Goal: Task Accomplishment & Management: Complete application form

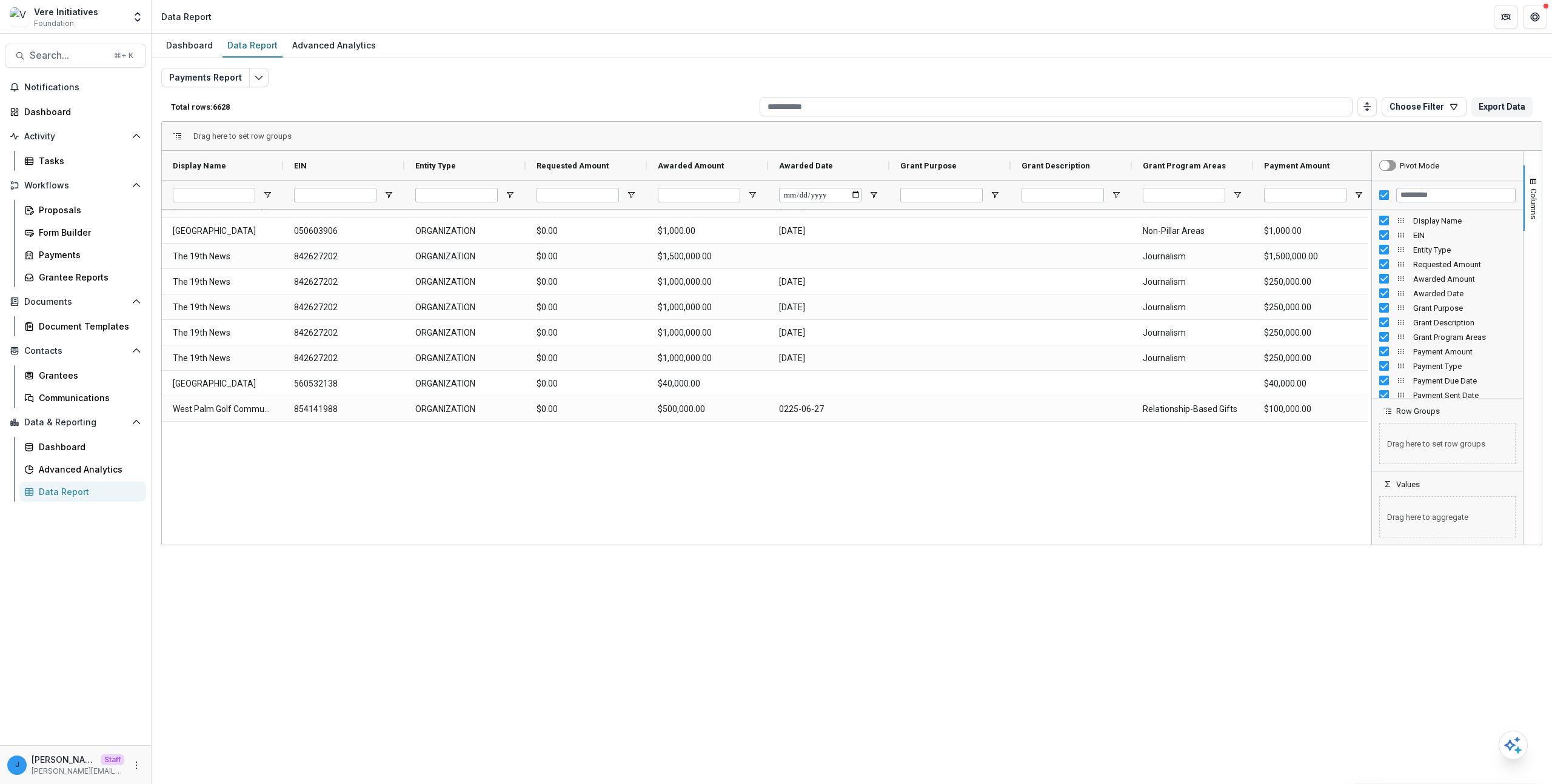
scroll to position [399, 0]
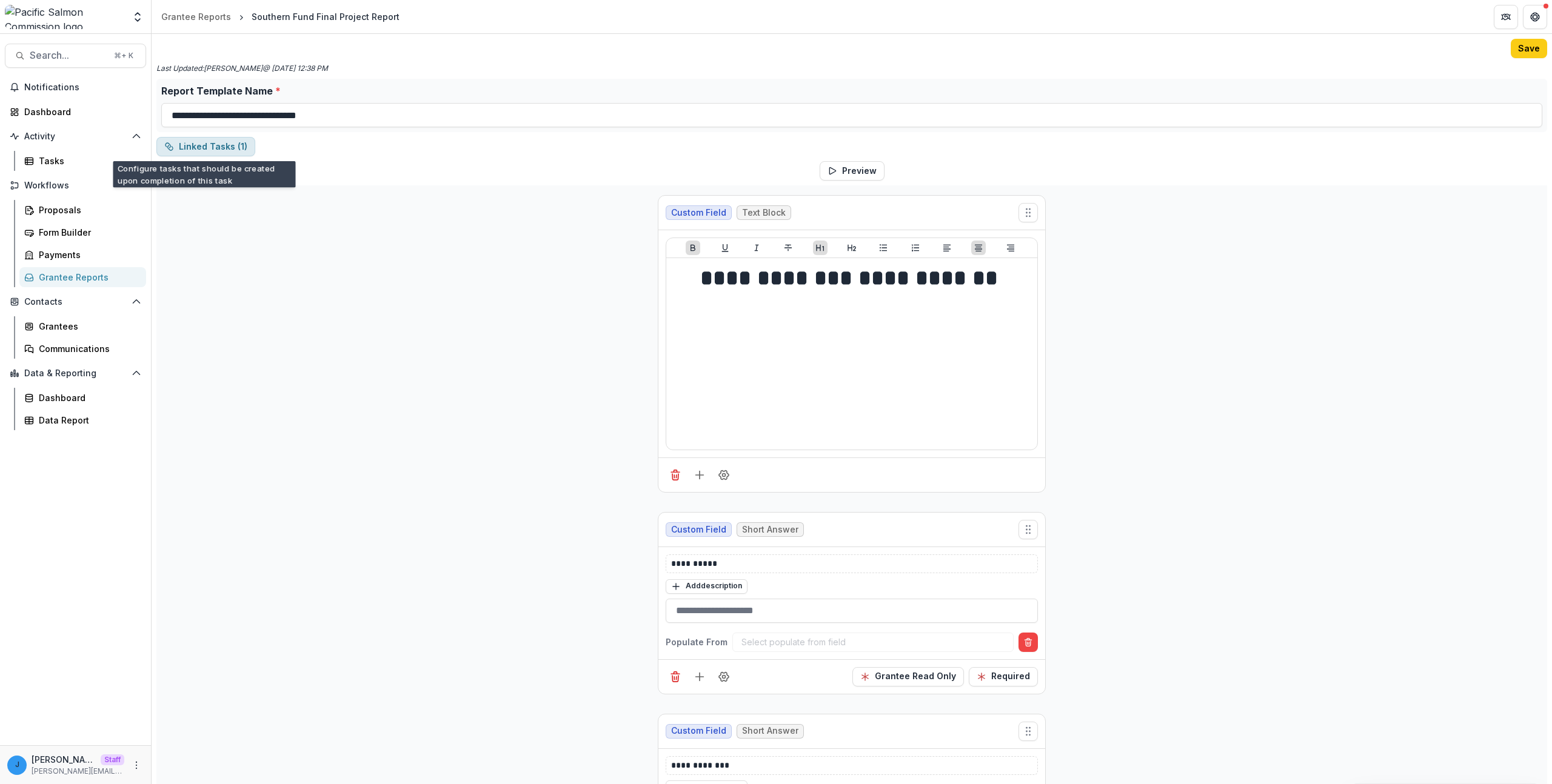
click at [207, 147] on button "Linked Tasks ( 1 )" at bounding box center [206, 147] width 99 height 20
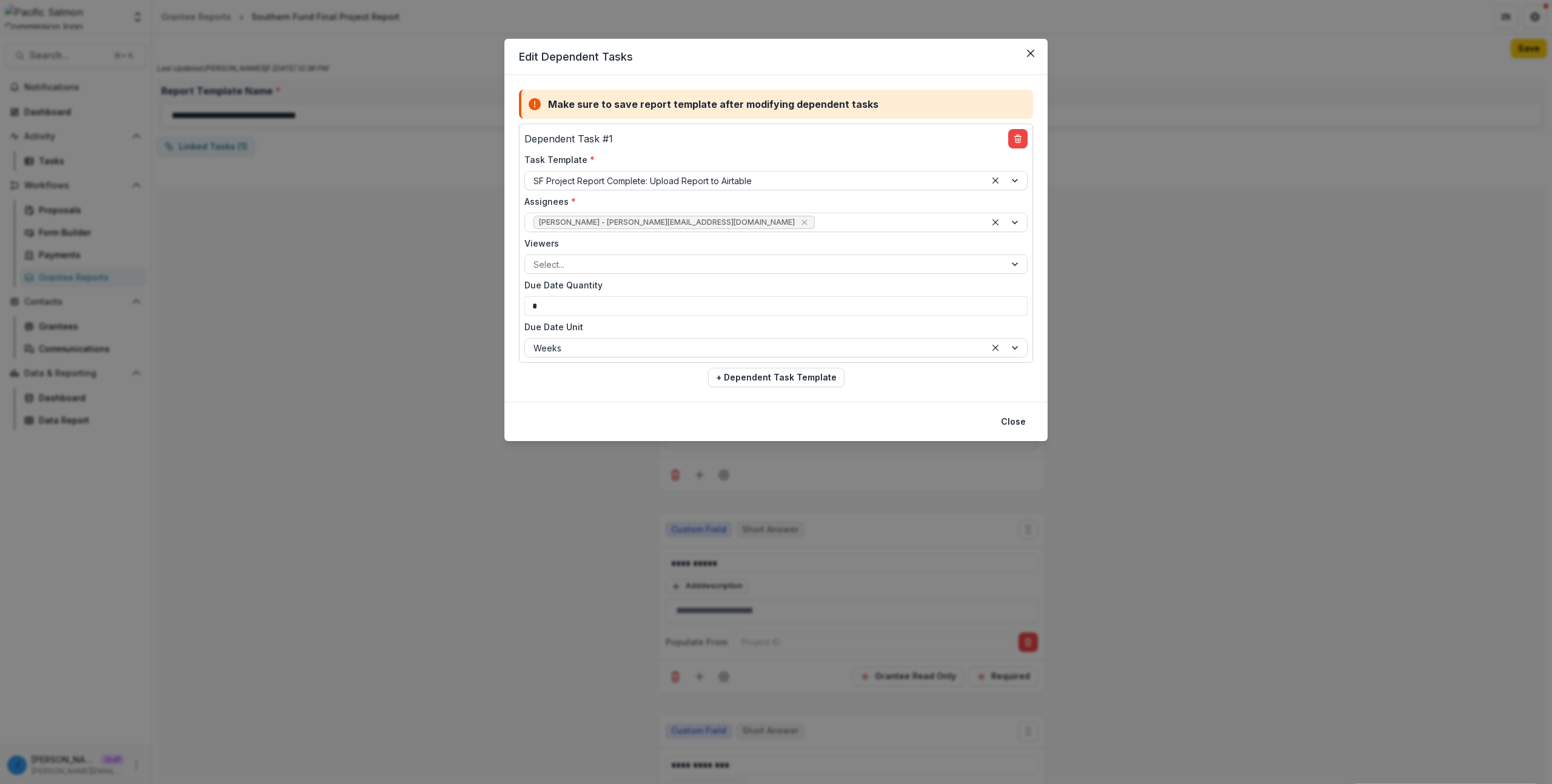
click at [205, 361] on div "Edit Dependent Tasks Make sure to save report template after modifying dependen…" at bounding box center [776, 392] width 1552 height 784
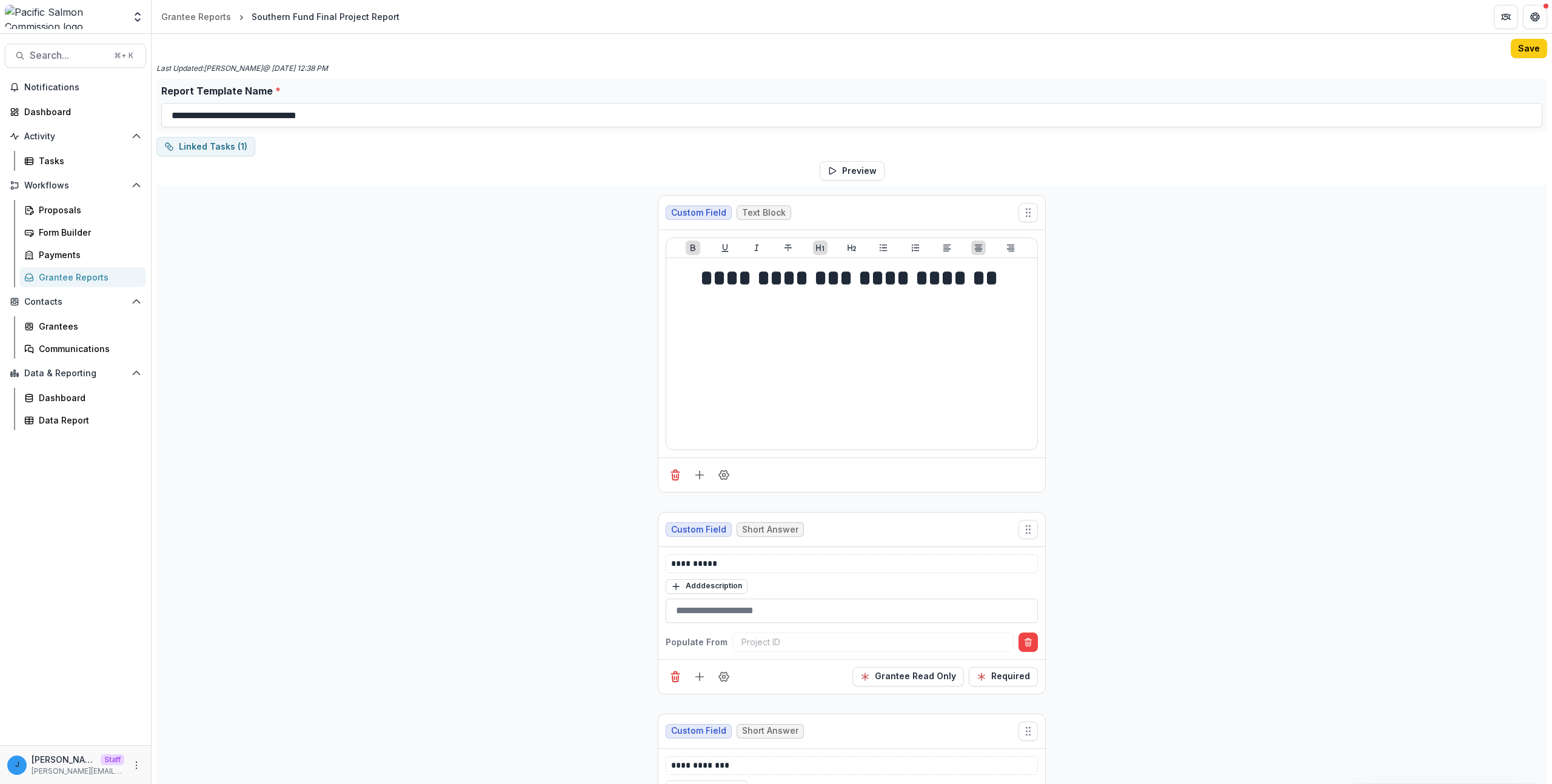
click at [128, 13] on div "Aggregate Analysis Foundations Ruthwick Foundation Jonah's MFA Foundation Nonpr…" at bounding box center [75, 17] width 141 height 24
click at [135, 16] on icon "Open entity switcher" at bounding box center [138, 16] width 12 height 12
click at [188, 143] on button "Linked Tasks ( 1 )" at bounding box center [206, 147] width 99 height 20
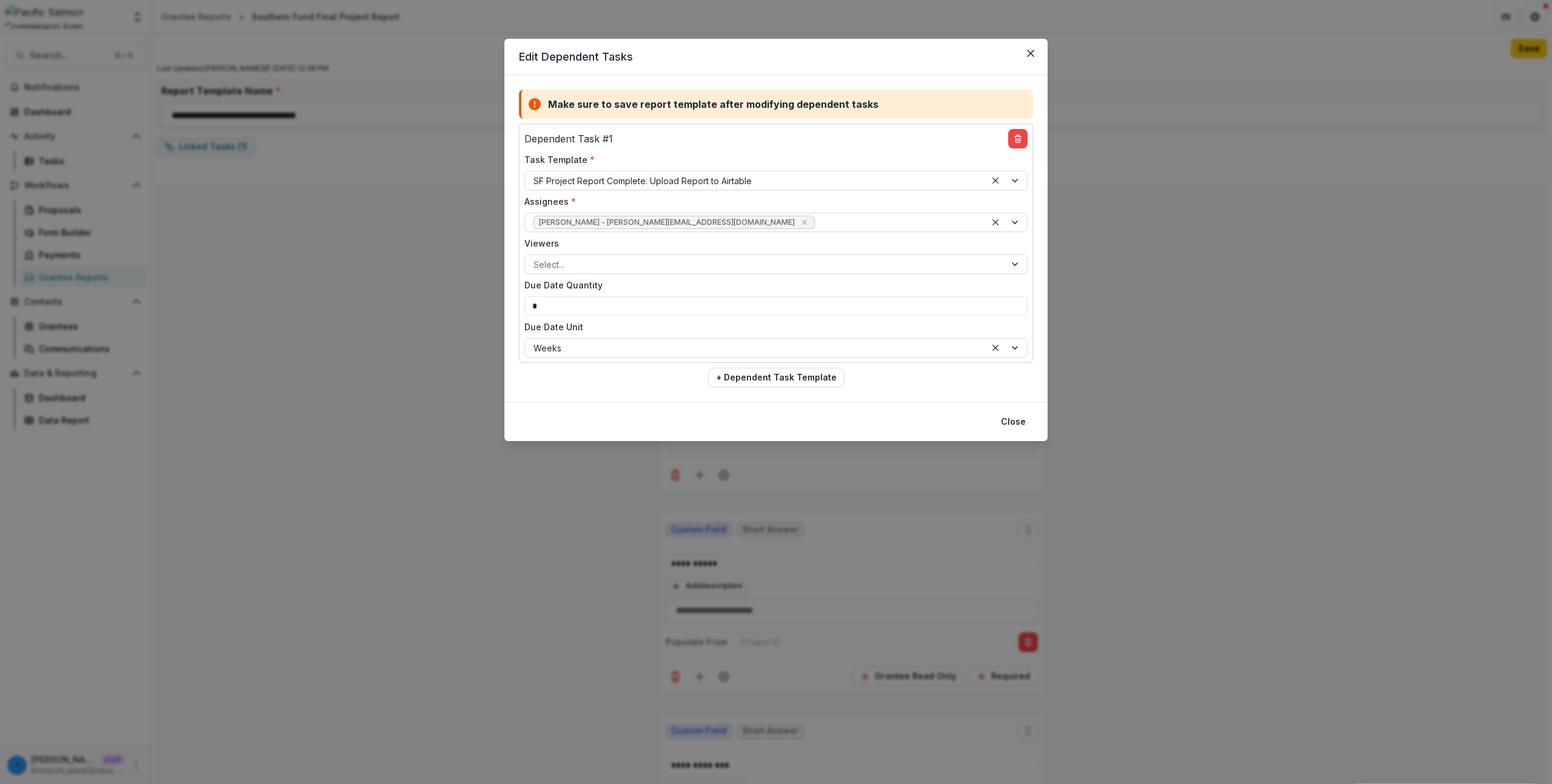
click at [257, 226] on div "Edit Dependent Tasks Make sure to save report template after modifying dependen…" at bounding box center [776, 392] width 1552 height 784
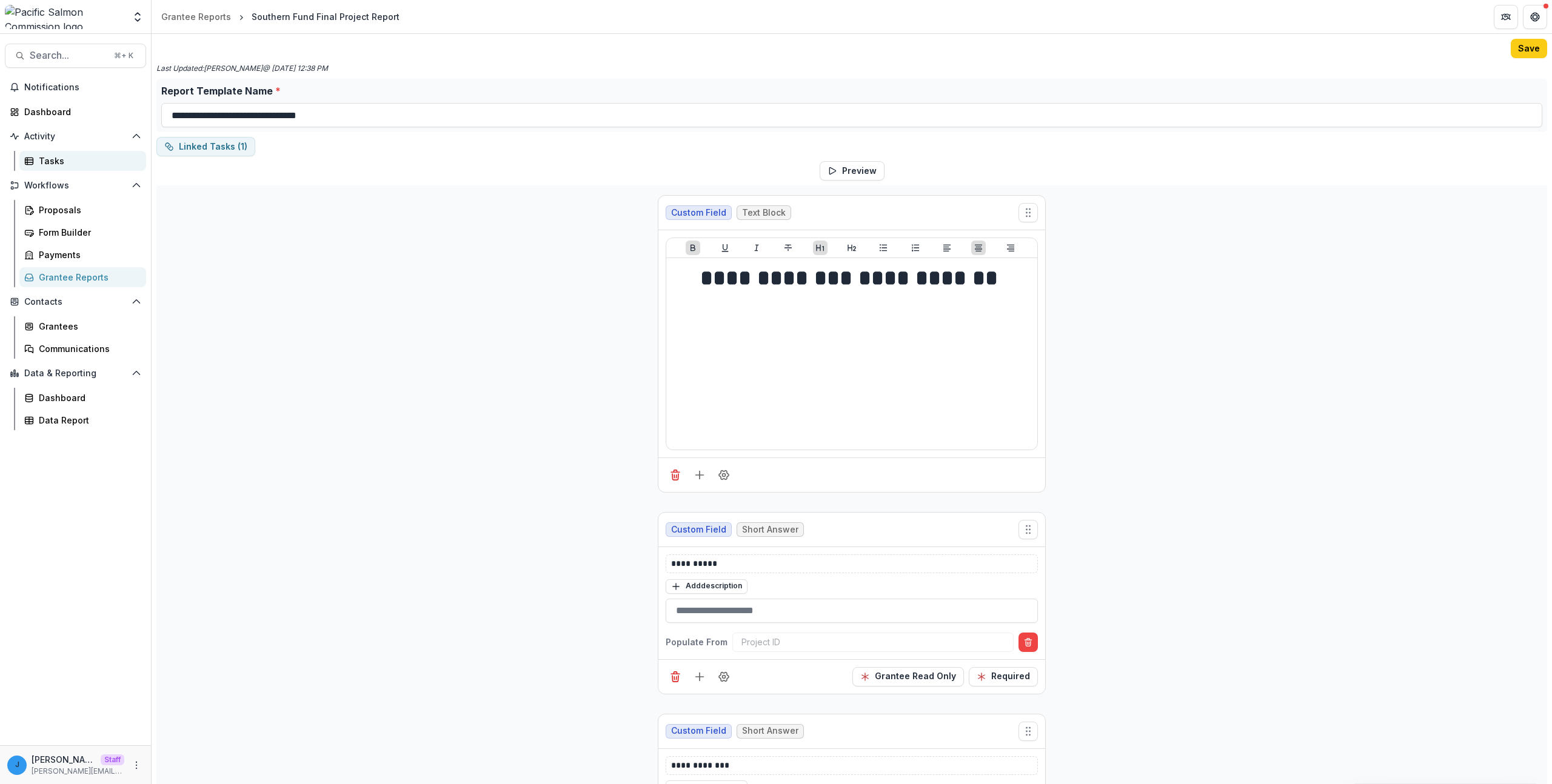
click at [52, 162] on div "Tasks" at bounding box center [87, 161] width 97 height 13
click at [226, 149] on button "Linked Tasks ( 1 )" at bounding box center [206, 147] width 99 height 20
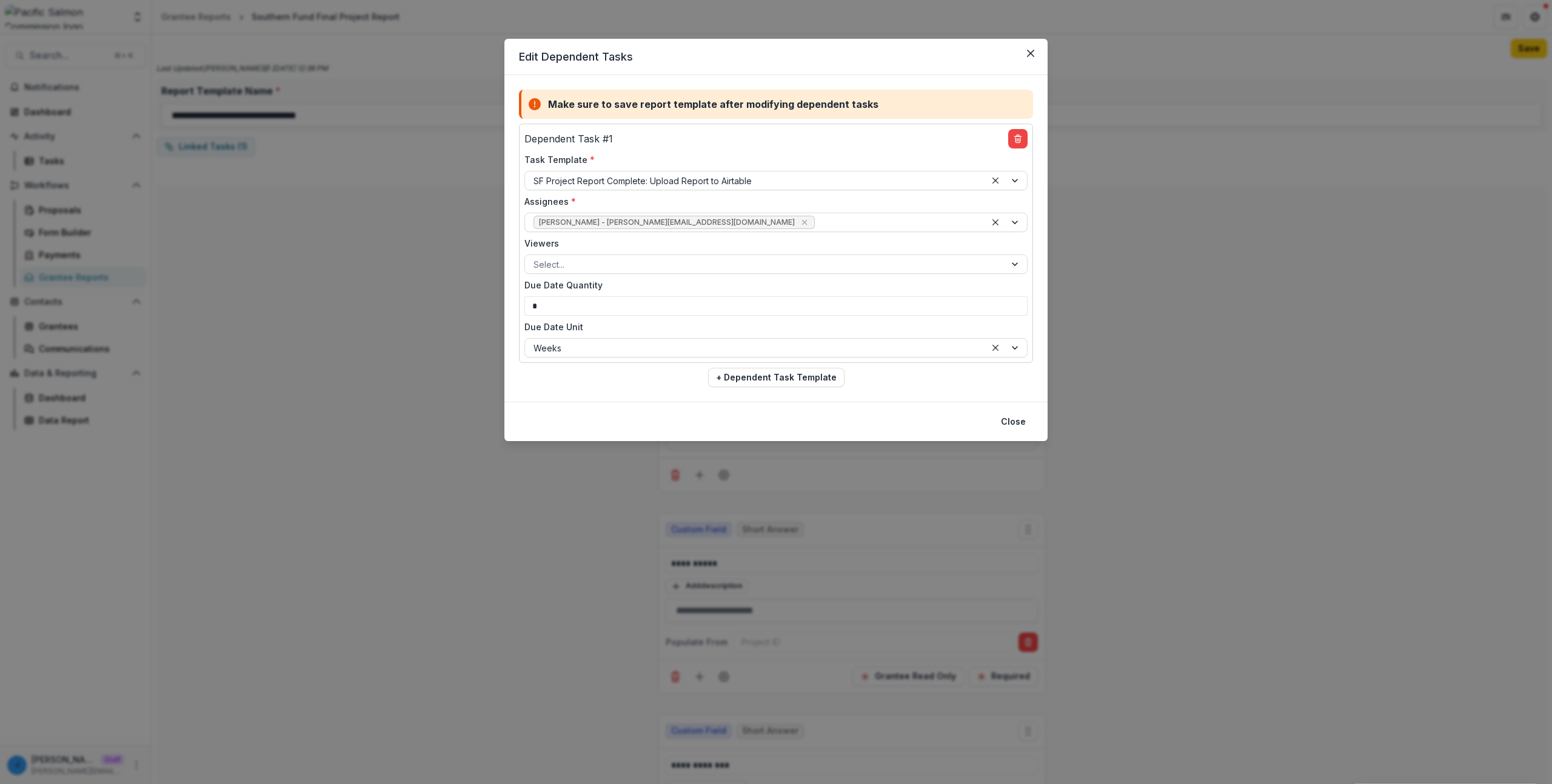
click at [325, 297] on div "Edit Dependent Tasks Make sure to save report template after modifying dependen…" at bounding box center [776, 392] width 1552 height 784
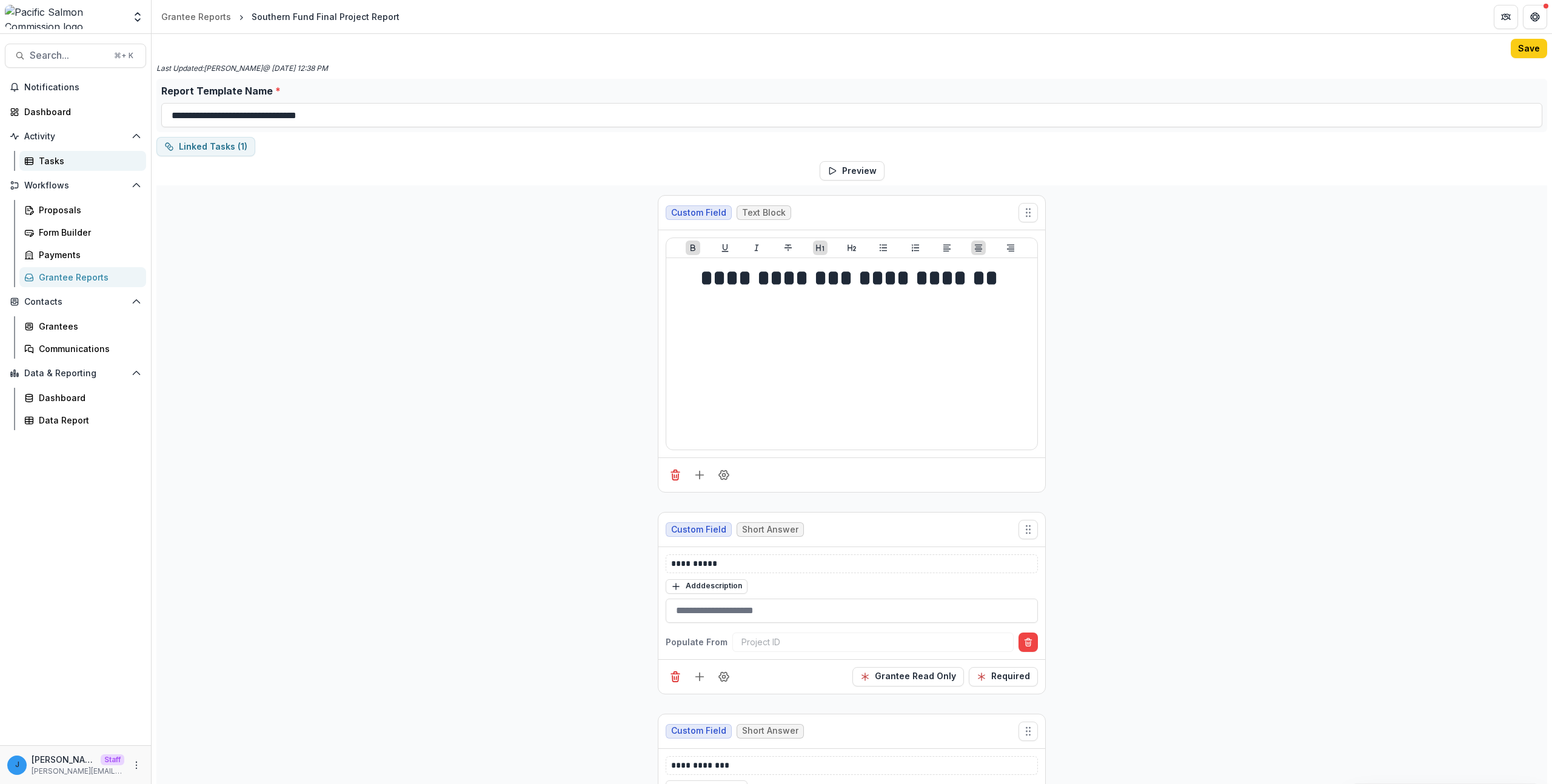
click at [109, 166] on div "Tasks" at bounding box center [87, 161] width 97 height 13
click at [219, 155] on button "Linked Tasks ( 1 )" at bounding box center [206, 147] width 99 height 20
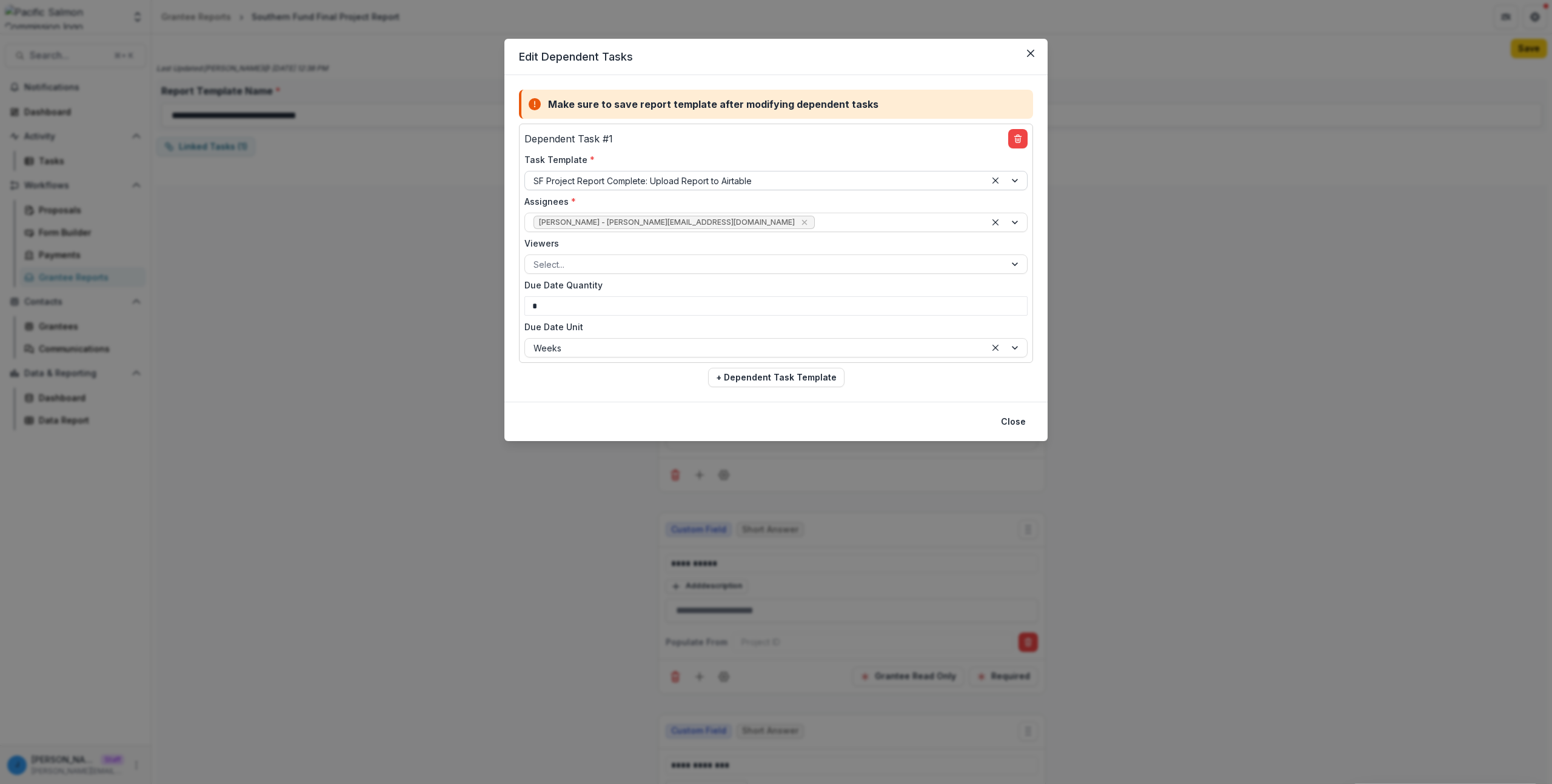
click at [606, 176] on div at bounding box center [754, 180] width 444 height 15
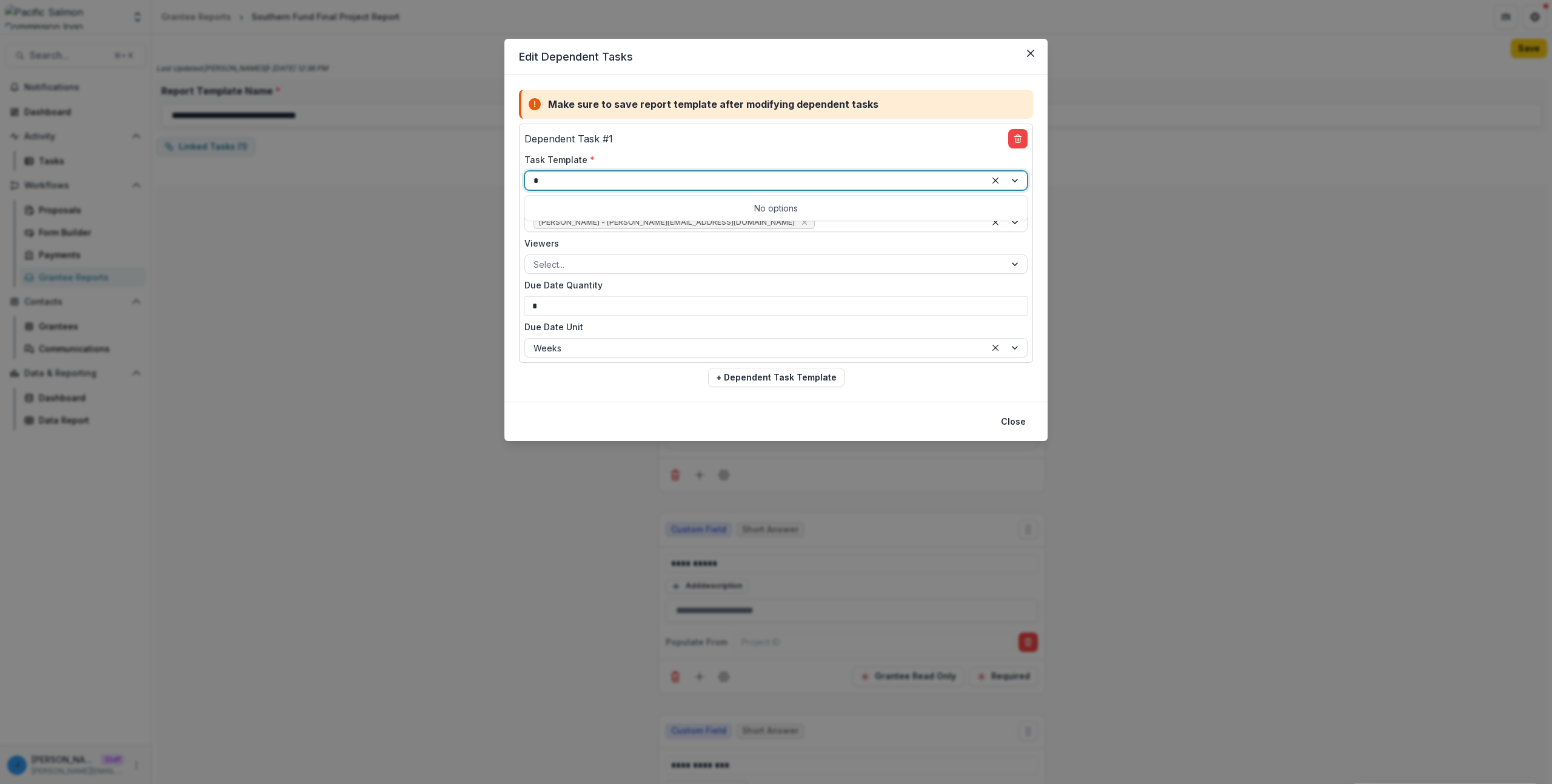
type input "**"
click at [644, 181] on div at bounding box center [754, 180] width 444 height 15
type input "********"
click at [738, 143] on div "Dependent Task # 1" at bounding box center [776, 139] width 503 height 20
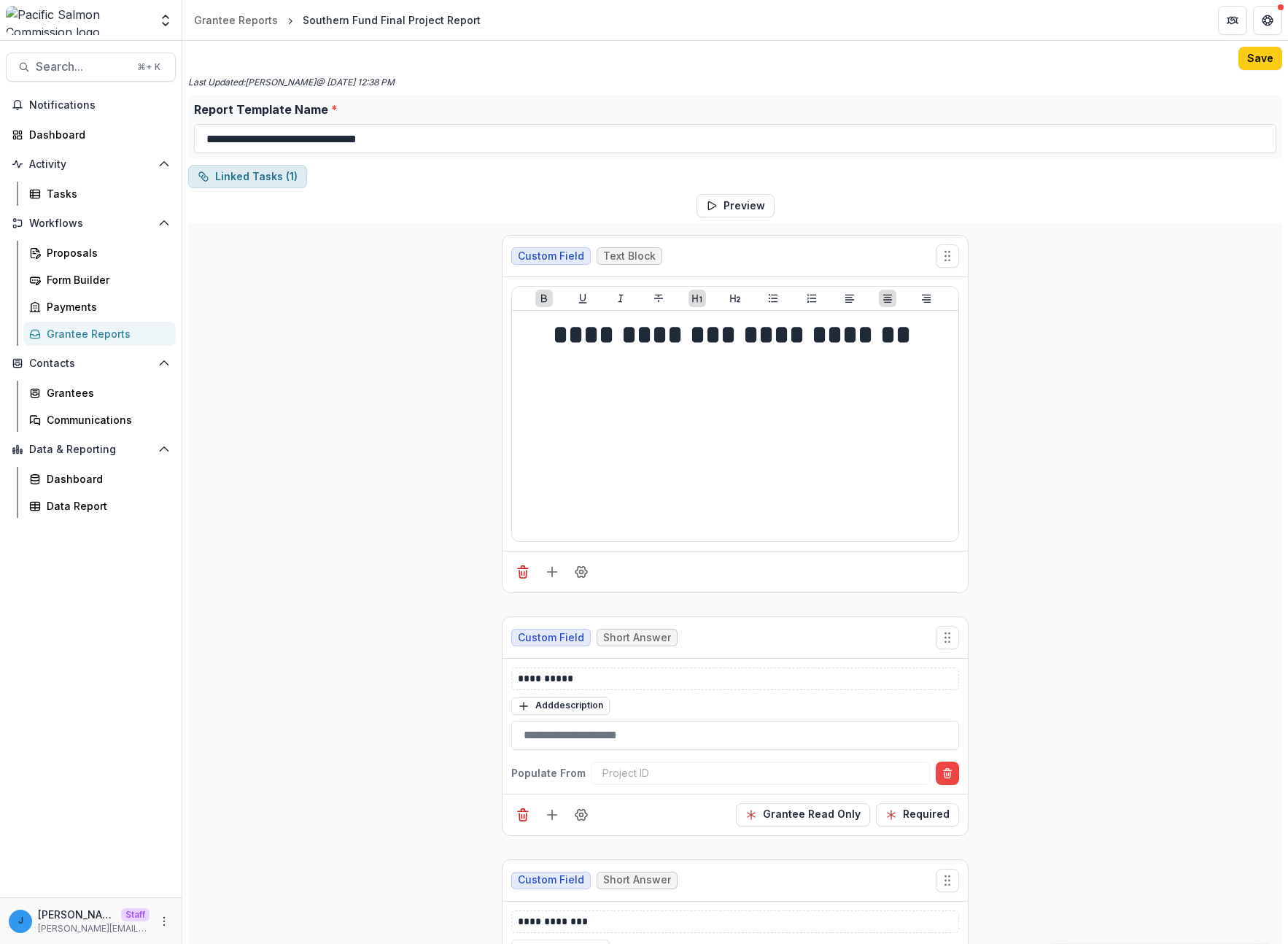
click at [271, 174] on button "Linked Tasks ( 1 )" at bounding box center [248, 177] width 119 height 24
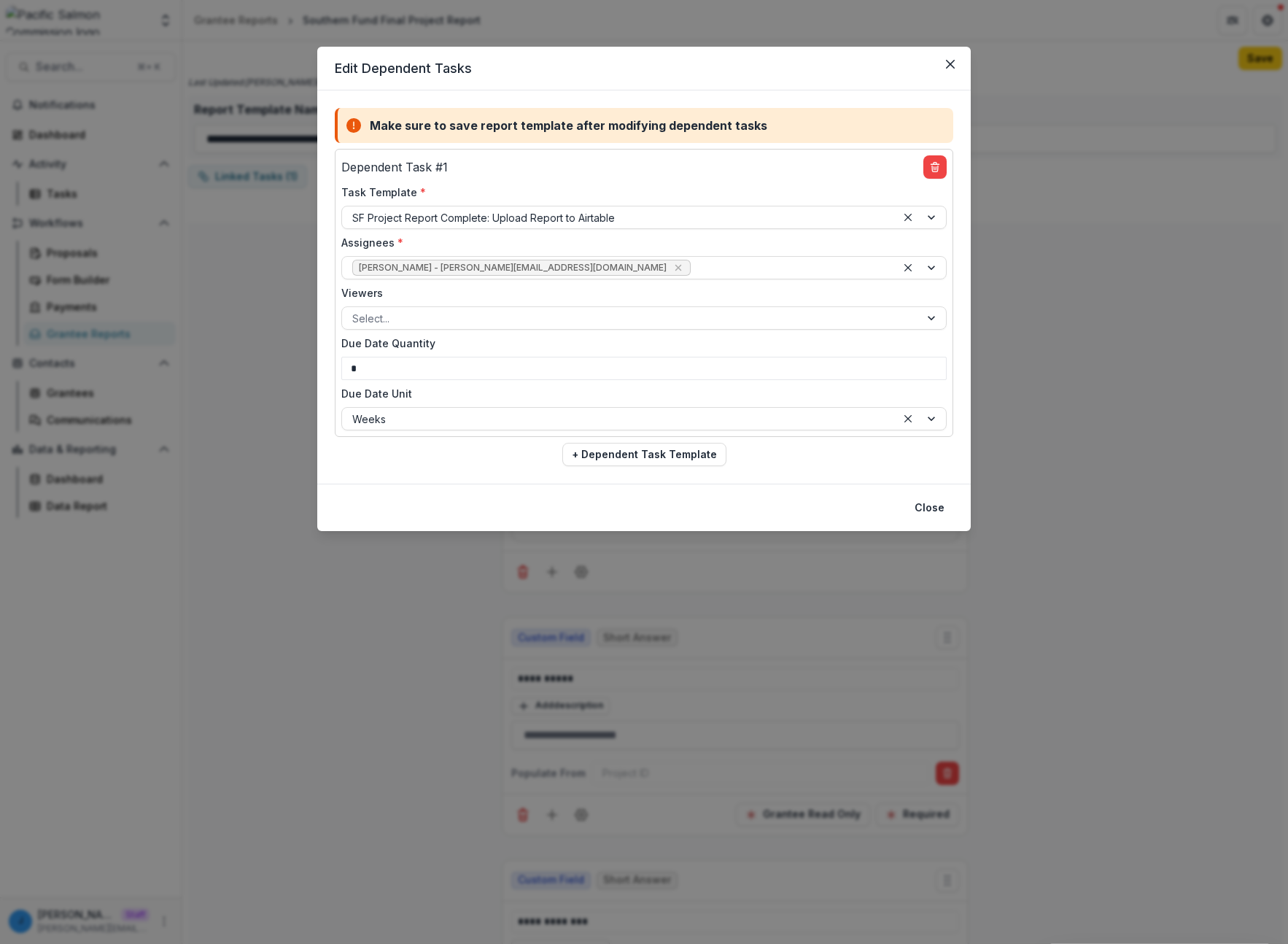
click at [1184, 301] on div "Edit Dependent Tasks Make sure to save report template after modifying dependen…" at bounding box center [644, 472] width 1288 height 944
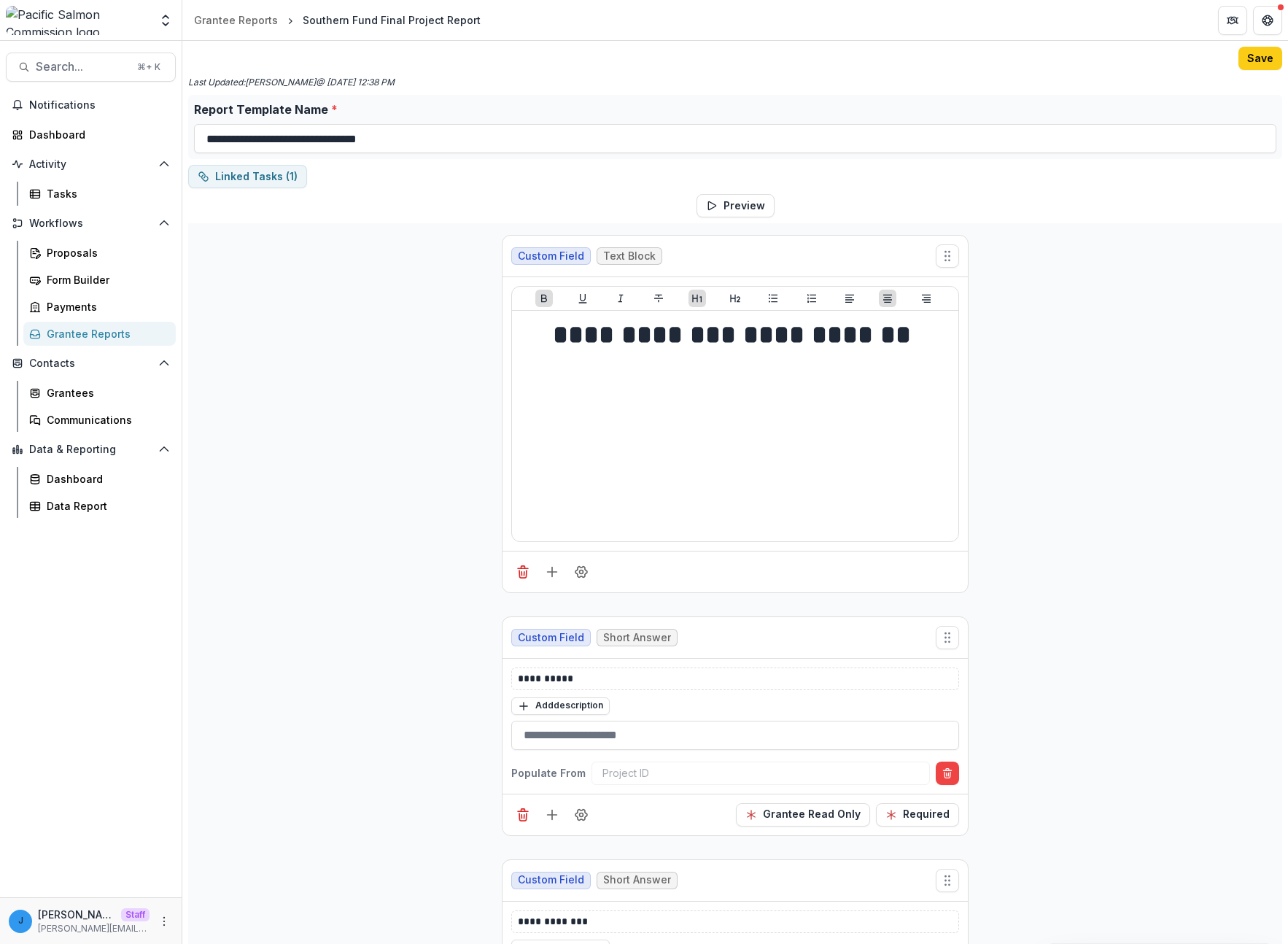
drag, startPoint x: 351, startPoint y: 475, endPoint x: 344, endPoint y: 476, distance: 7.1
click at [277, 174] on button "Linked Tasks ( 1 )" at bounding box center [248, 177] width 119 height 24
click at [169, 918] on icon "More" at bounding box center [165, 922] width 12 height 12
click at [221, 894] on link "User Settings" at bounding box center [260, 891] width 156 height 24
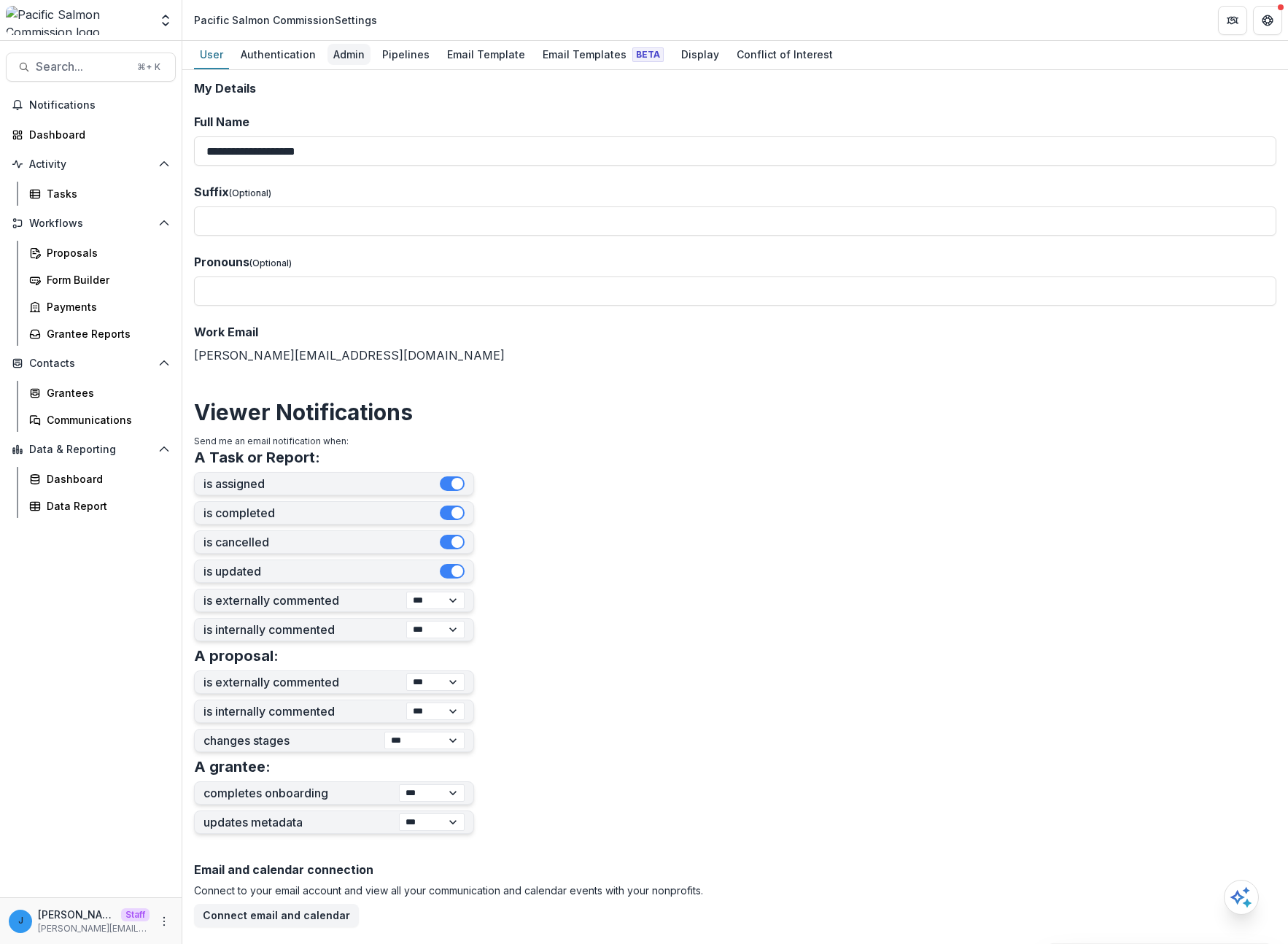
click at [330, 48] on div "Admin" at bounding box center [349, 54] width 43 height 21
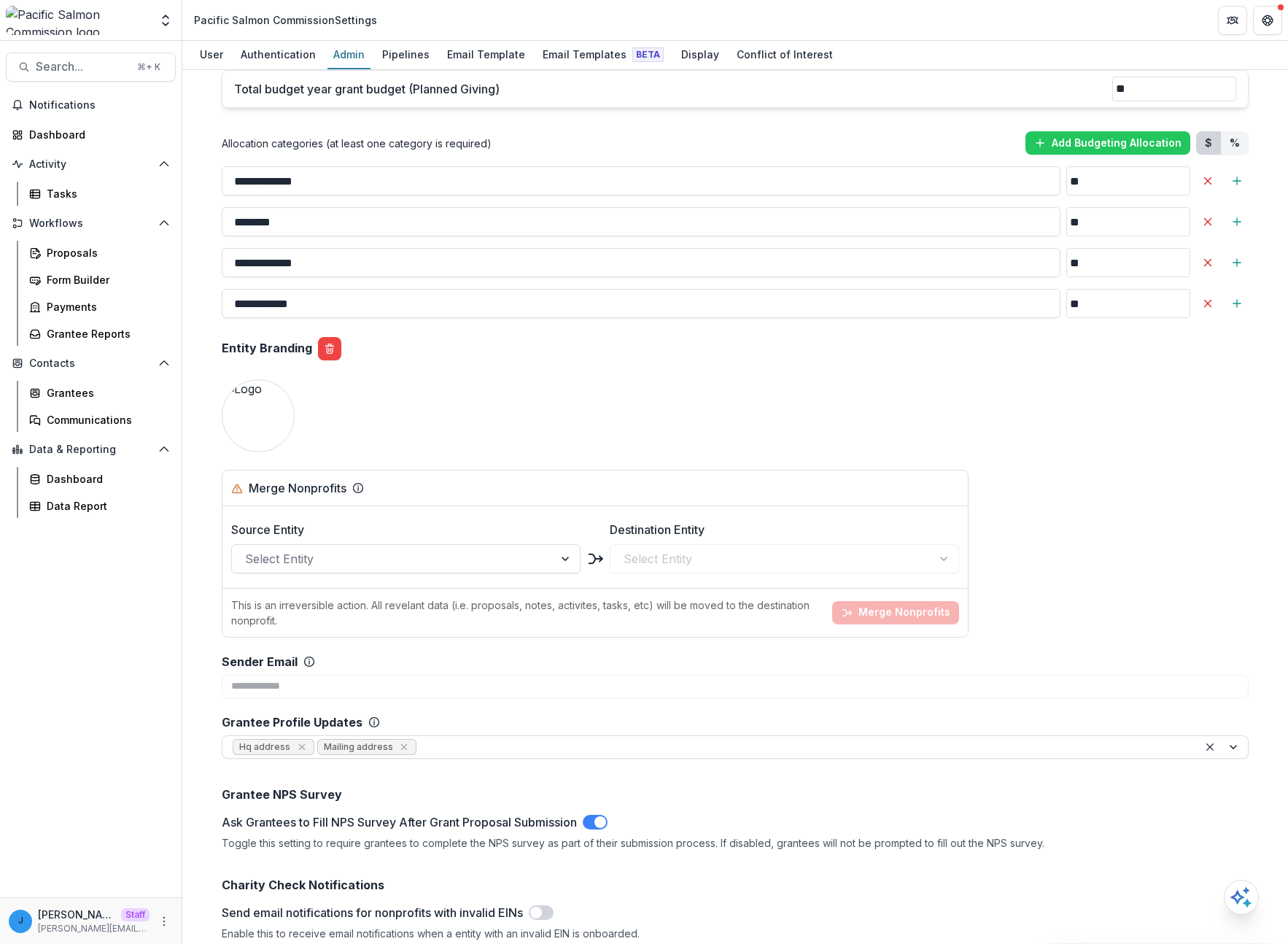
scroll to position [1513, 0]
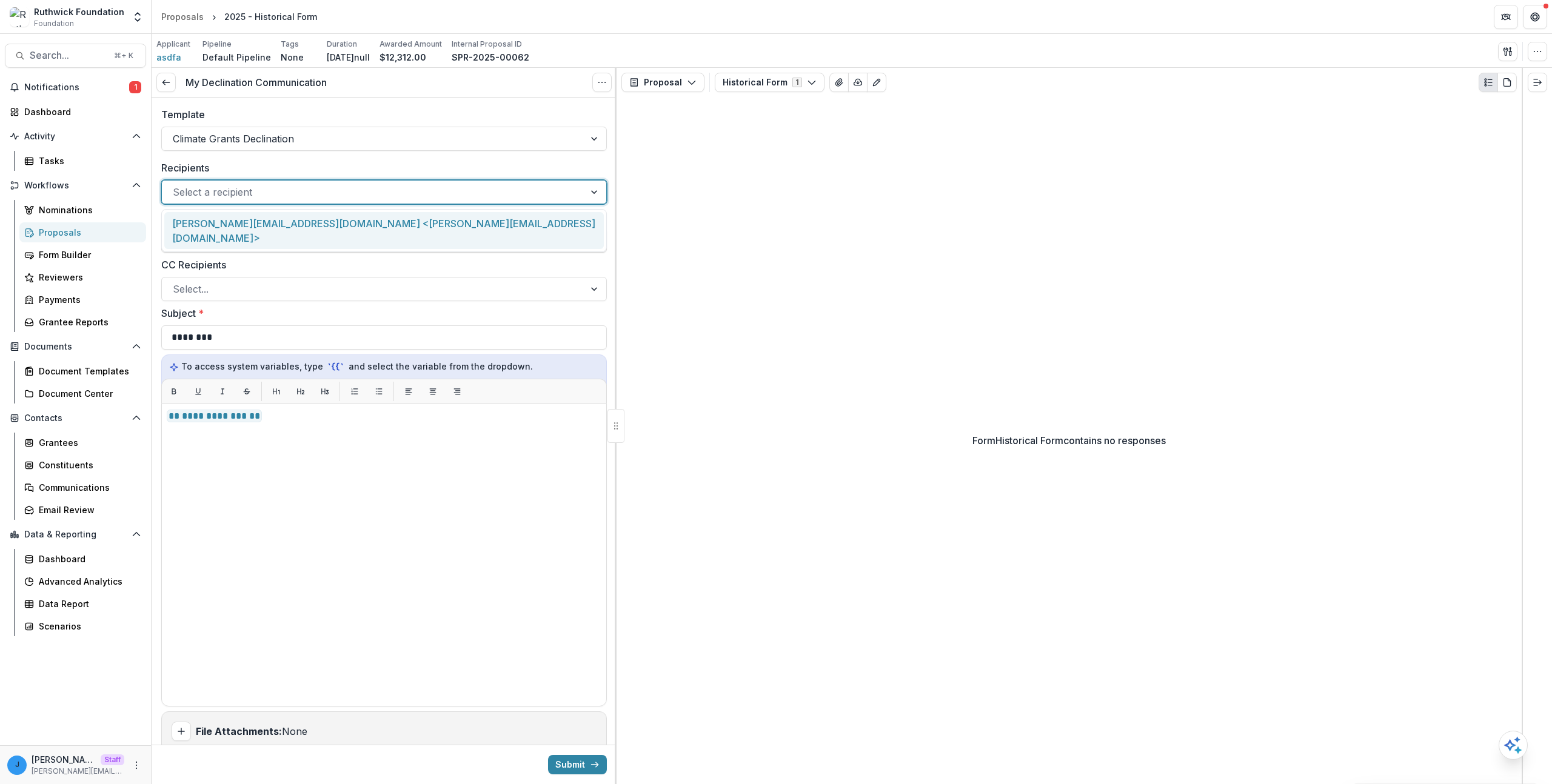
click at [334, 188] on div at bounding box center [373, 192] width 401 height 17
click at [309, 171] on label "Recipients" at bounding box center [380, 168] width 438 height 15
click at [176, 185] on input "Recipients" at bounding box center [174, 192] width 3 height 15
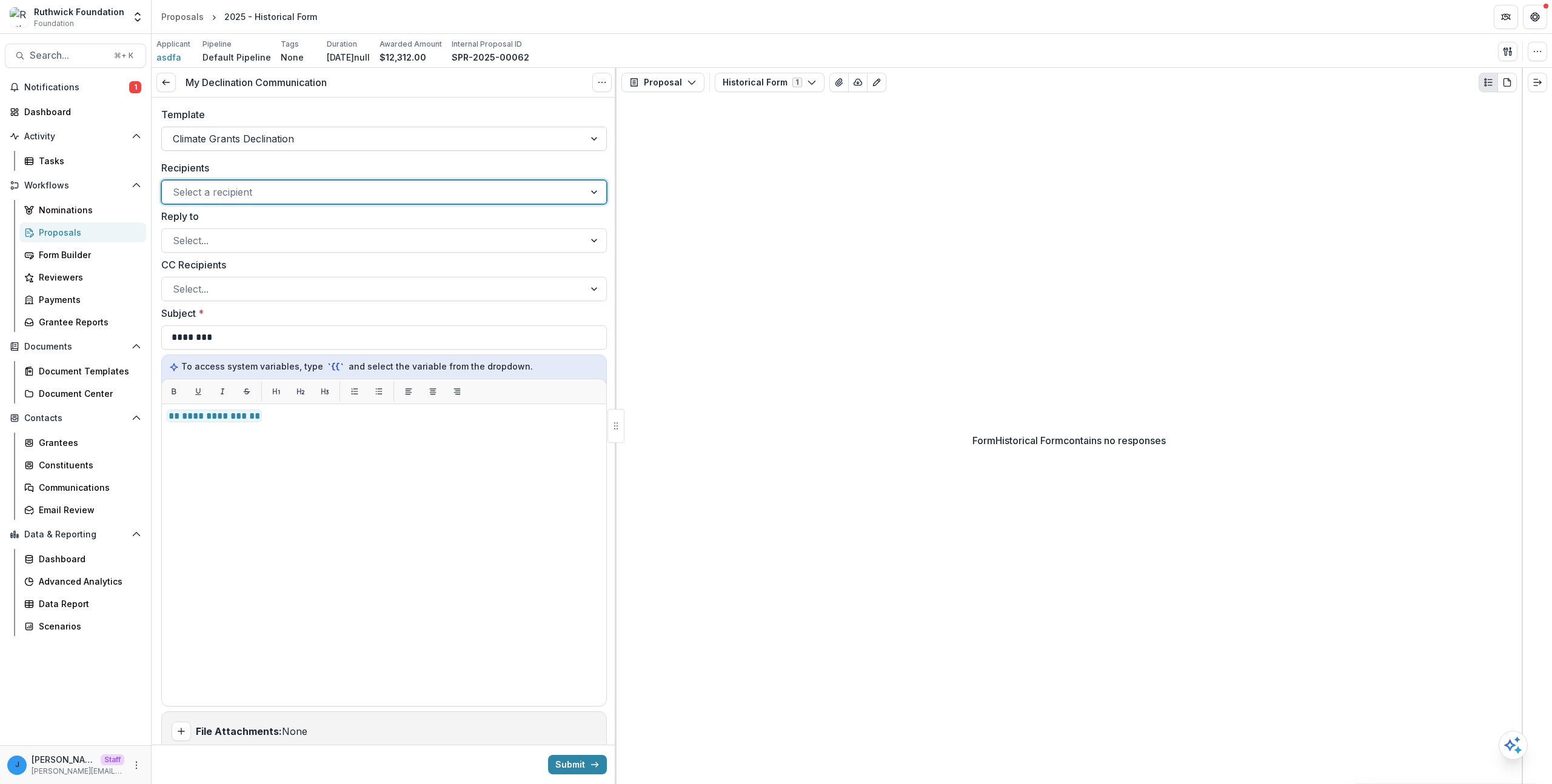
click at [305, 147] on div "Climate Grants Declination" at bounding box center [373, 139] width 422 height 20
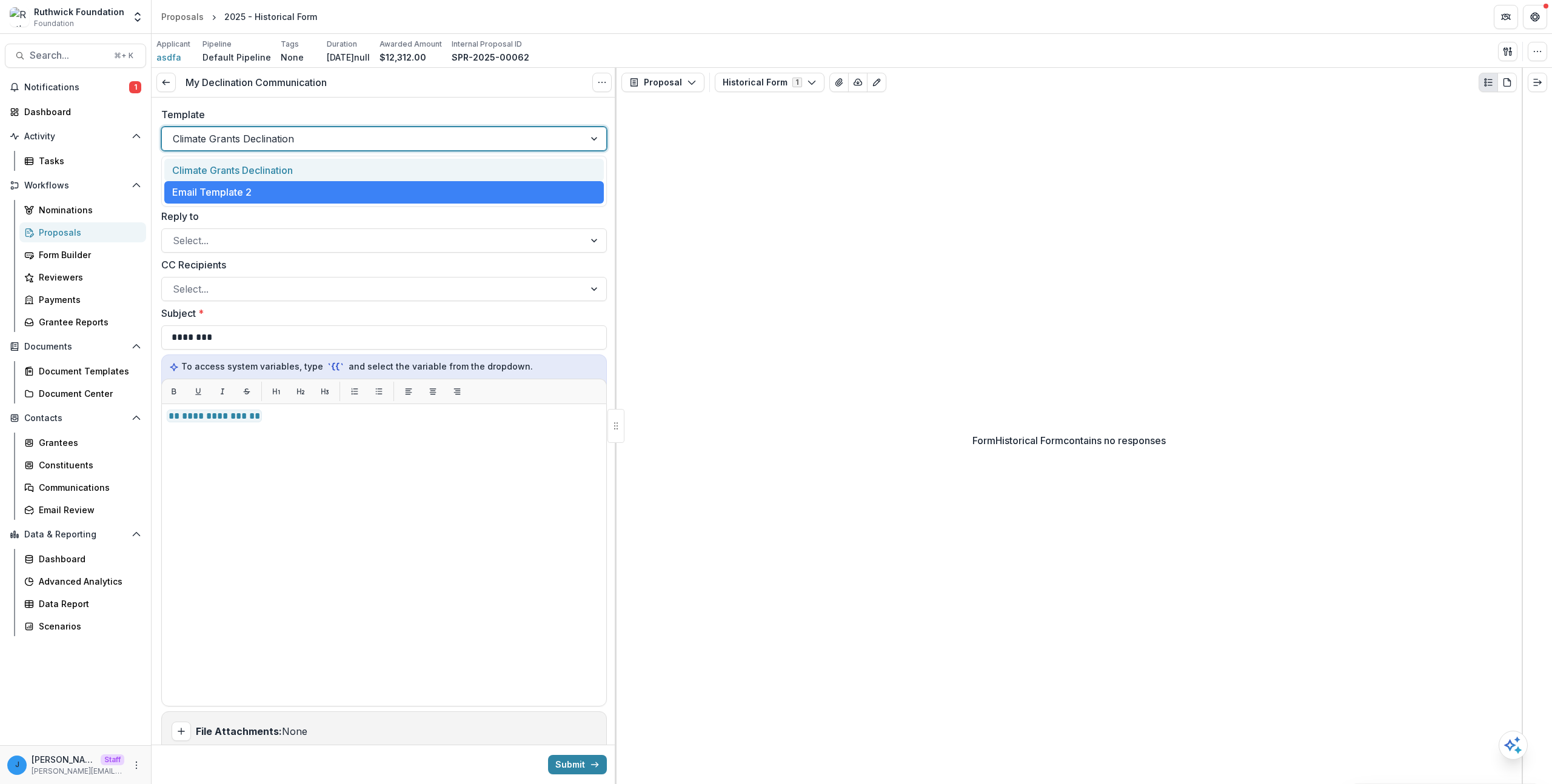
click at [291, 174] on div "Climate Grants Declination" at bounding box center [384, 170] width 439 height 23
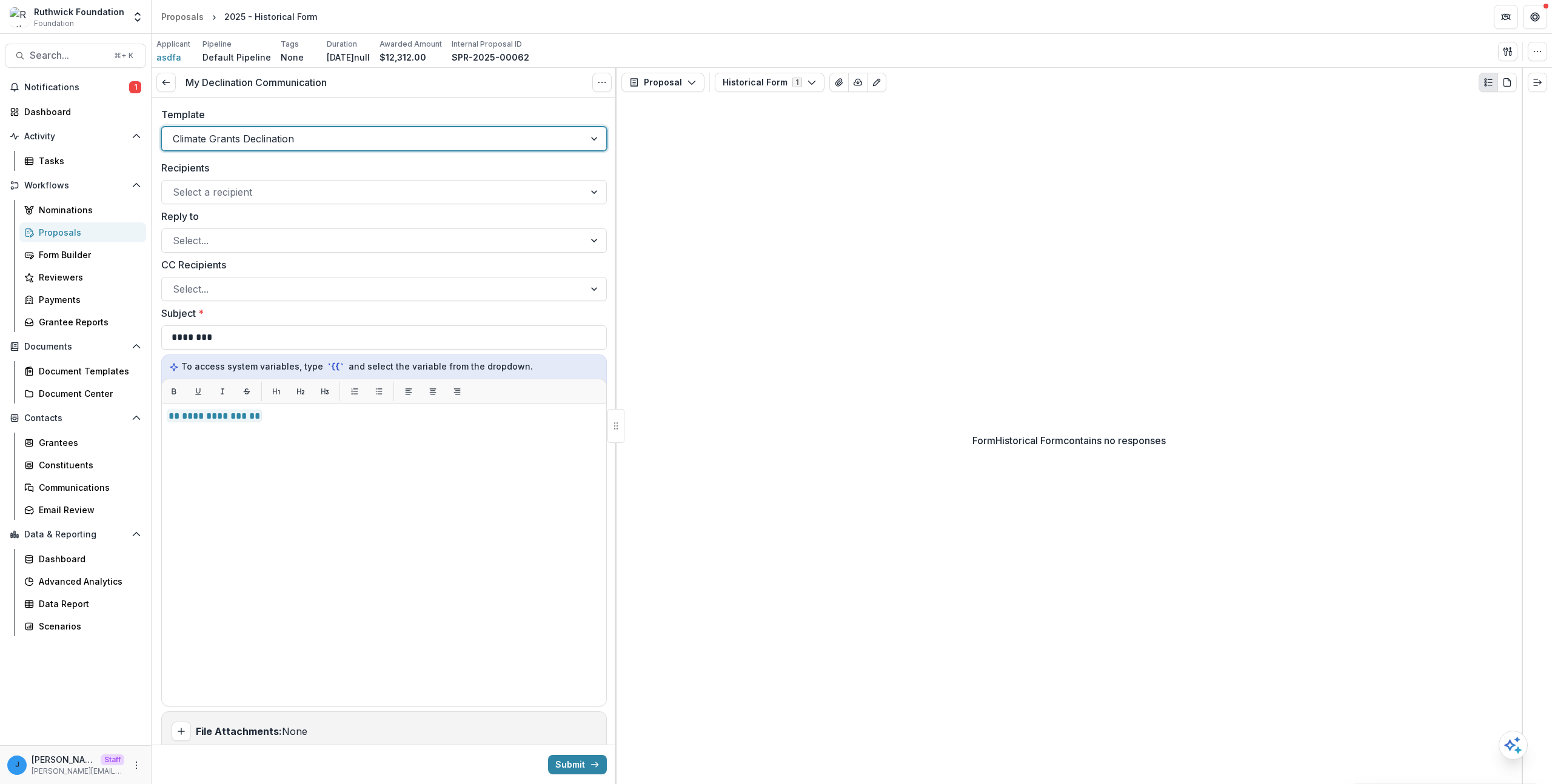
click at [286, 136] on div at bounding box center [373, 139] width 401 height 17
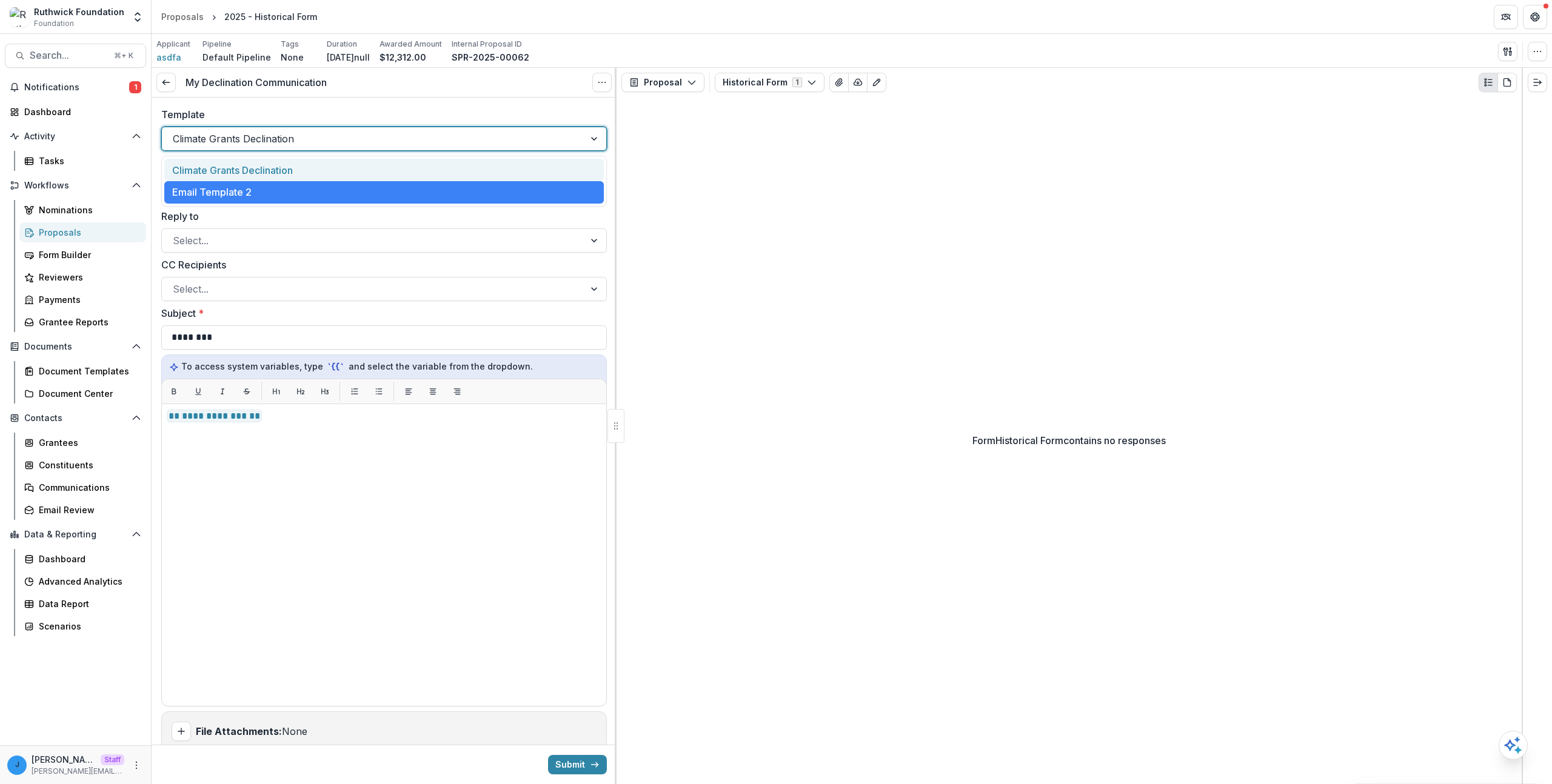
click at [271, 179] on div "Climate Grants Declination" at bounding box center [384, 170] width 439 height 23
click at [242, 133] on div at bounding box center [373, 139] width 401 height 17
click at [228, 186] on div "Email Template 2" at bounding box center [384, 192] width 439 height 23
click at [238, 129] on div "Climate Grants Declination" at bounding box center [373, 139] width 422 height 20
click at [222, 176] on div "Climate Grants Declination" at bounding box center [384, 170] width 439 height 23
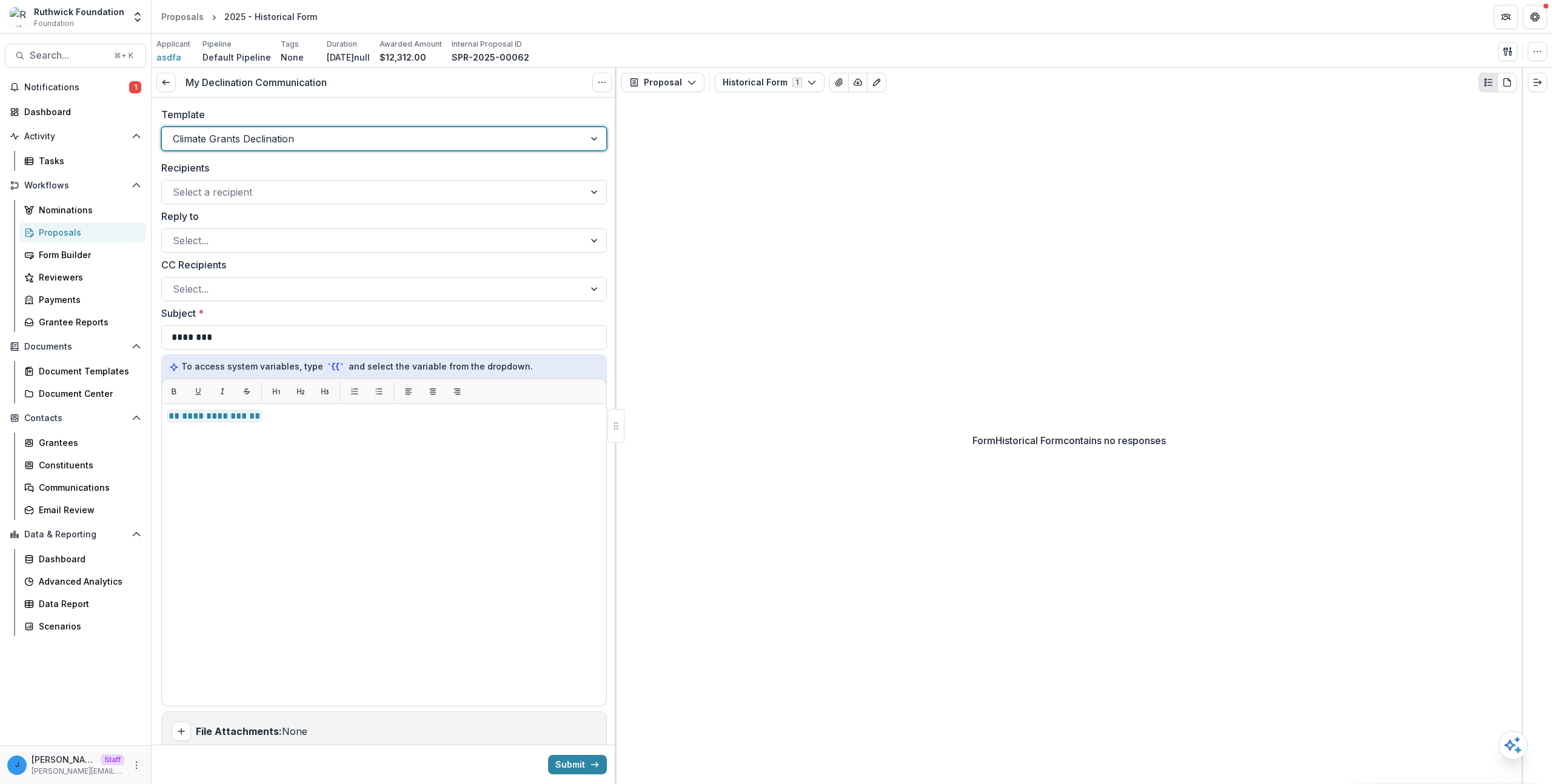
drag, startPoint x: 231, startPoint y: 136, endPoint x: 226, endPoint y: 153, distance: 17.7
click at [231, 136] on div at bounding box center [373, 139] width 401 height 17
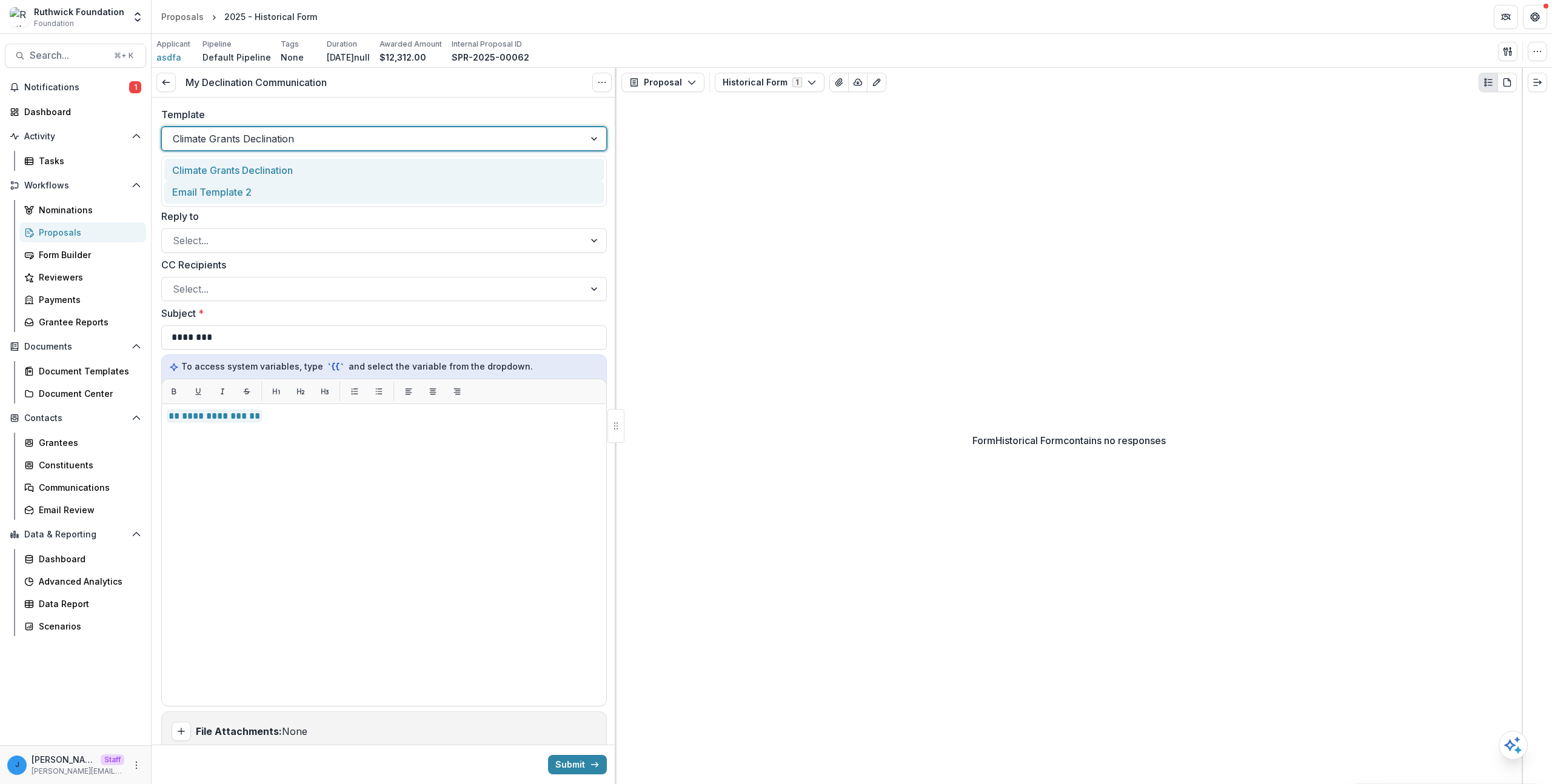
click at [219, 183] on div "Email Template 2" at bounding box center [384, 192] width 439 height 23
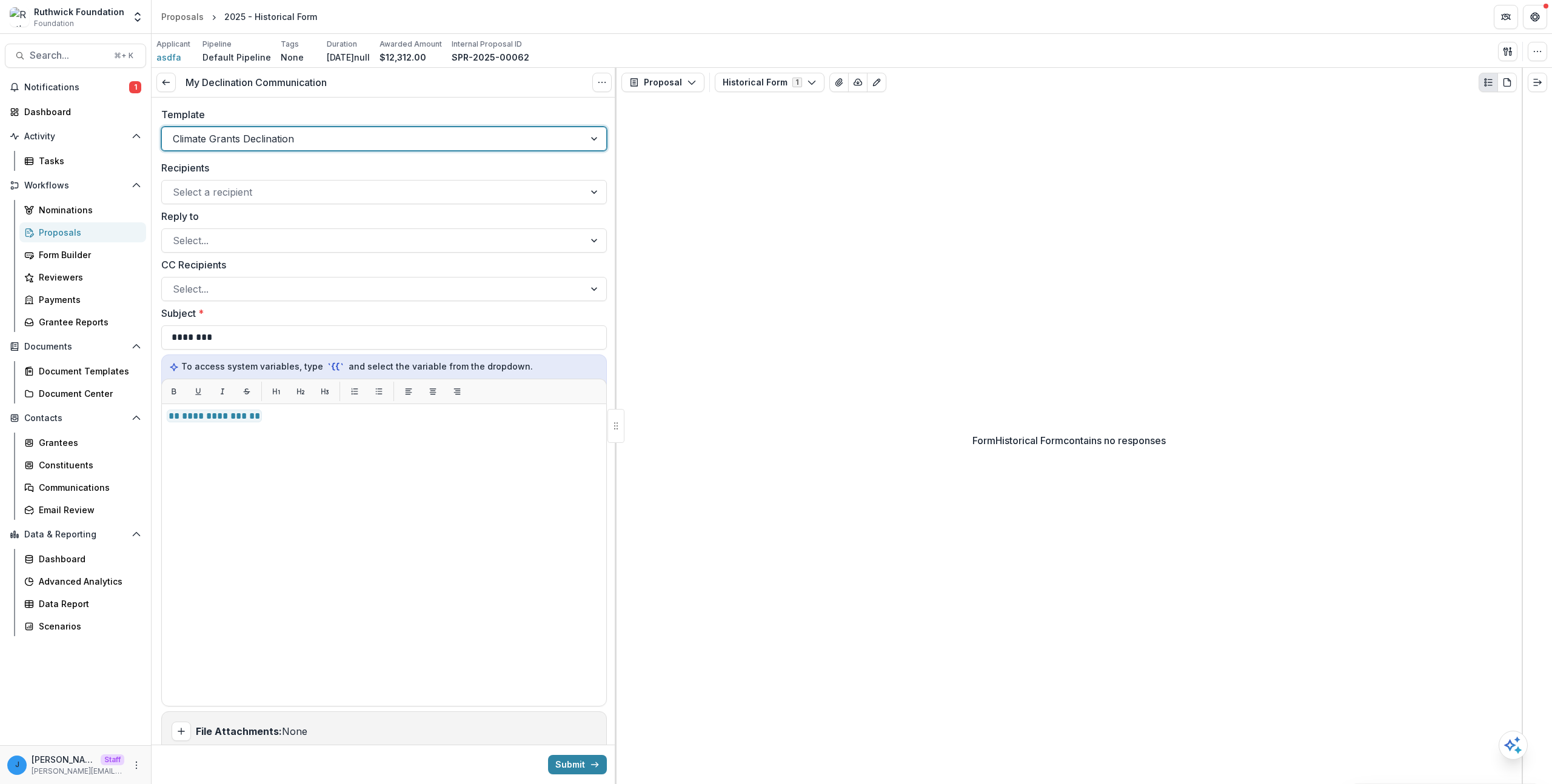
click at [219, 133] on div at bounding box center [373, 139] width 401 height 17
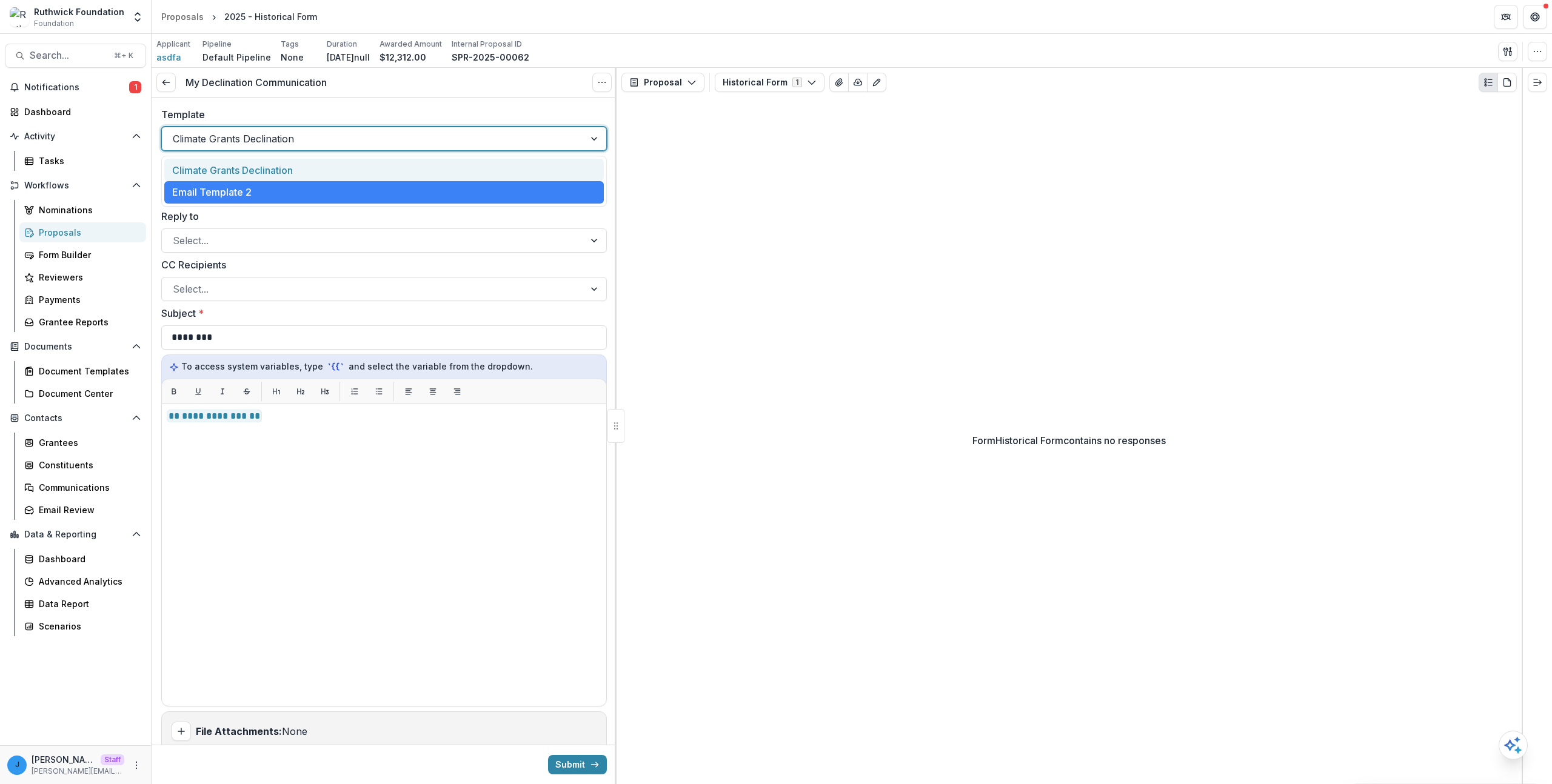
click at [215, 175] on div "Climate Grants Declination" at bounding box center [384, 170] width 439 height 23
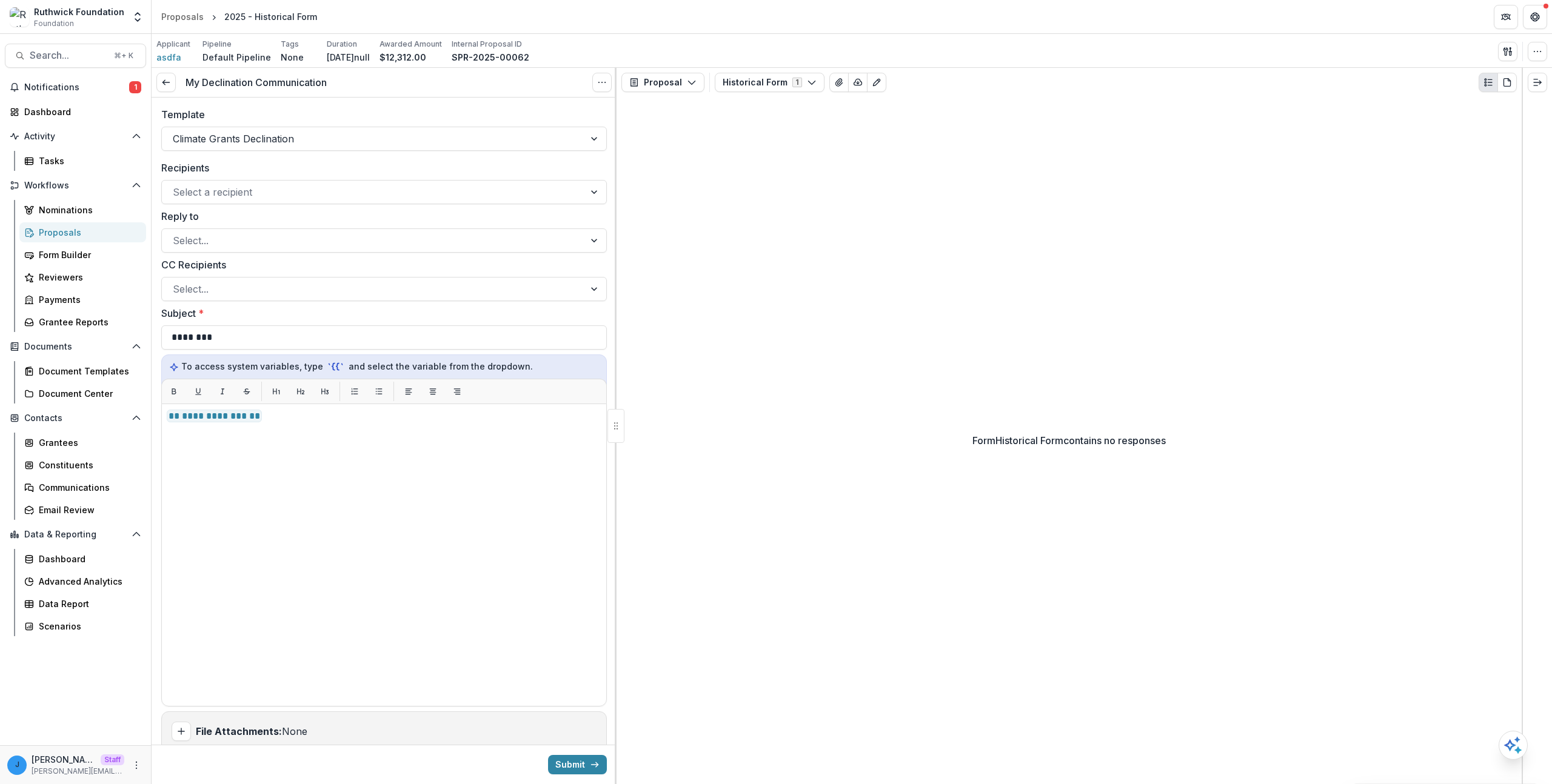
click at [991, 369] on div "Form Historical Form contains no responses" at bounding box center [1068, 441] width 905 height 687
click at [333, 138] on div at bounding box center [373, 139] width 401 height 17
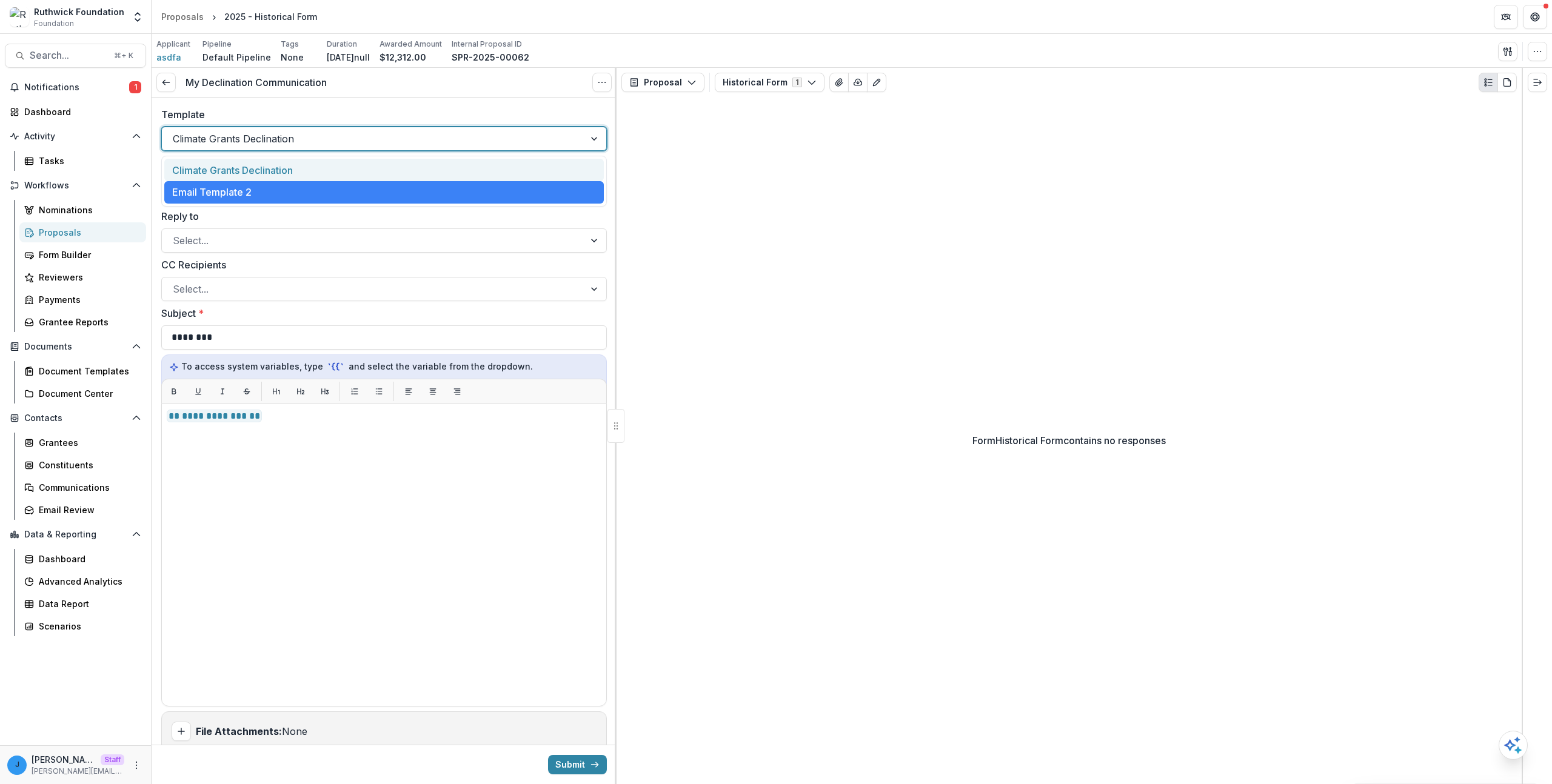
click at [307, 175] on div "Climate Grants Declination" at bounding box center [384, 170] width 439 height 23
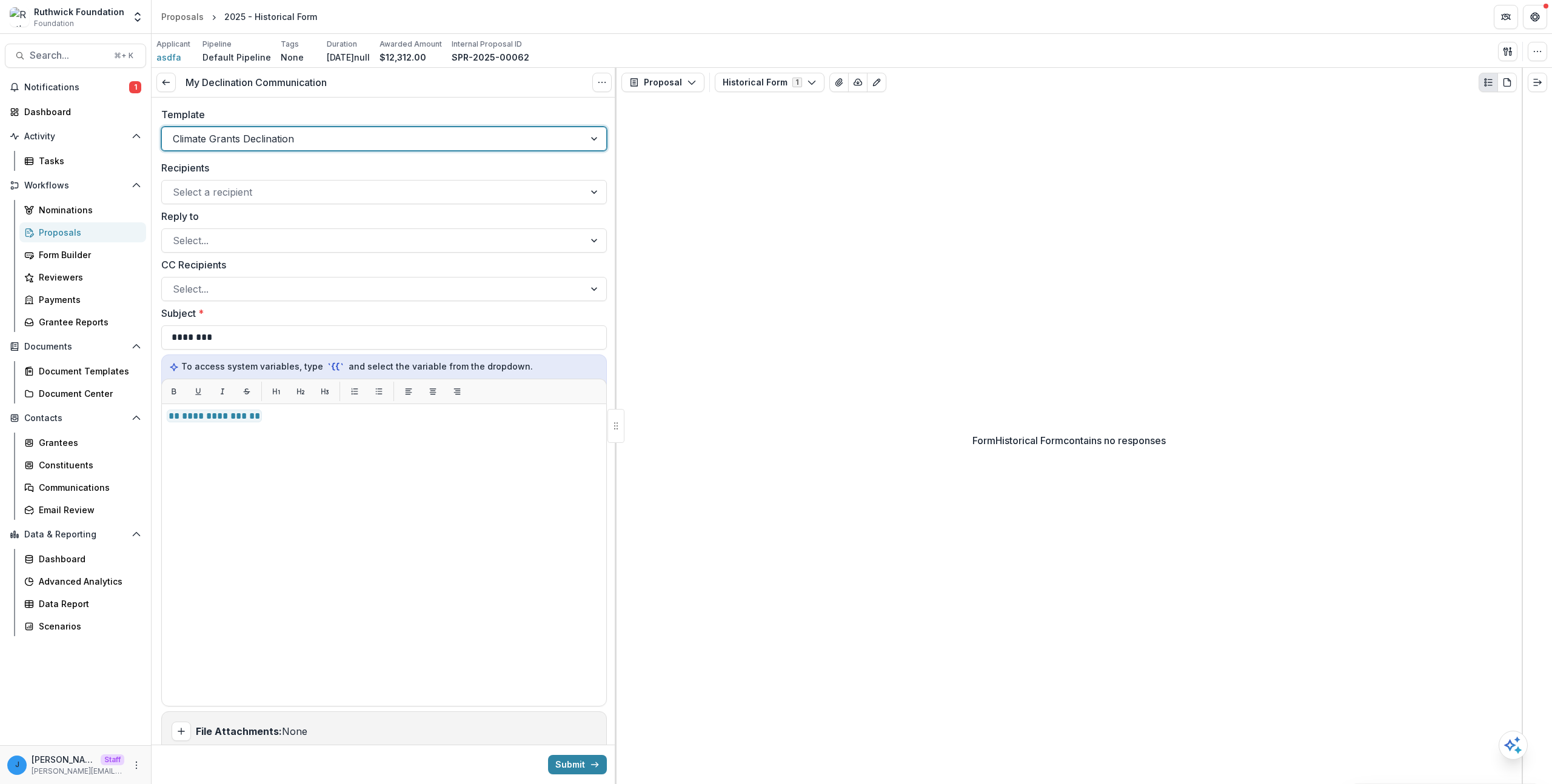
click at [633, 149] on div "Form Historical Form contains no responses" at bounding box center [1068, 441] width 905 height 687
click at [344, 123] on div "Template Climate Grants Declination" at bounding box center [384, 129] width 446 height 44
click at [322, 155] on div "**********" at bounding box center [384, 433] width 465 height 671
click at [310, 127] on div "Climate Grants Declination" at bounding box center [384, 139] width 446 height 24
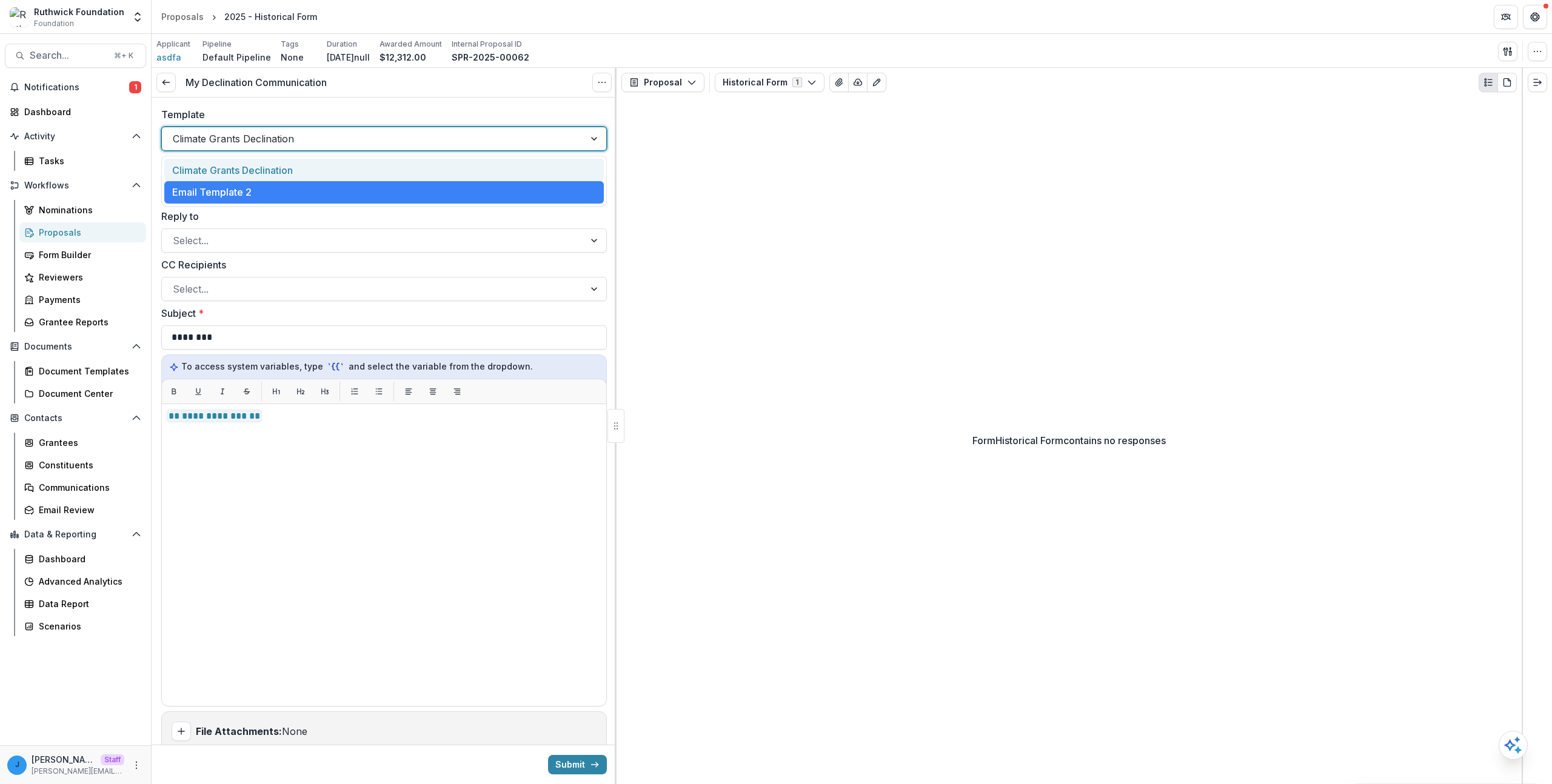
click at [303, 154] on div "Template Climate Grants Declination selected, 1 of 2. 2 results available. Use …" at bounding box center [384, 128] width 465 height 63
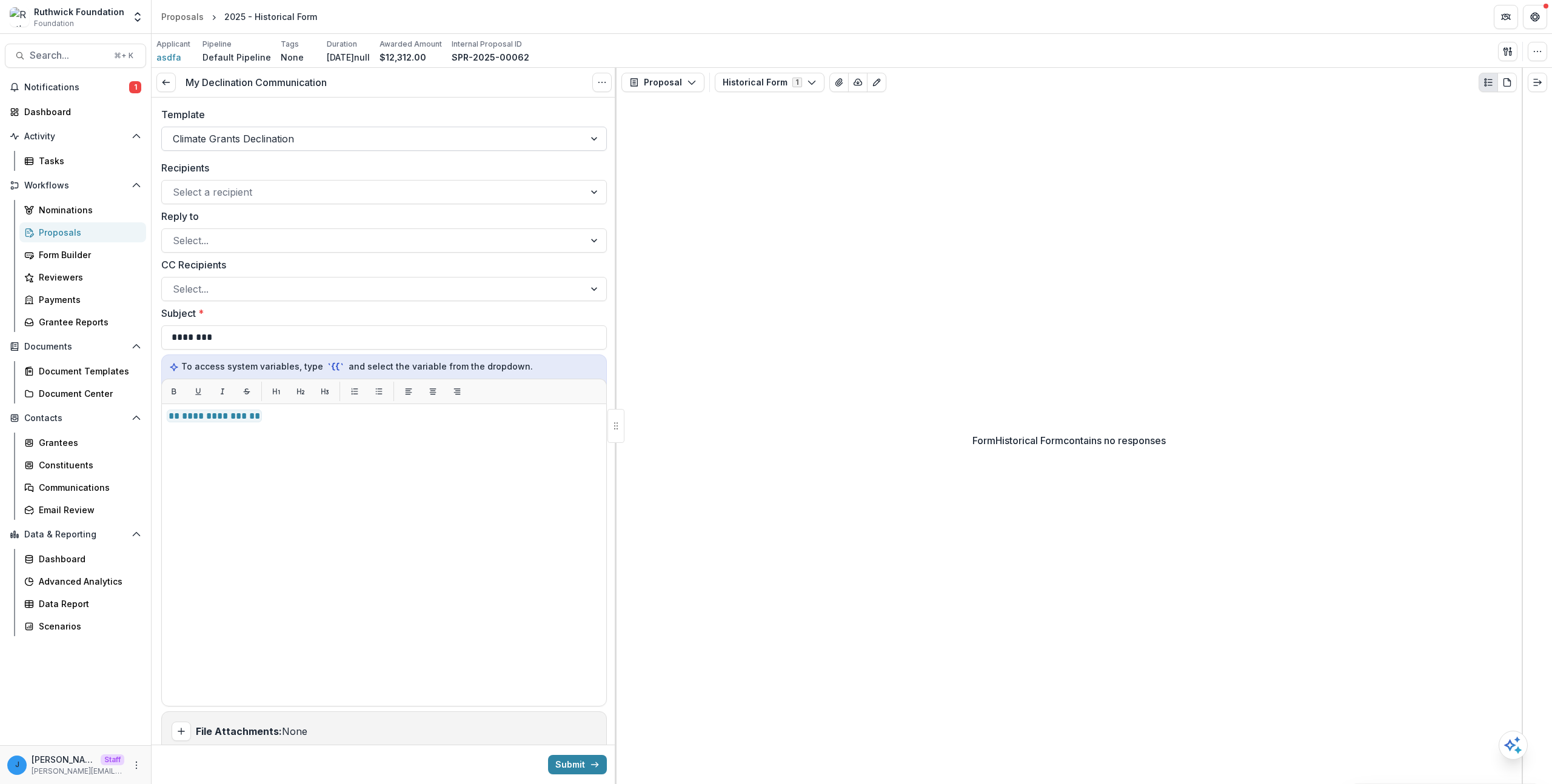
click at [296, 140] on div at bounding box center [373, 139] width 401 height 17
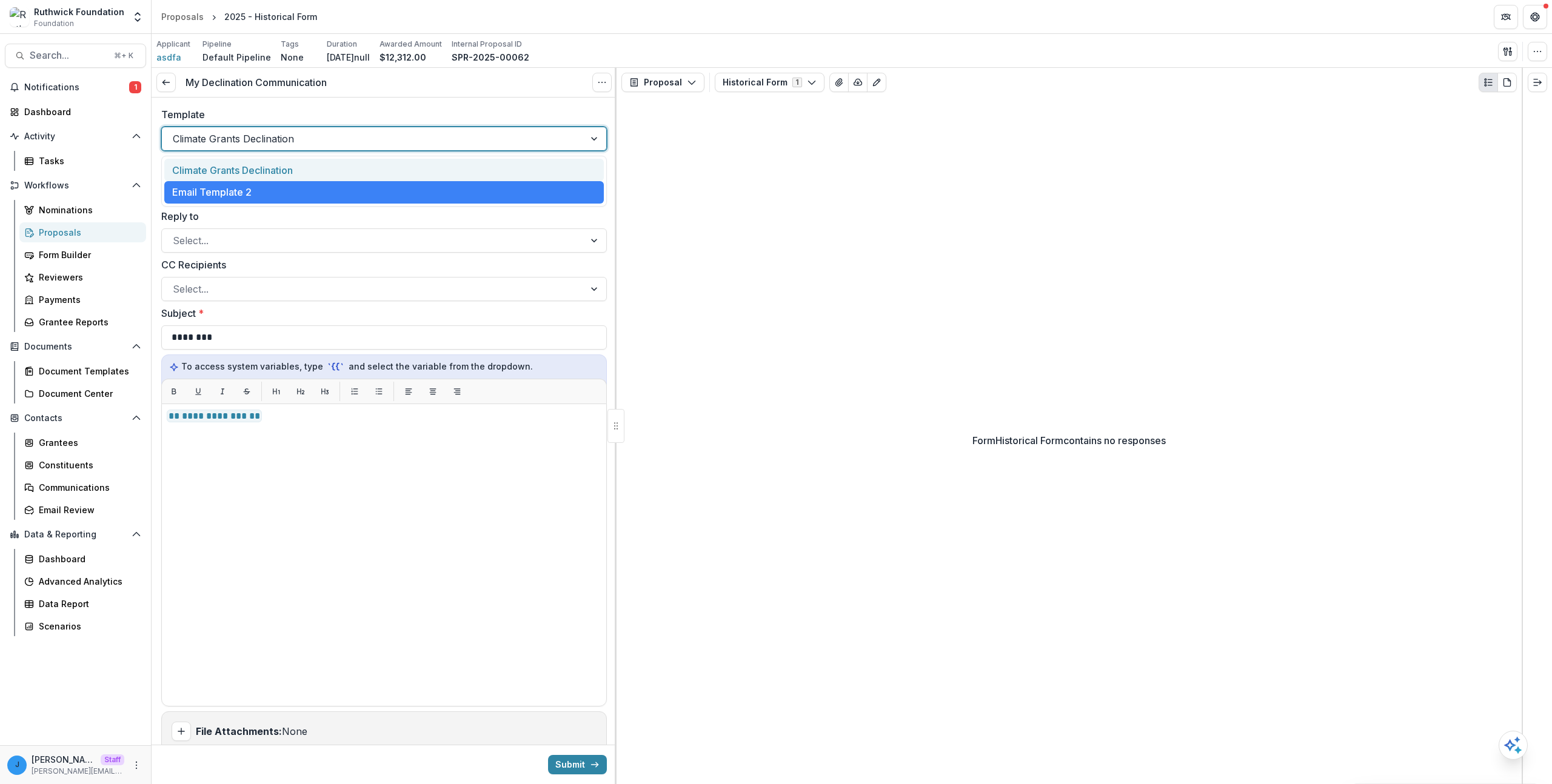
click at [287, 172] on div "Climate Grants Declination" at bounding box center [384, 170] width 439 height 23
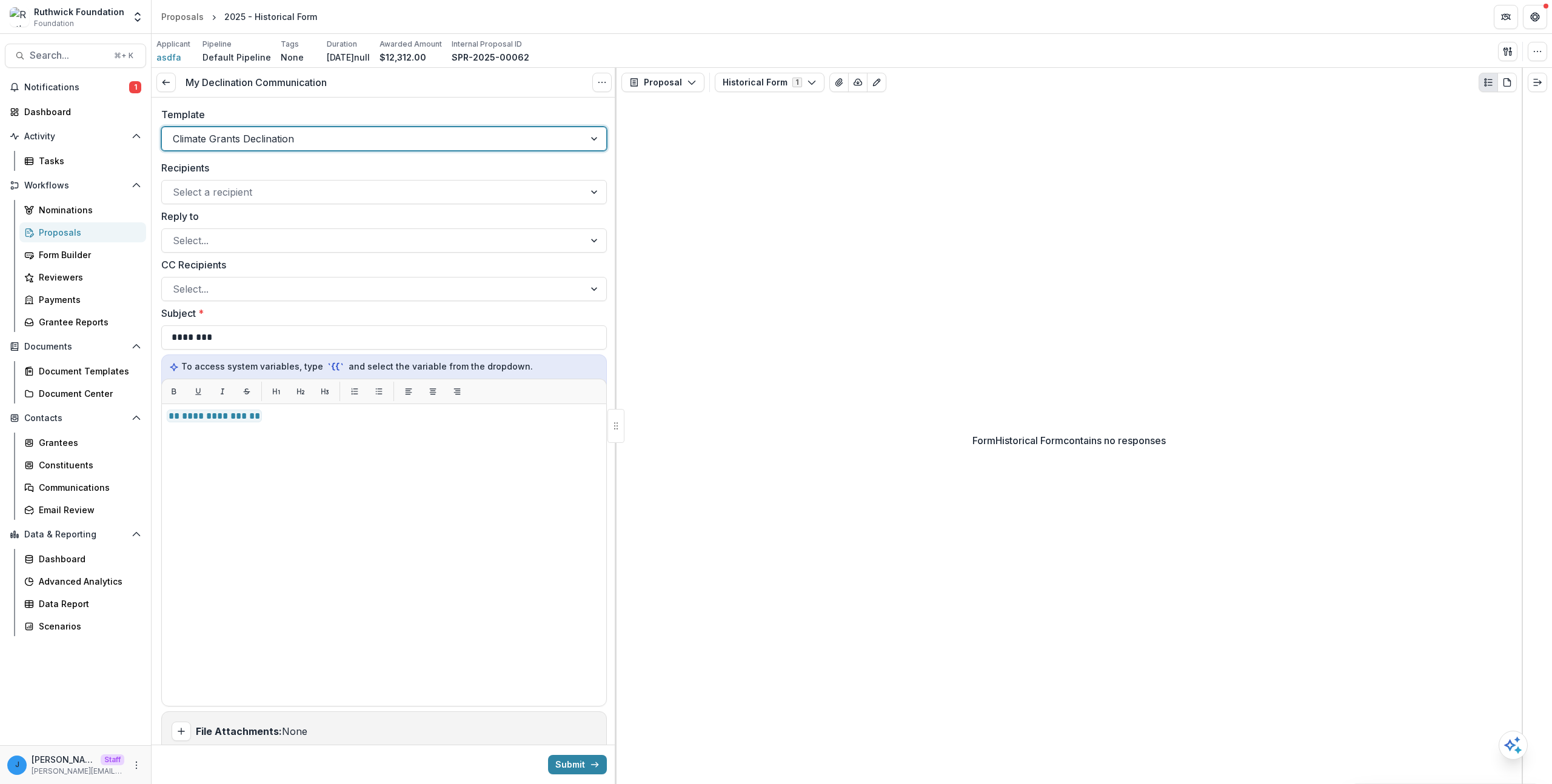
click at [287, 139] on div at bounding box center [373, 139] width 401 height 17
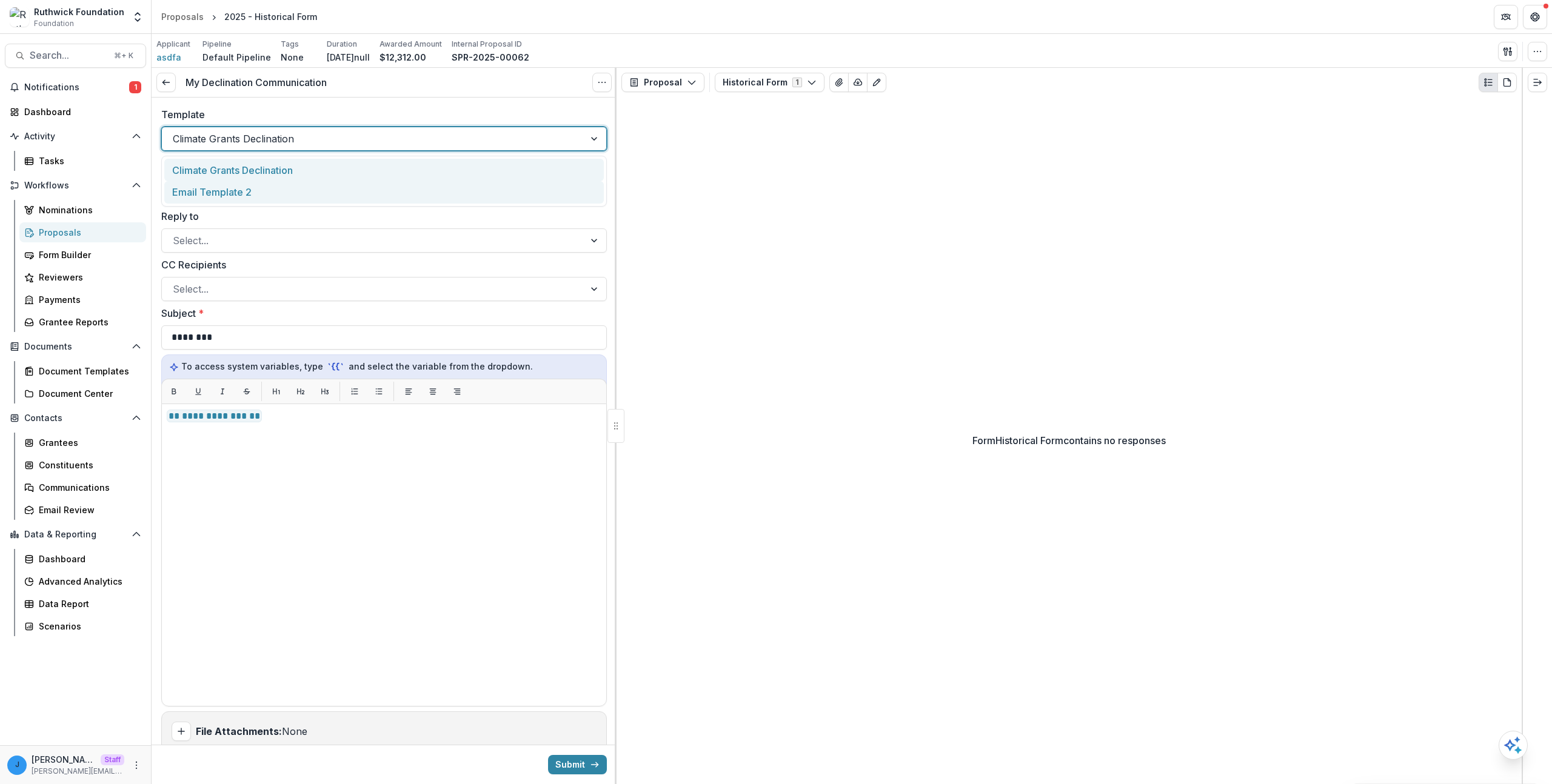
click at [274, 183] on div "Email Template 2" at bounding box center [384, 192] width 439 height 23
click at [283, 147] on div "Climate Grants Declination" at bounding box center [373, 139] width 422 height 20
click at [274, 166] on div "Climate Grants Declination" at bounding box center [384, 170] width 439 height 23
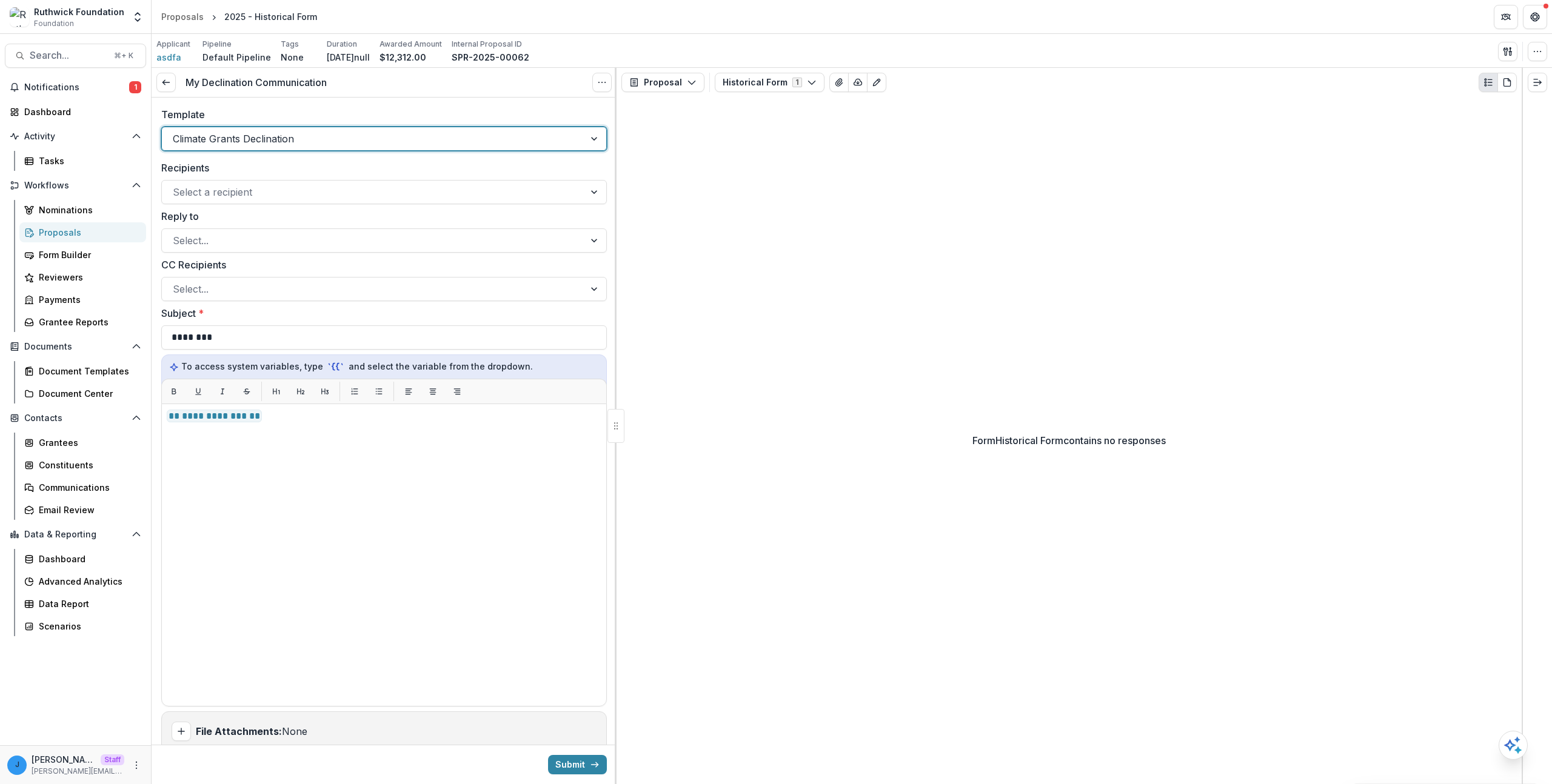
click at [270, 139] on div at bounding box center [373, 139] width 401 height 17
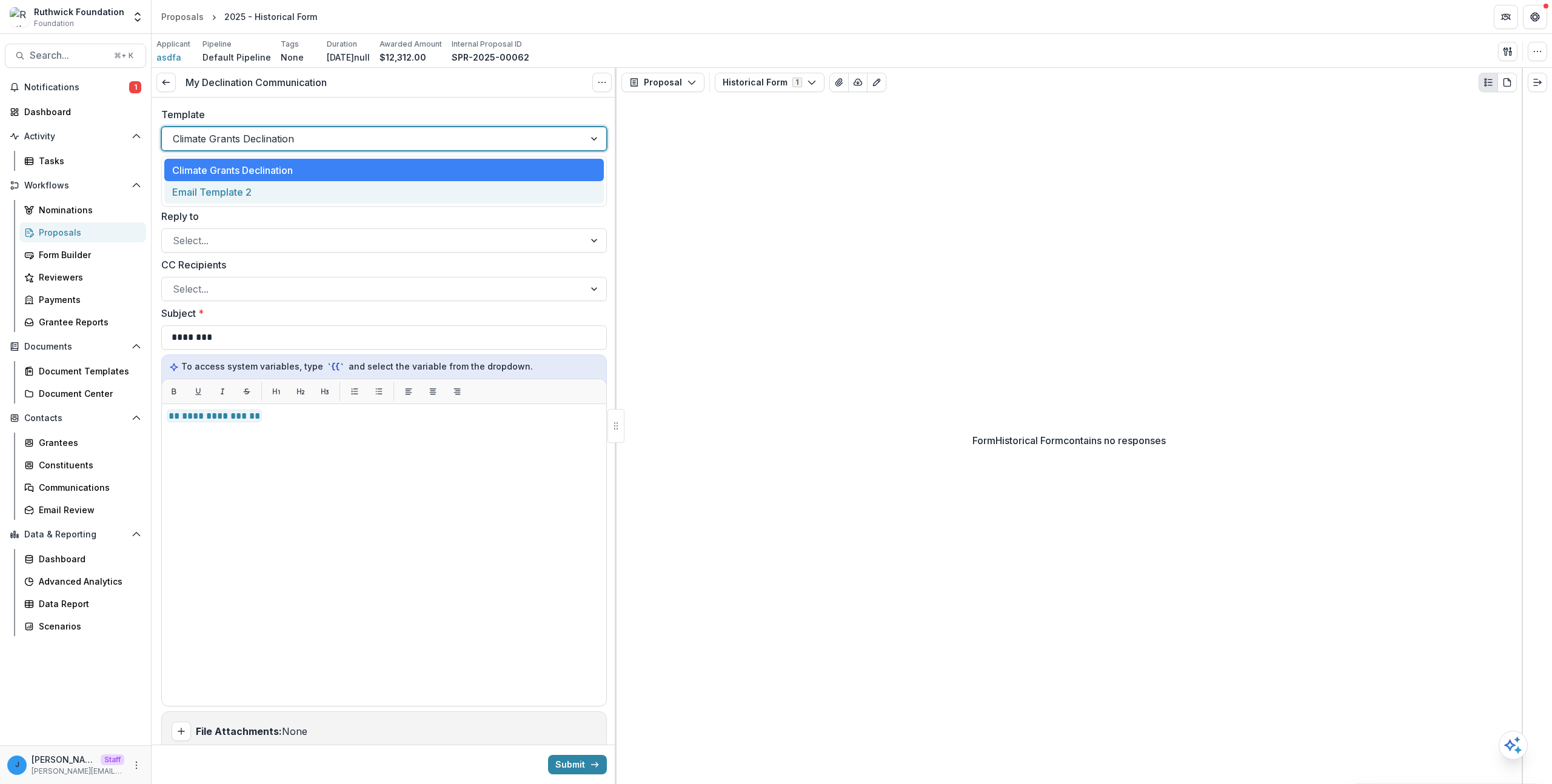
click at [261, 183] on div "Email Template 2" at bounding box center [384, 192] width 439 height 23
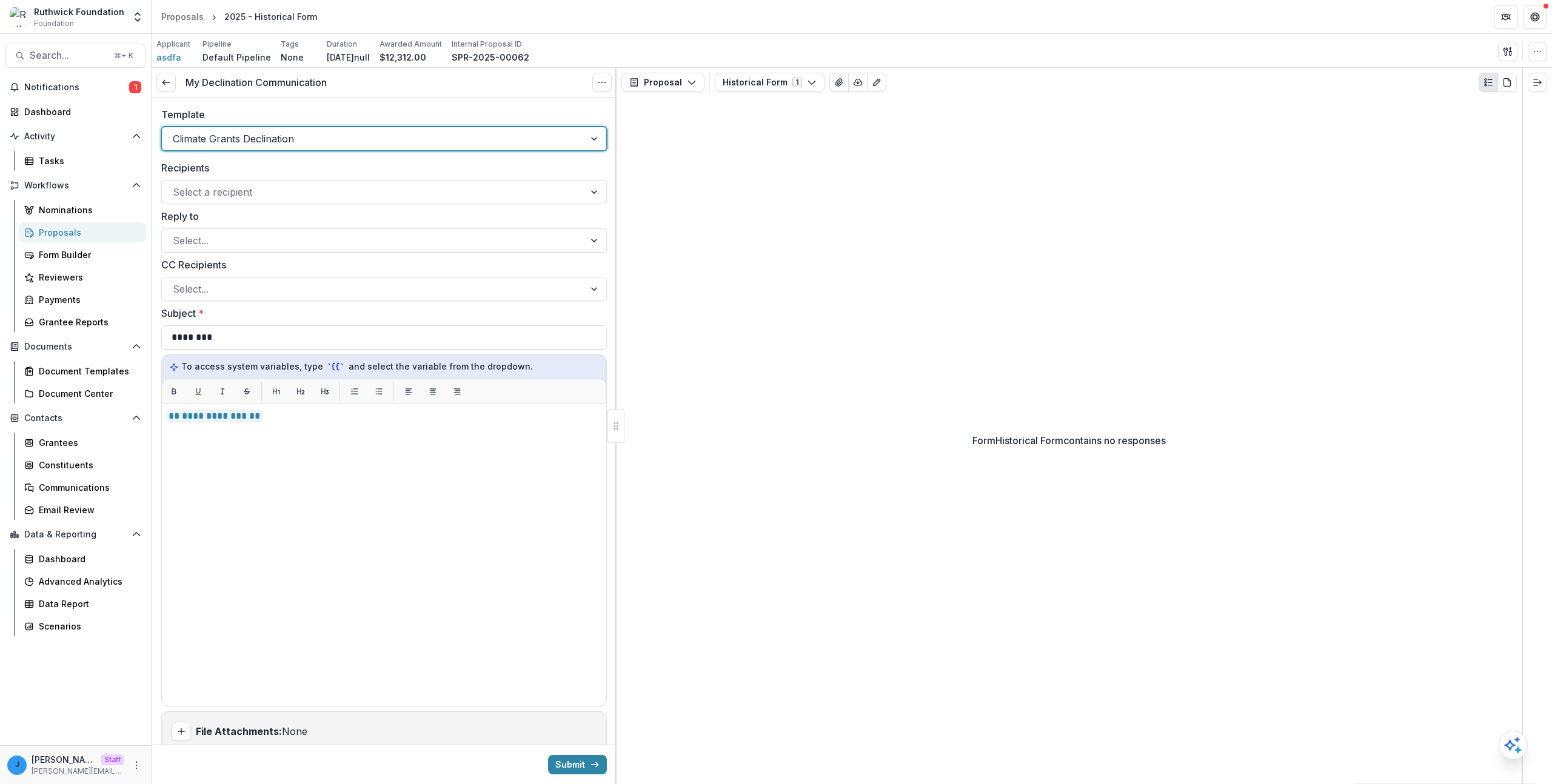
click at [263, 137] on div at bounding box center [373, 139] width 401 height 17
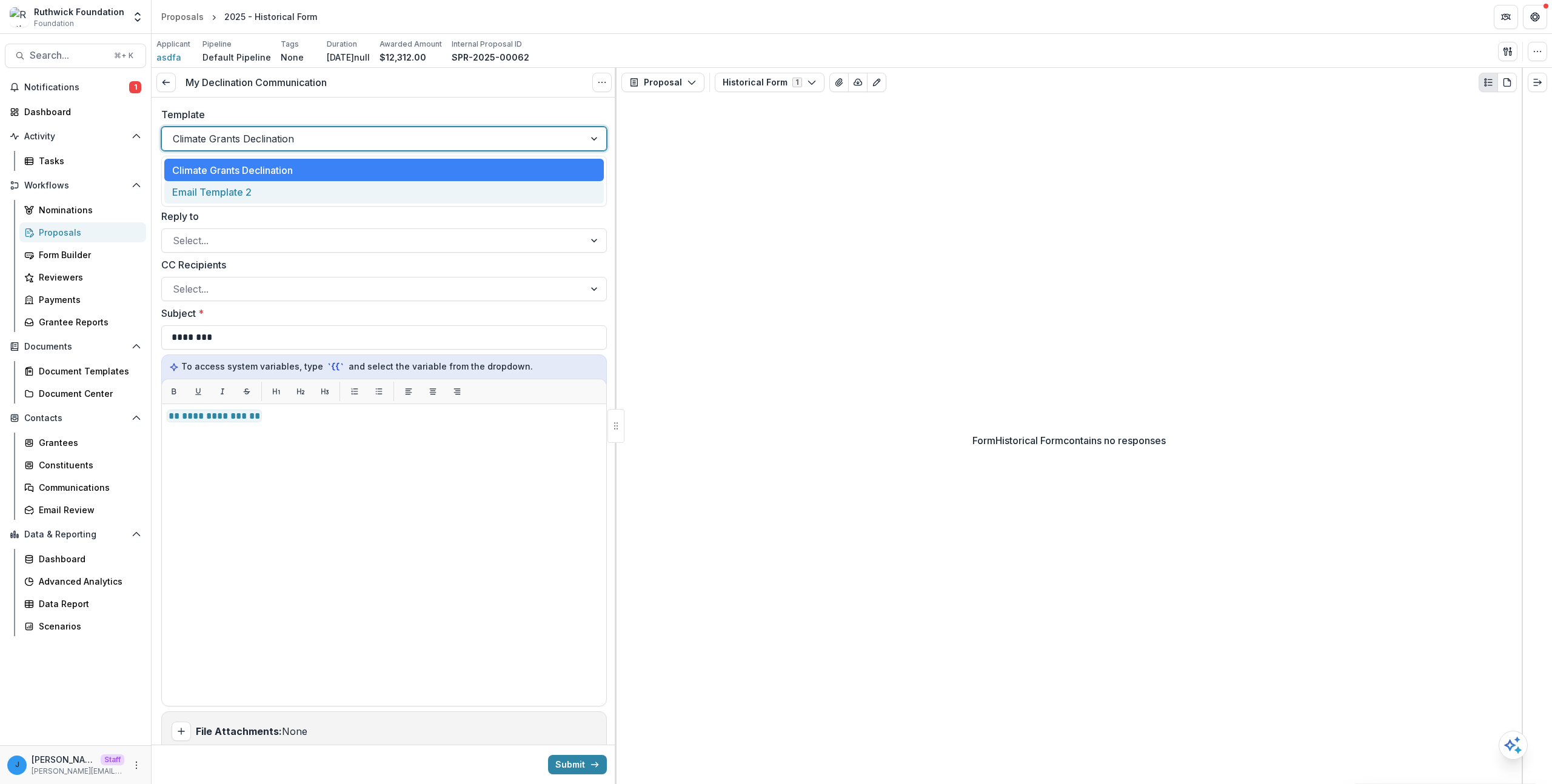
click at [248, 190] on div "Email Template 2" at bounding box center [384, 192] width 439 height 23
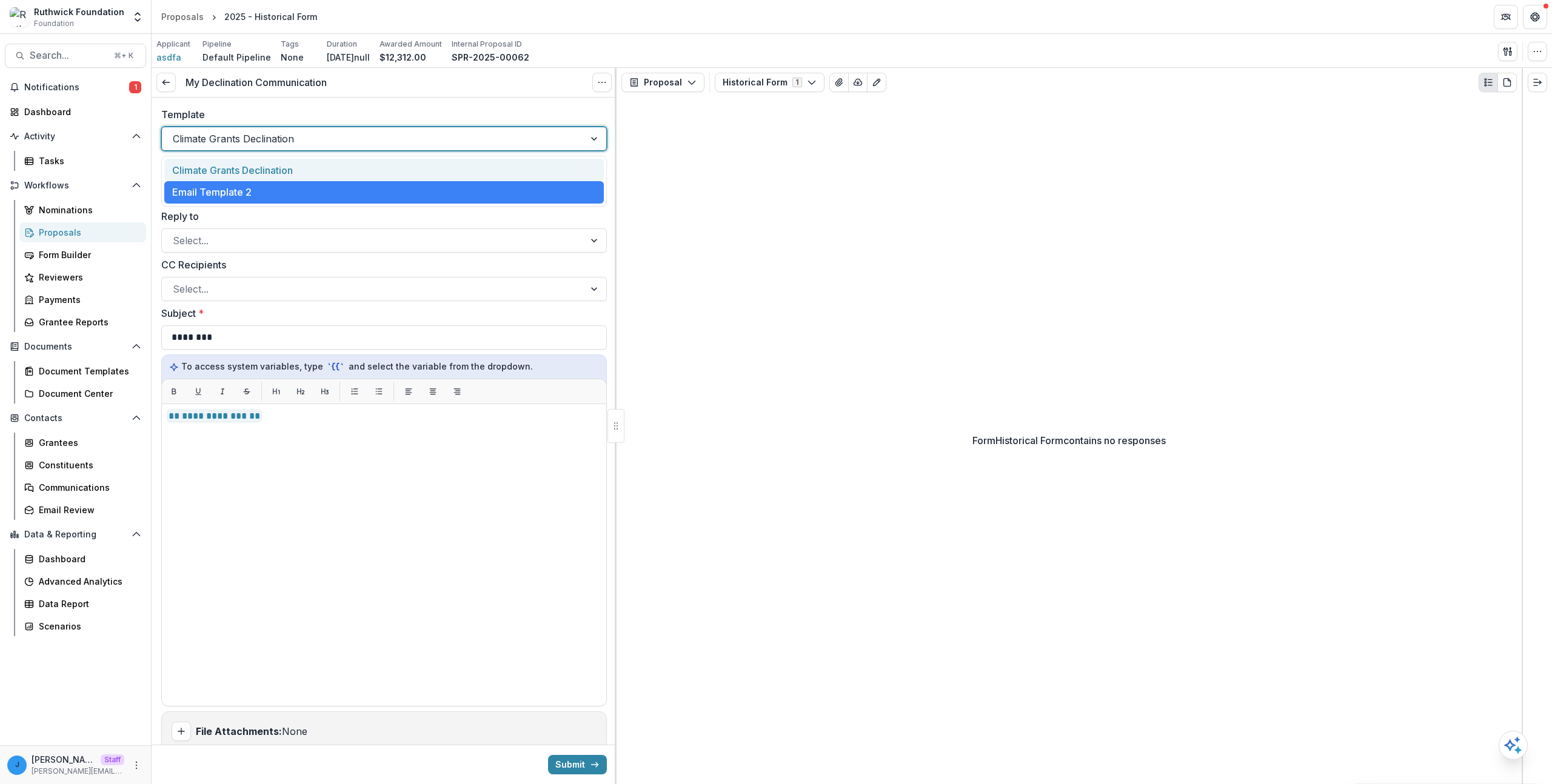
click at [249, 130] on div at bounding box center [373, 139] width 401 height 17
click at [236, 176] on div "Climate Grants Declination" at bounding box center [384, 170] width 439 height 23
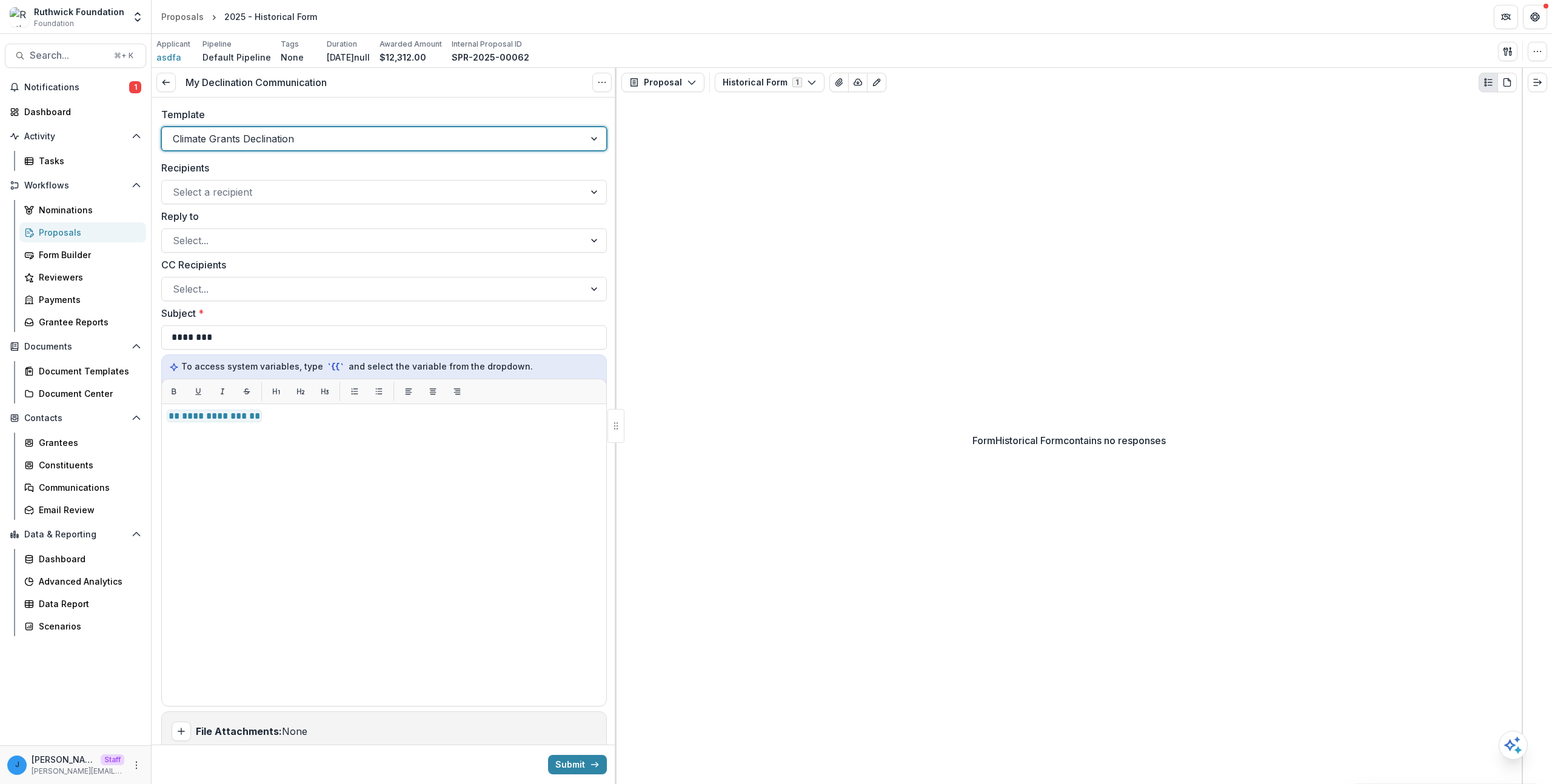
click at [243, 145] on div at bounding box center [373, 139] width 401 height 17
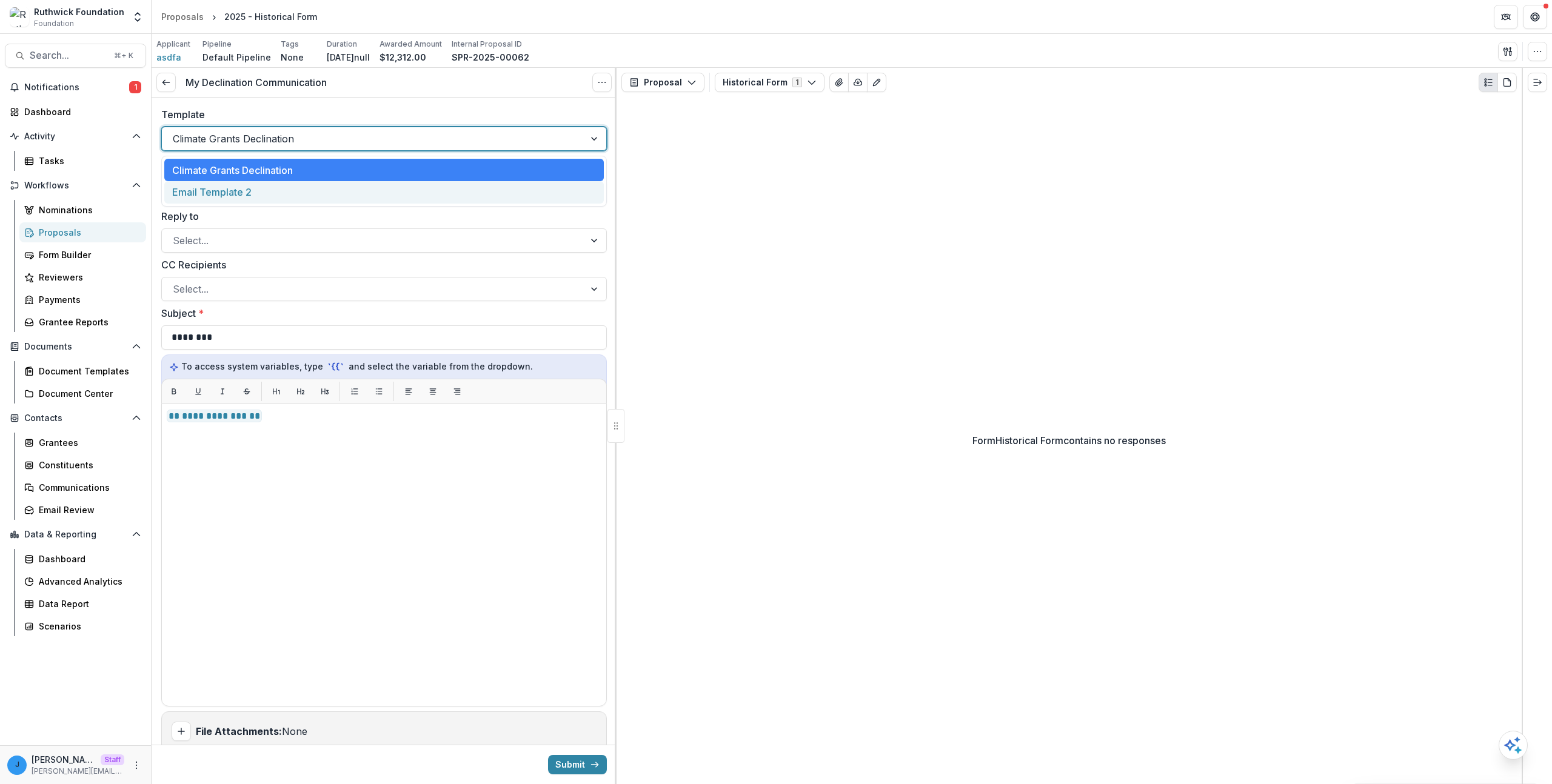
click at [230, 183] on div "Email Template 2" at bounding box center [384, 192] width 439 height 23
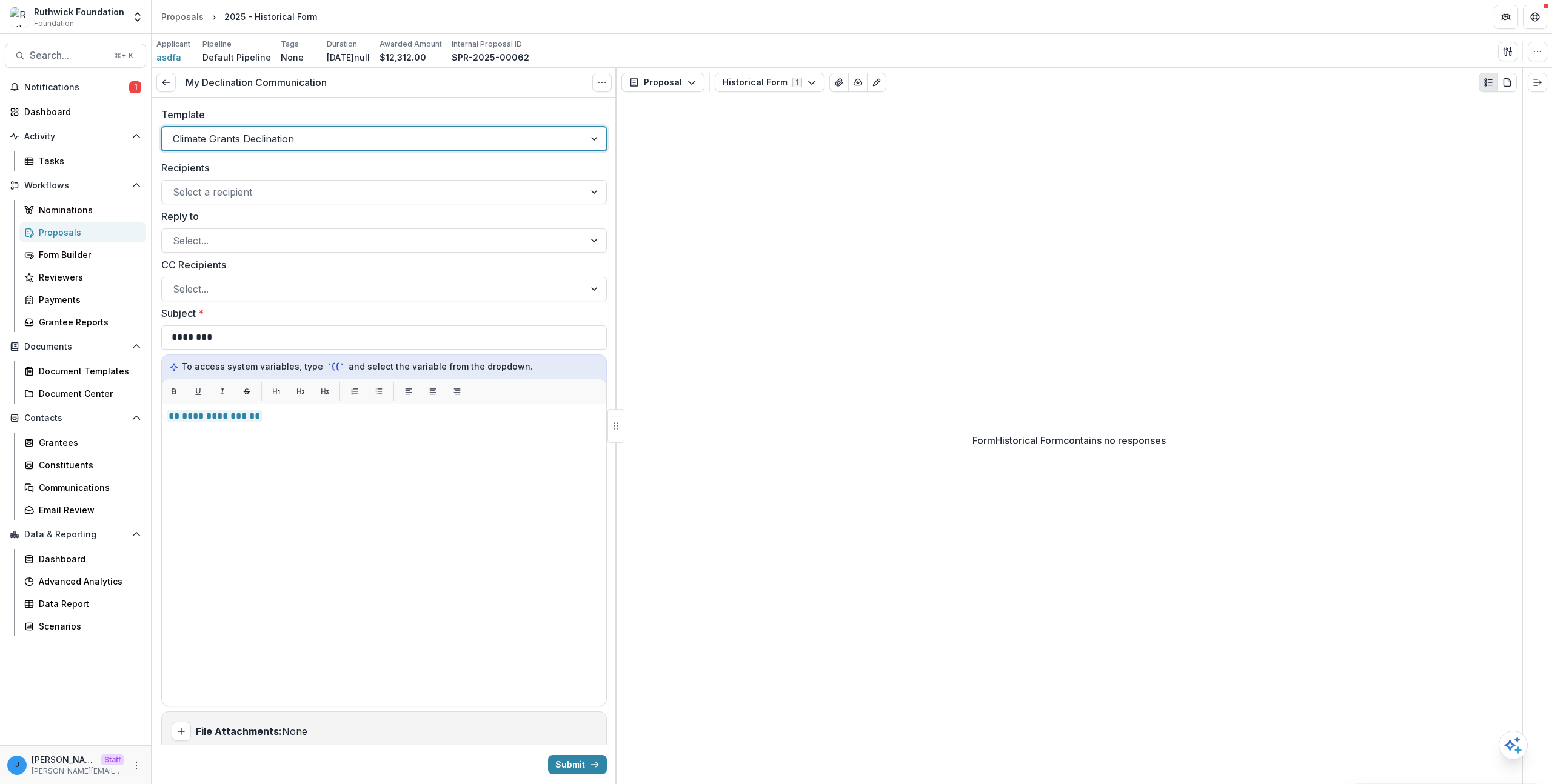
click at [240, 149] on div "Climate Grants Declination" at bounding box center [384, 139] width 446 height 24
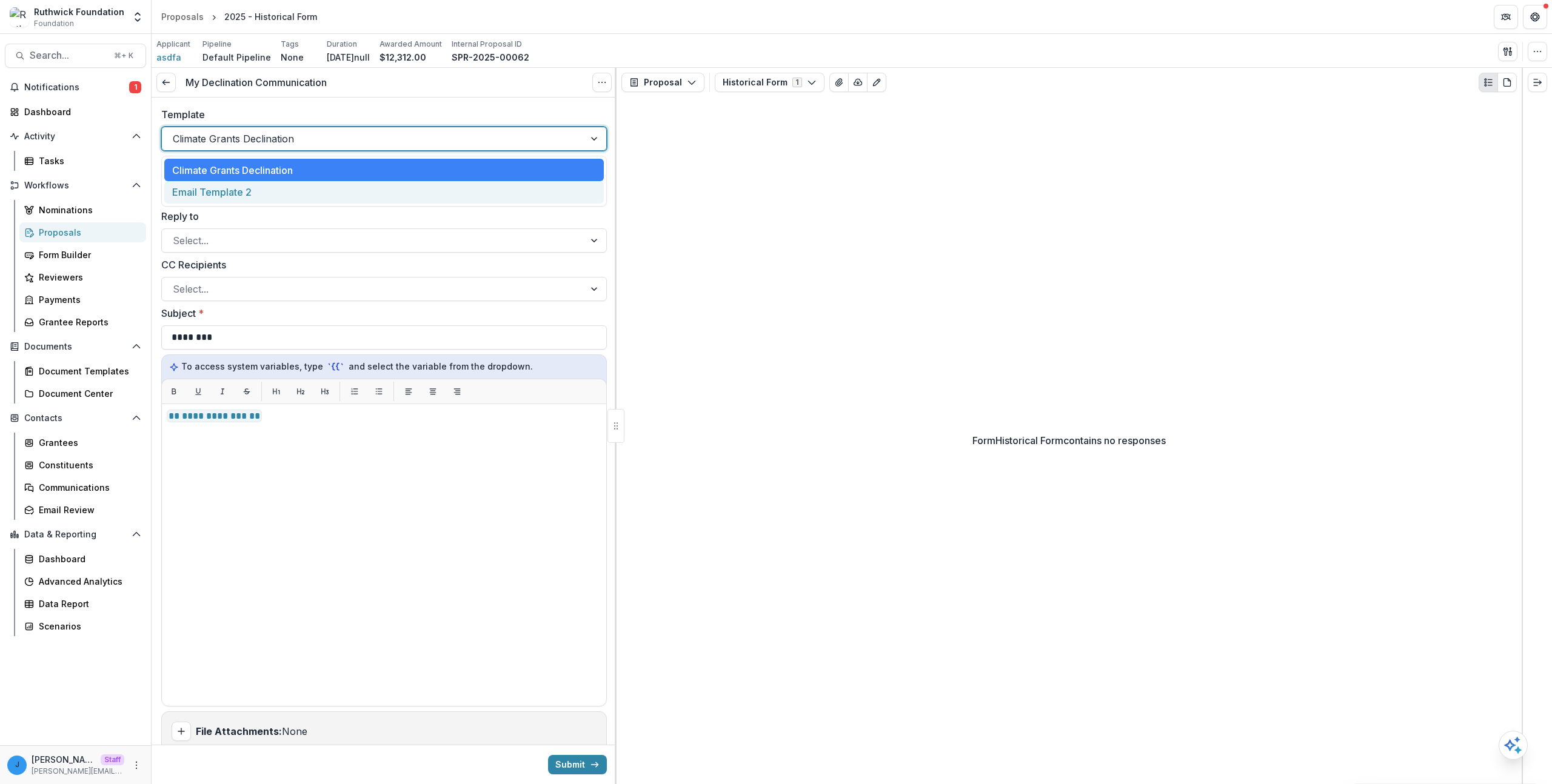
click at [226, 190] on div "Email Template 2" at bounding box center [384, 192] width 439 height 23
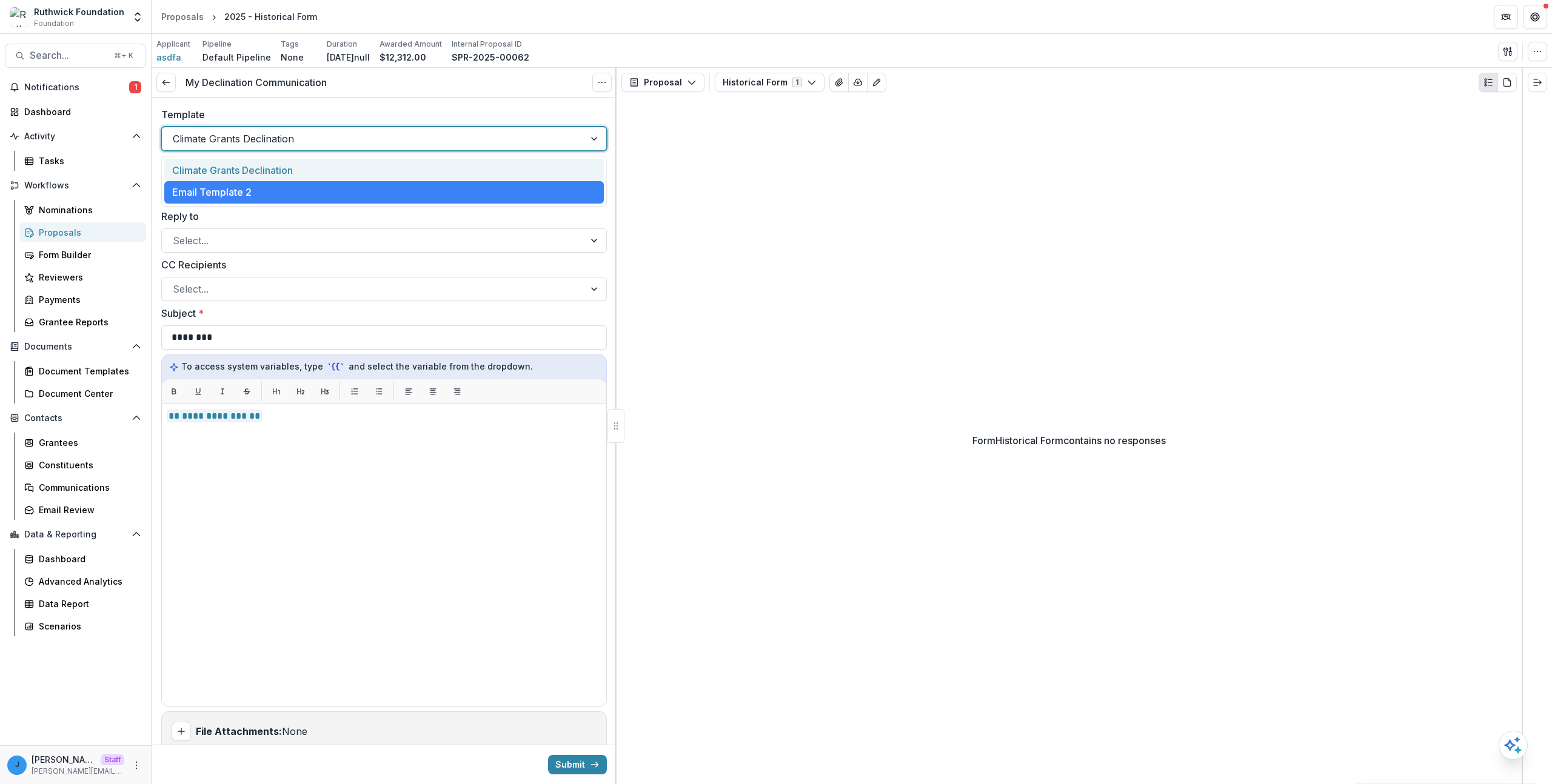
click at [233, 142] on div at bounding box center [373, 139] width 401 height 17
drag, startPoint x: 233, startPoint y: 142, endPoint x: 231, endPoint y: 166, distance: 24.1
click at [232, 155] on div "Template option Email Template 2, selected. Climate Grants Declination selected…" at bounding box center [384, 128] width 465 height 63
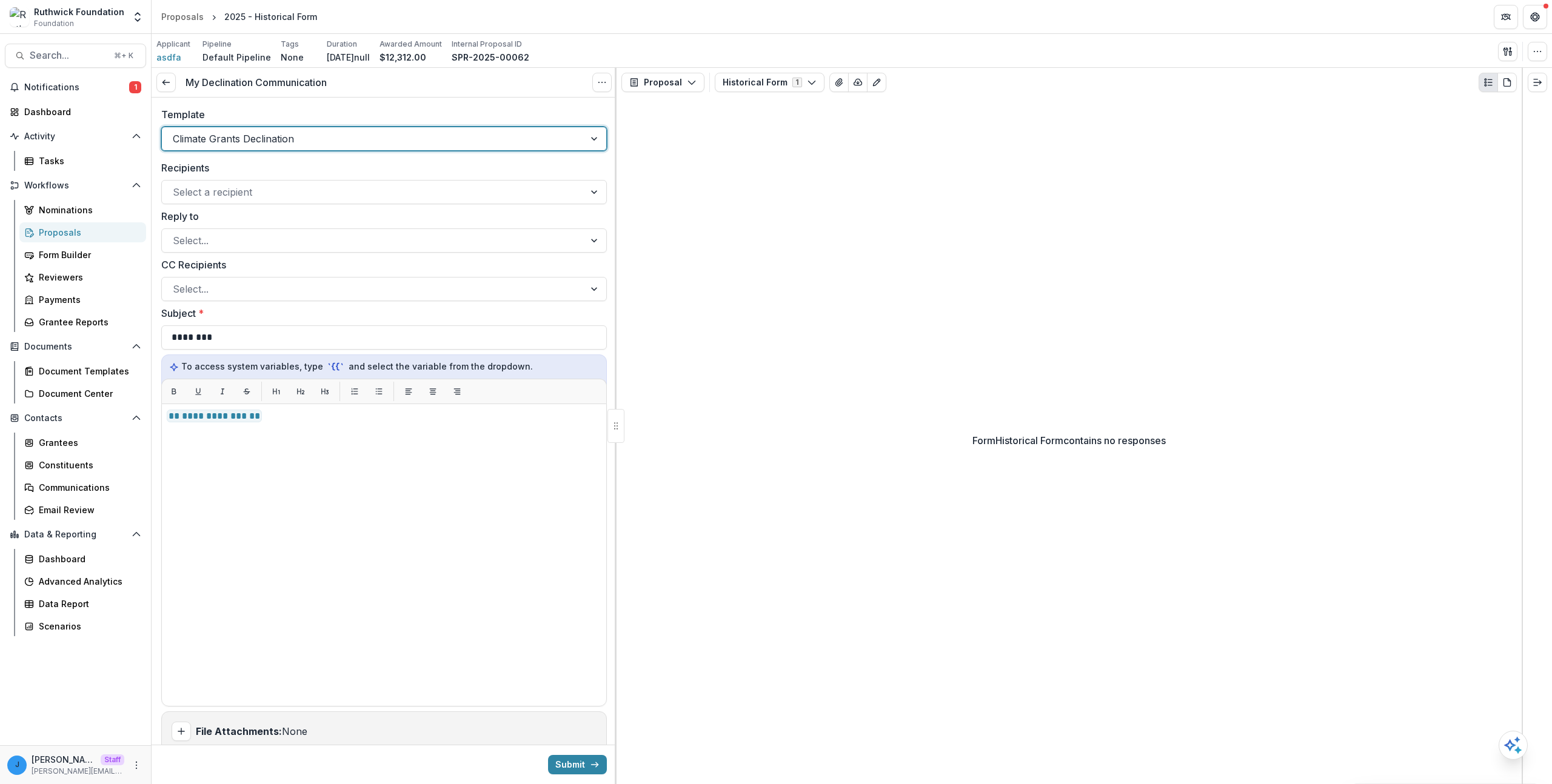
click at [228, 177] on div "Recipients Select a recipient" at bounding box center [384, 183] width 446 height 44
click at [236, 132] on div at bounding box center [373, 139] width 401 height 17
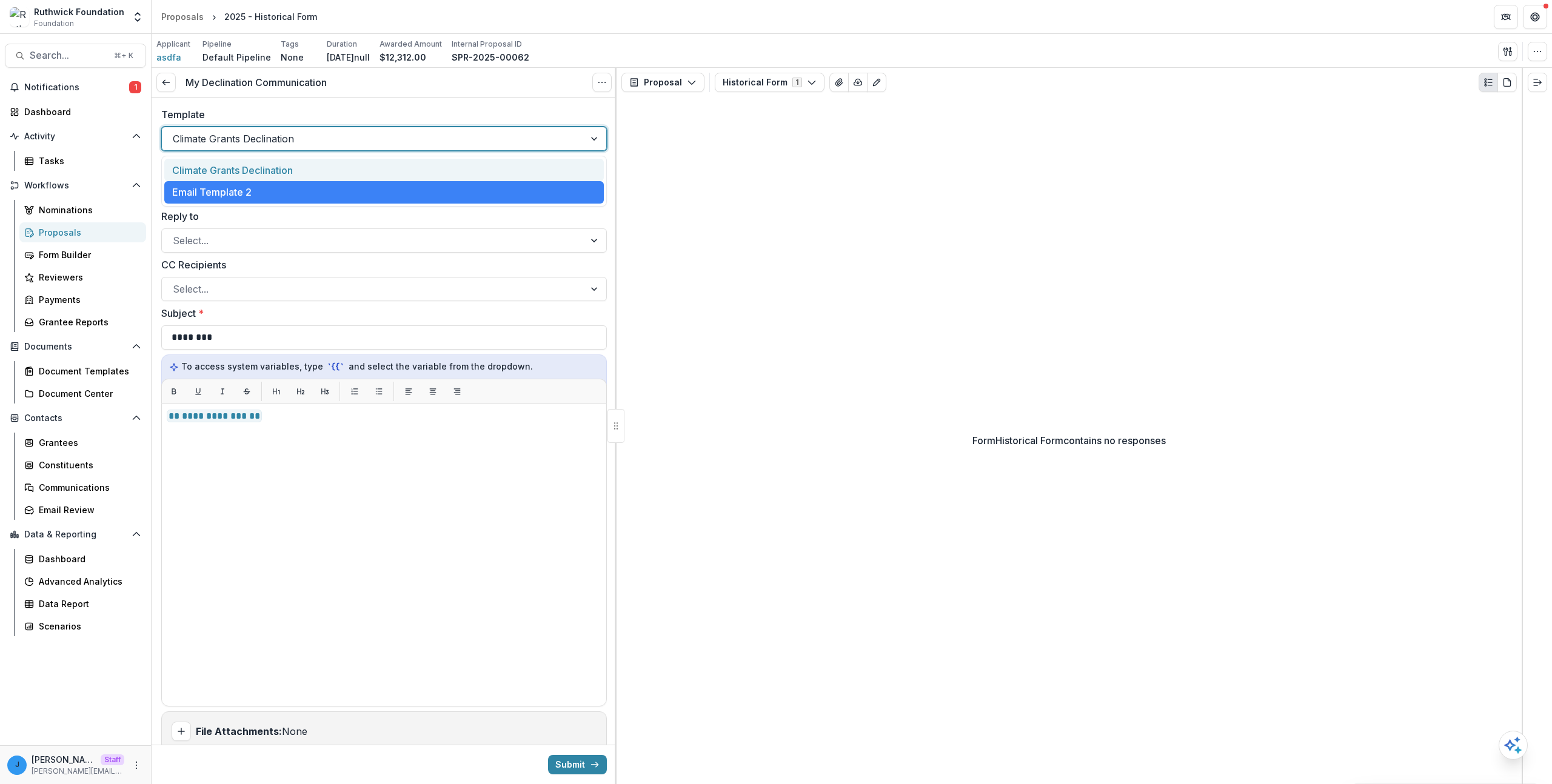
click at [239, 160] on div "Climate Grants Declination" at bounding box center [384, 170] width 439 height 23
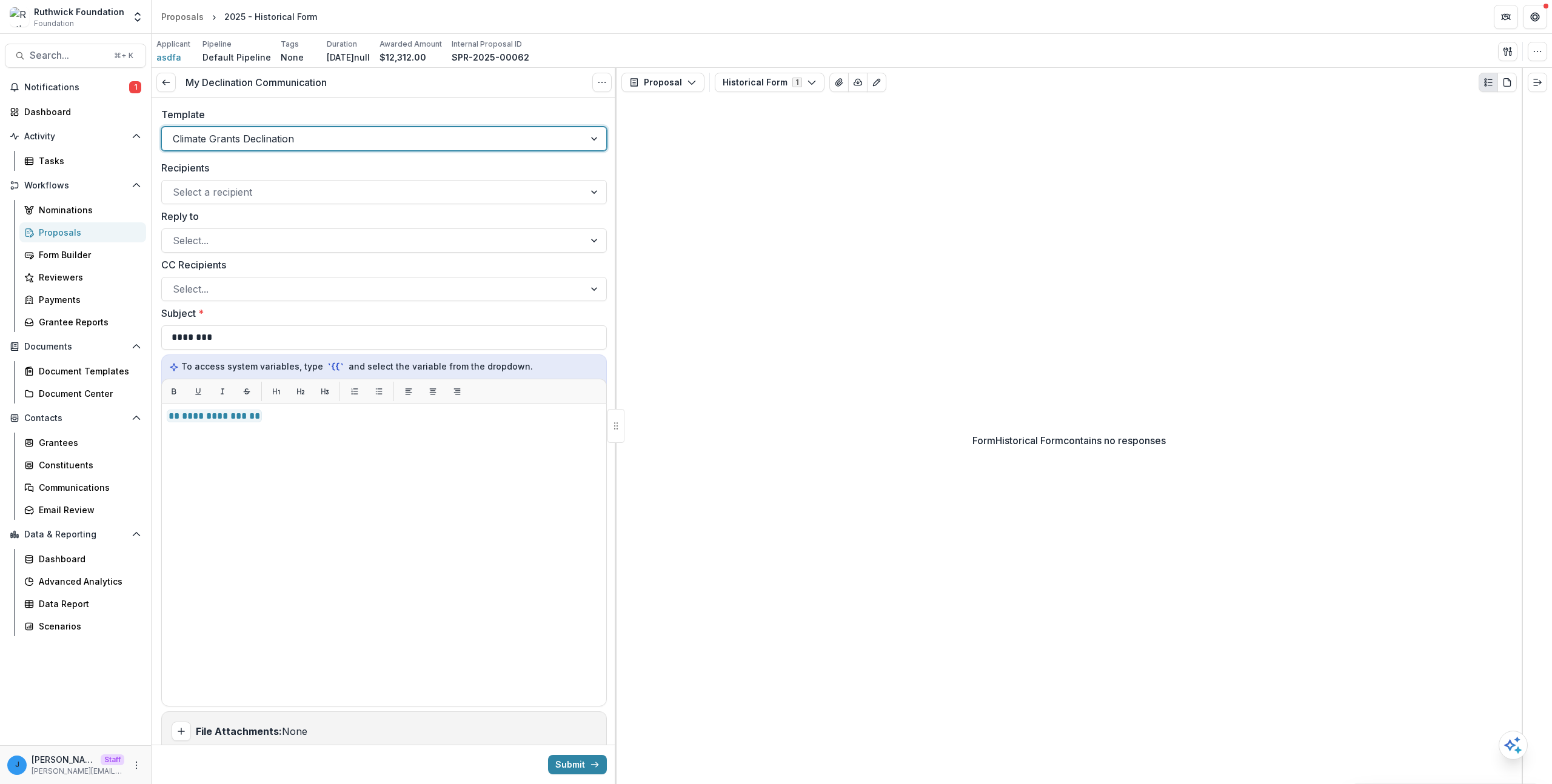
click at [240, 133] on div at bounding box center [373, 139] width 401 height 17
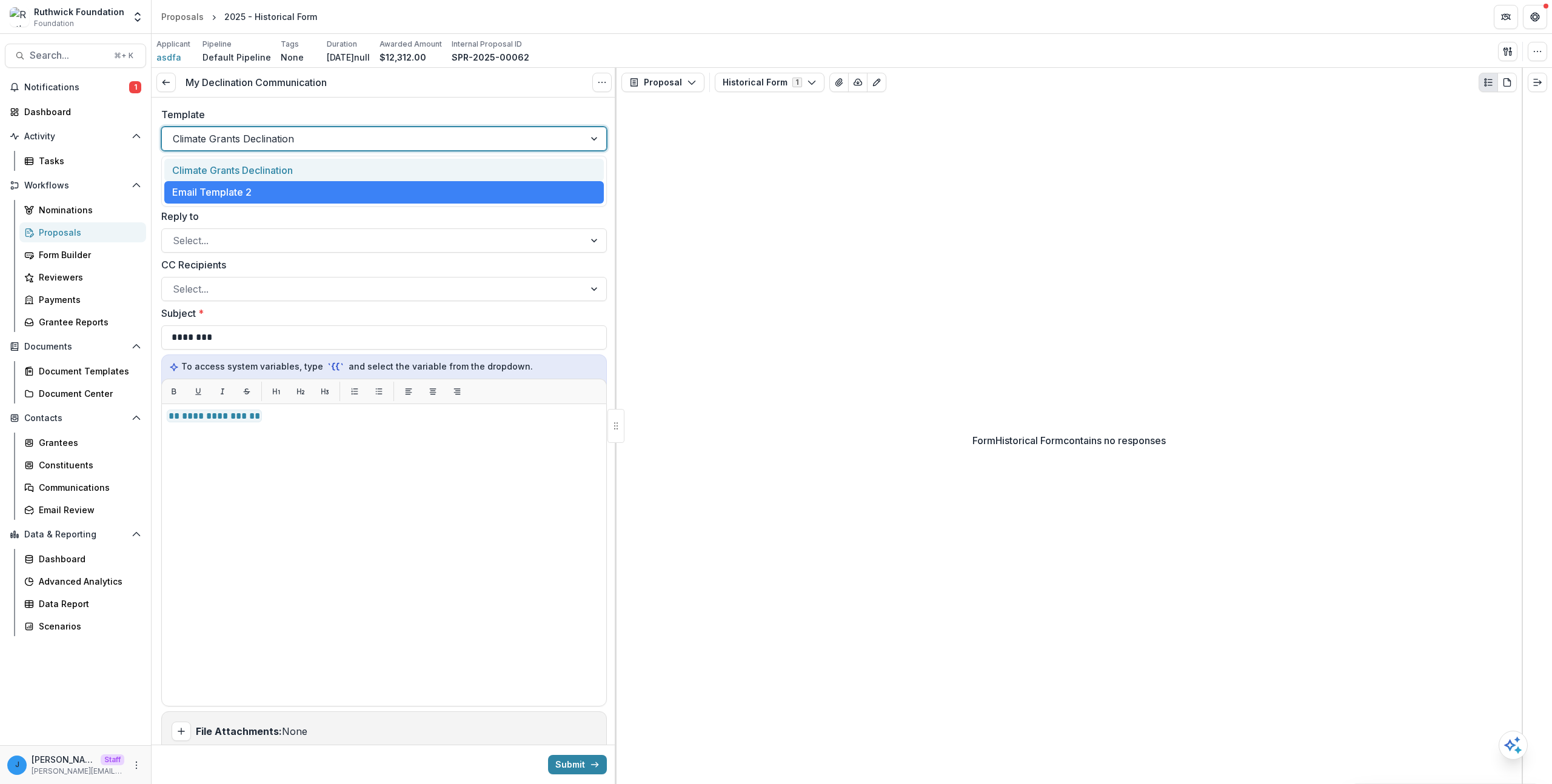
click at [252, 117] on label "Template" at bounding box center [380, 114] width 438 height 15
click at [176, 132] on input "Template" at bounding box center [174, 139] width 3 height 15
click at [285, 130] on div at bounding box center [373, 139] width 401 height 17
click at [271, 164] on div "Climate Grants Declination" at bounding box center [384, 170] width 439 height 23
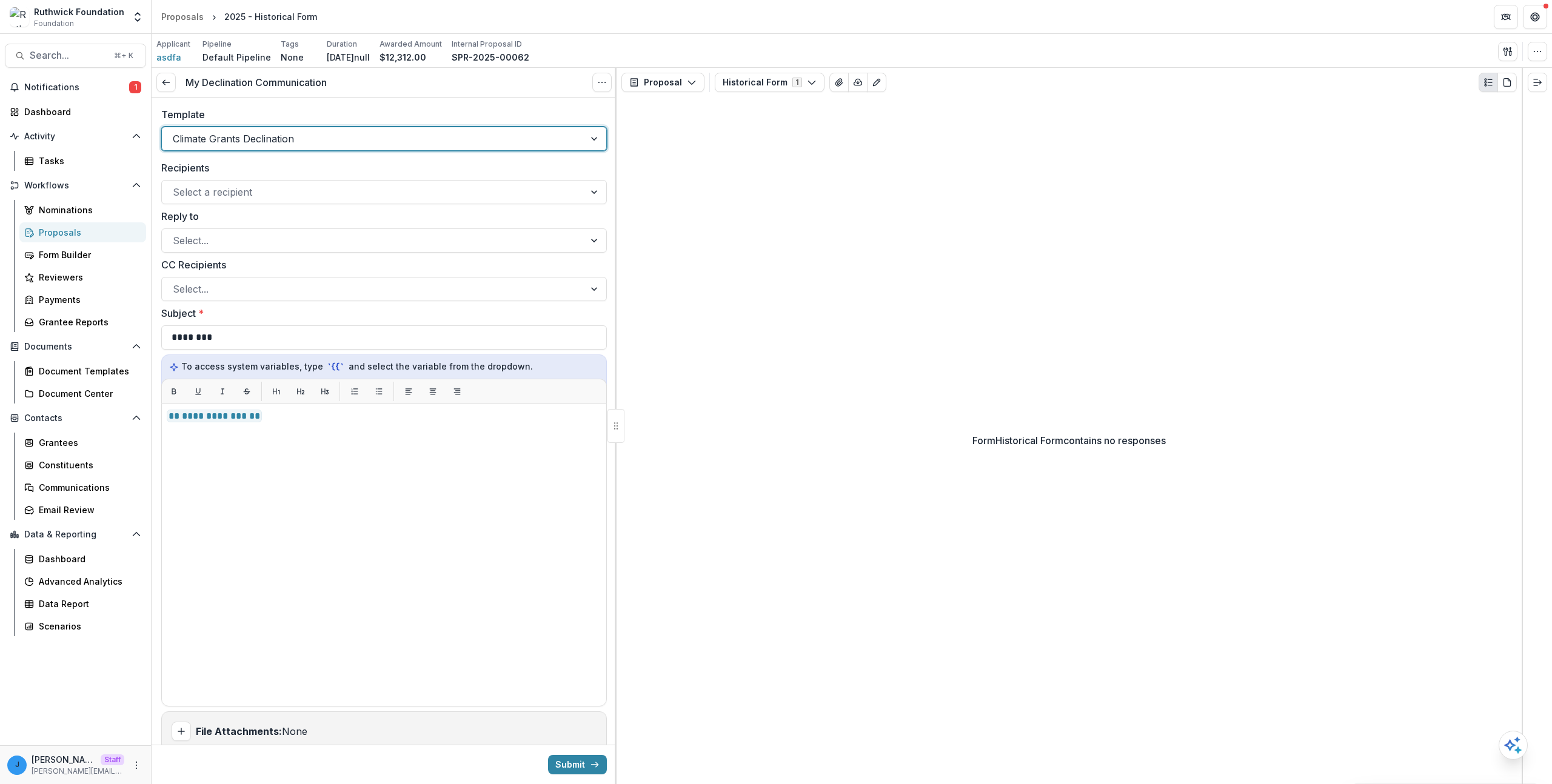
click at [270, 132] on div at bounding box center [373, 139] width 401 height 17
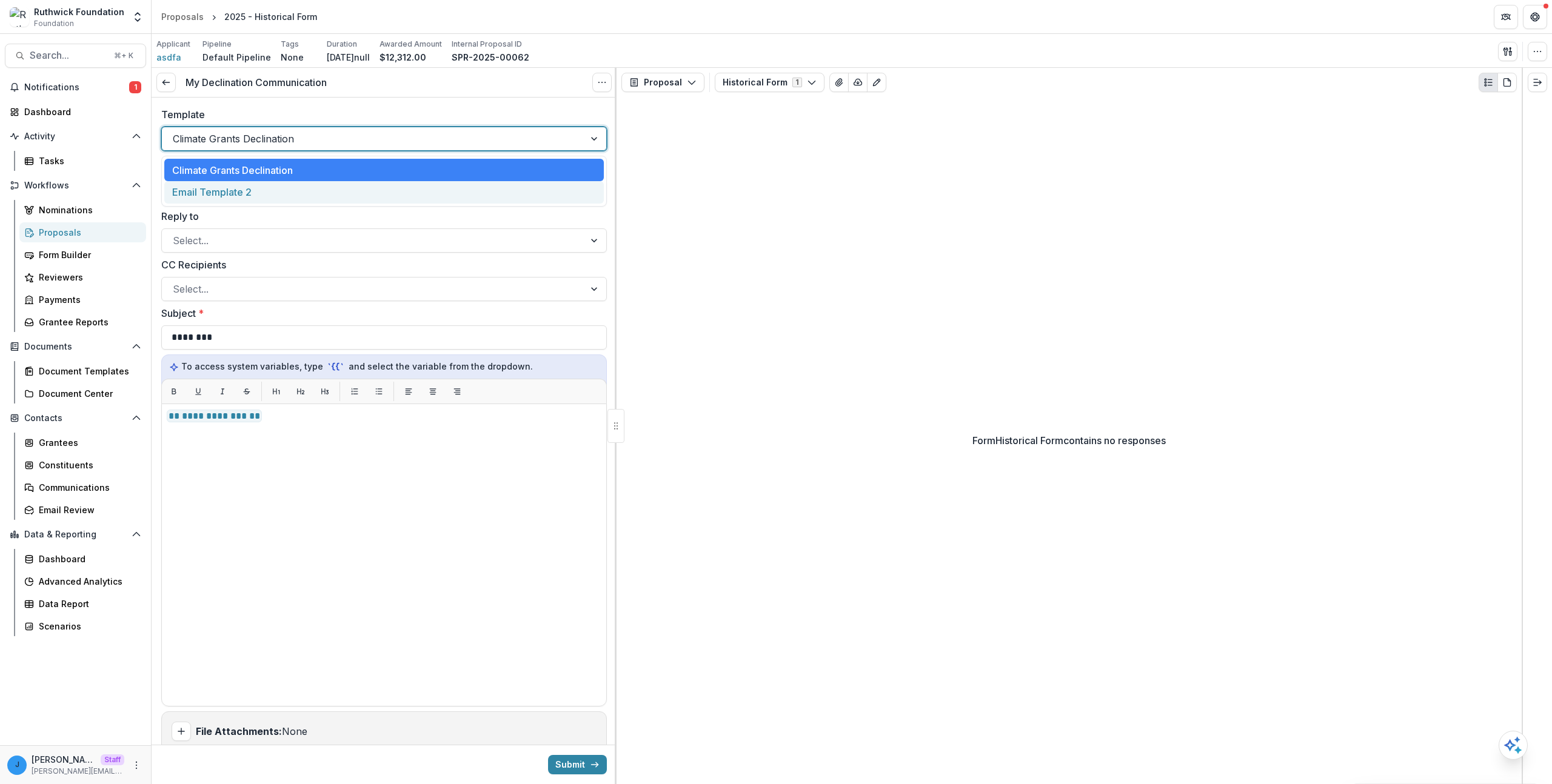
click at [257, 204] on div "Climate Grants Declination Email Template 2" at bounding box center [384, 181] width 446 height 51
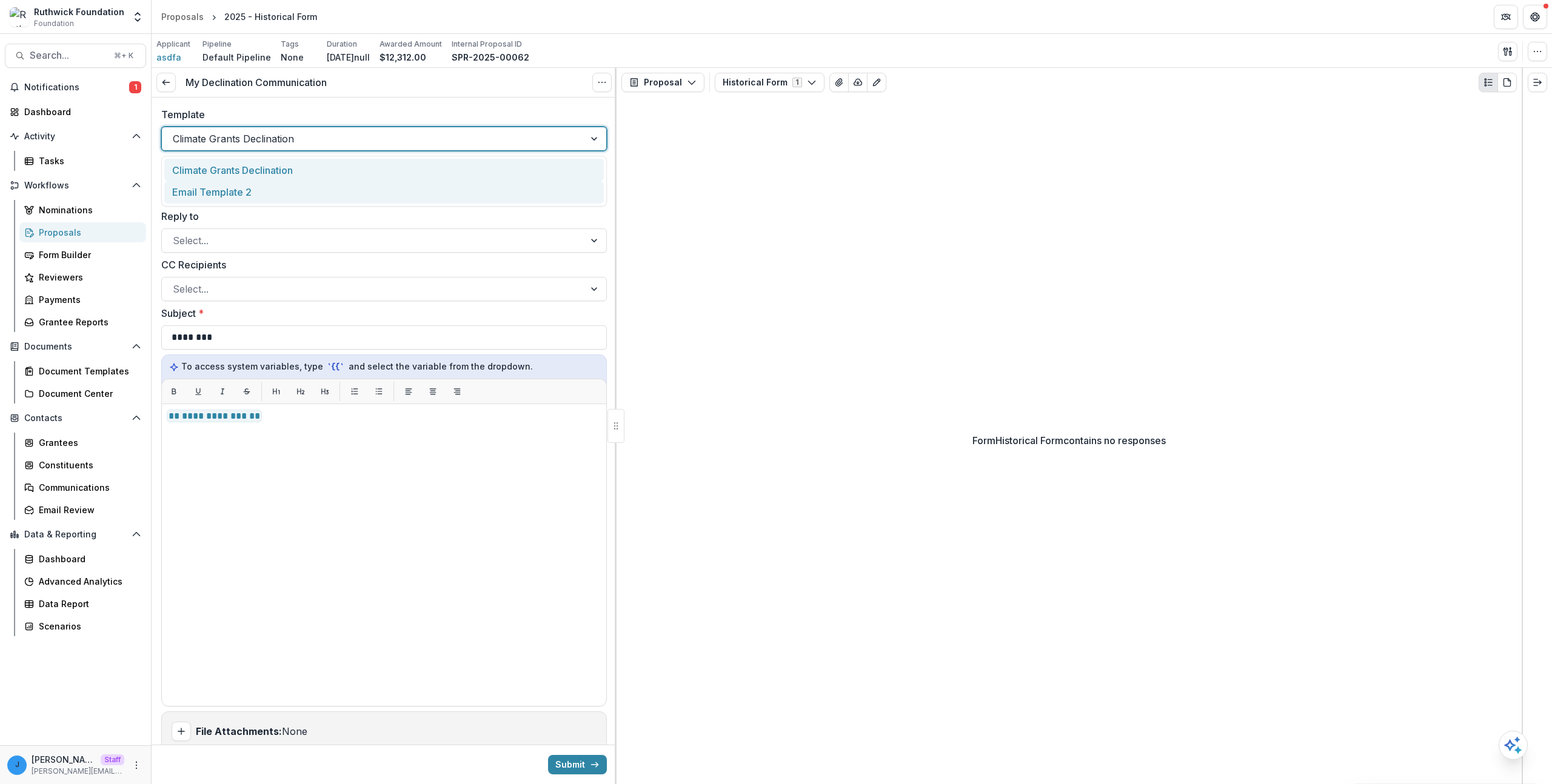
click at [257, 175] on div "Climate Grants Declination" at bounding box center [384, 170] width 439 height 23
click at [267, 140] on div at bounding box center [373, 139] width 401 height 17
click at [270, 135] on div at bounding box center [373, 139] width 401 height 17
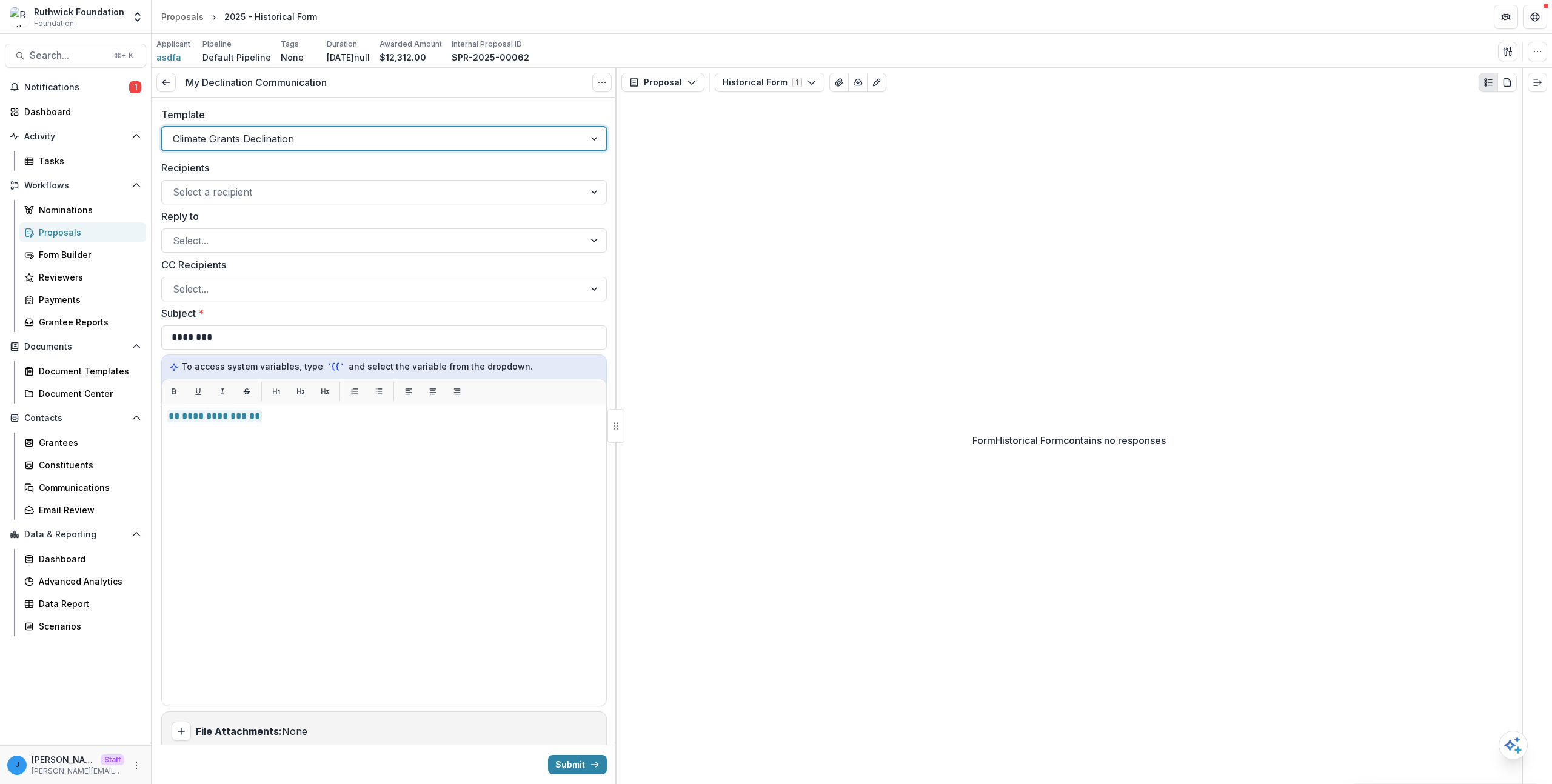
click at [248, 128] on div "Climate Grants Declination" at bounding box center [384, 139] width 446 height 24
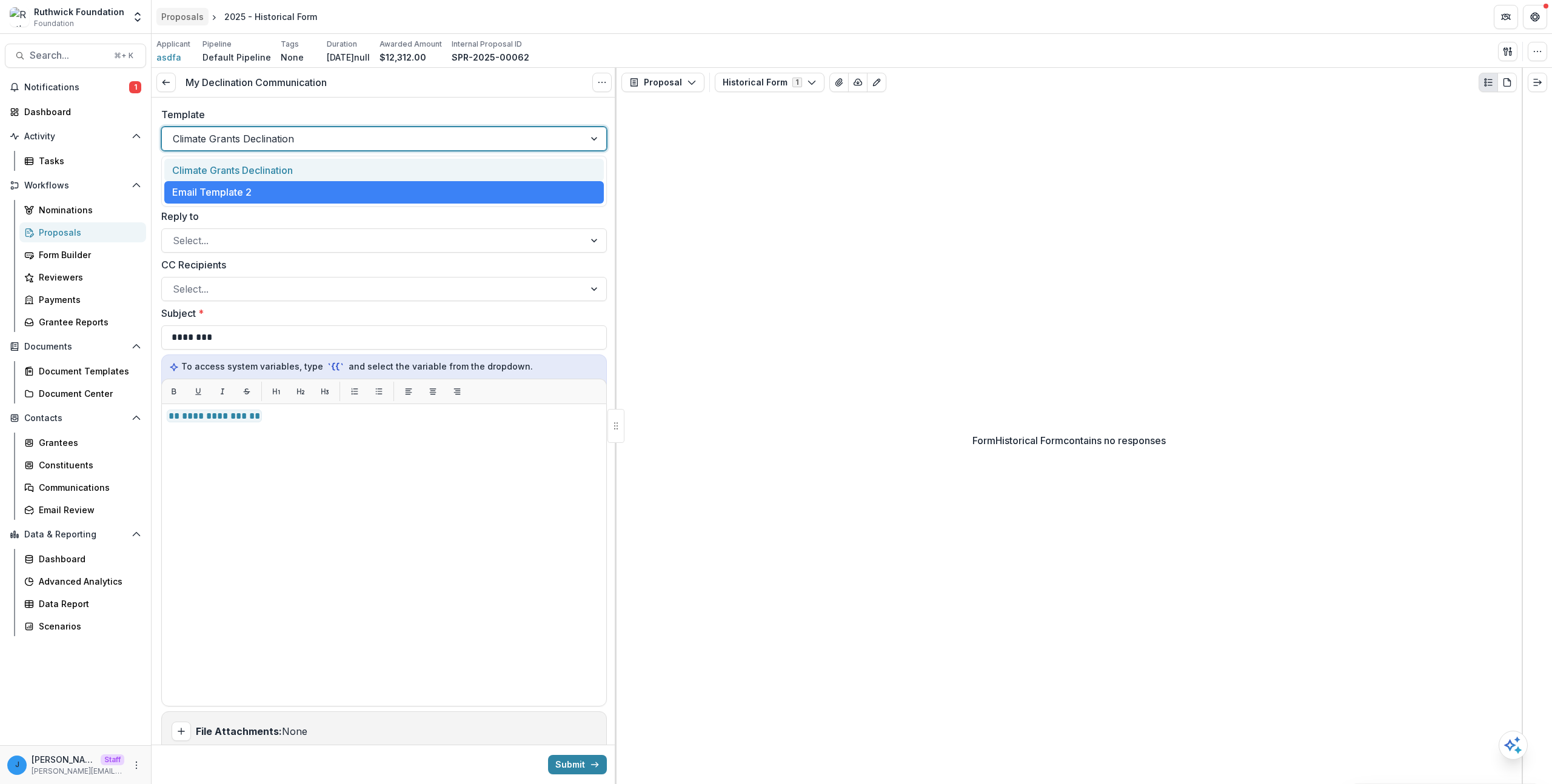
click at [319, 154] on div "Template option Climate Grants Declination, selected. Climate Grants Declinatio…" at bounding box center [384, 128] width 465 height 63
click at [163, 78] on icon at bounding box center [166, 82] width 10 height 10
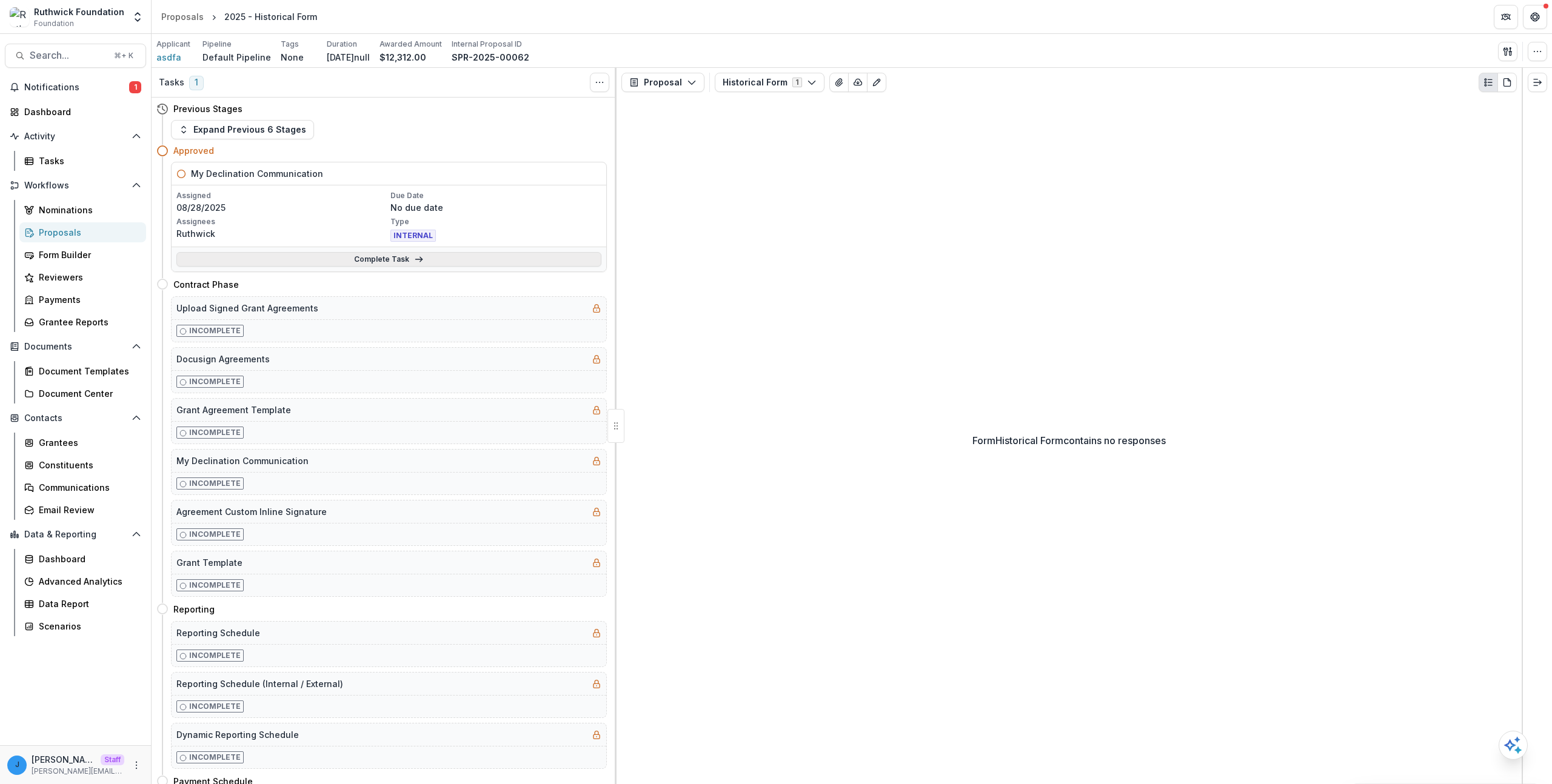
click at [266, 262] on link "Complete Task" at bounding box center [389, 259] width 425 height 15
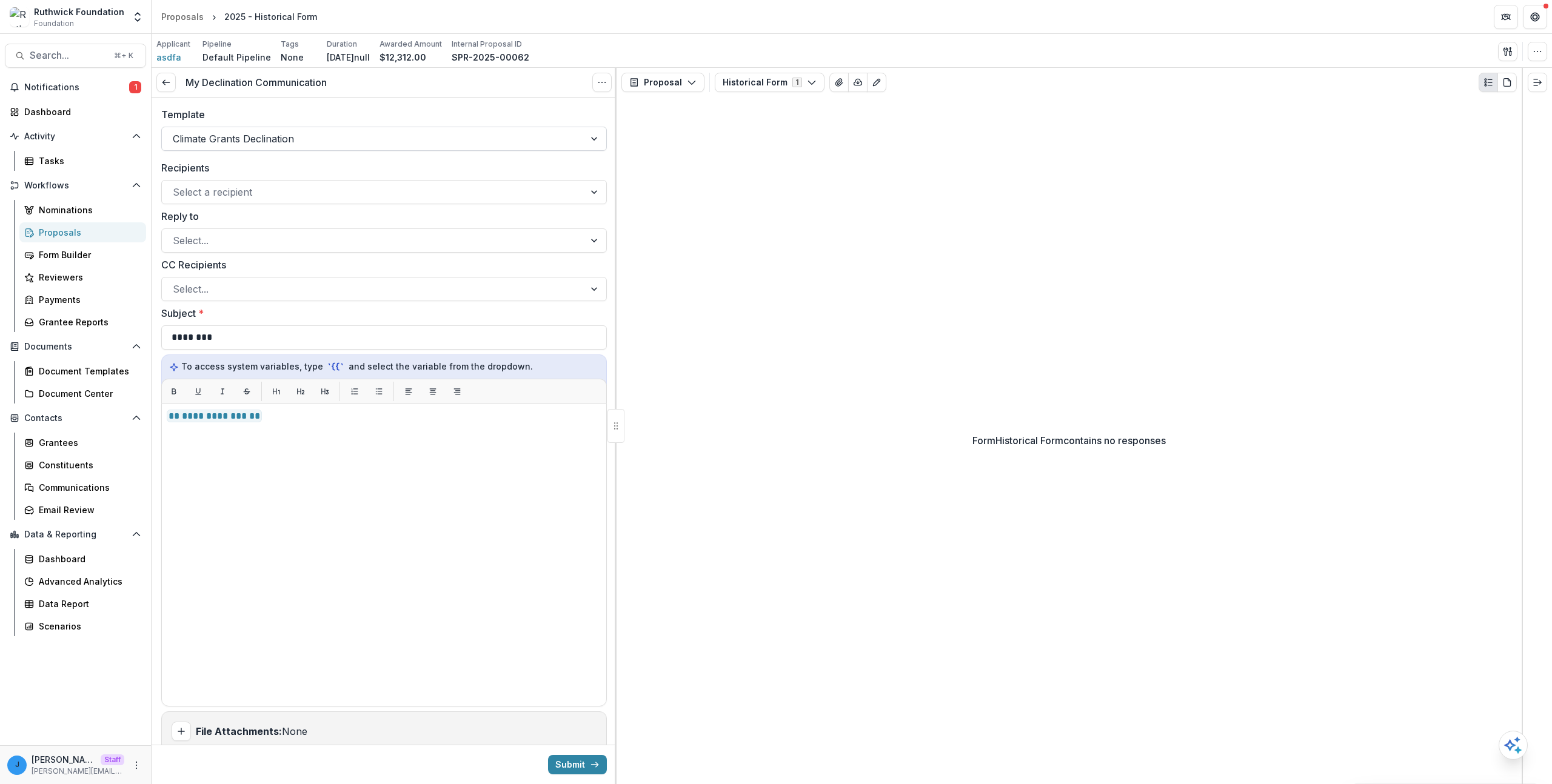
click at [217, 138] on div at bounding box center [373, 139] width 401 height 17
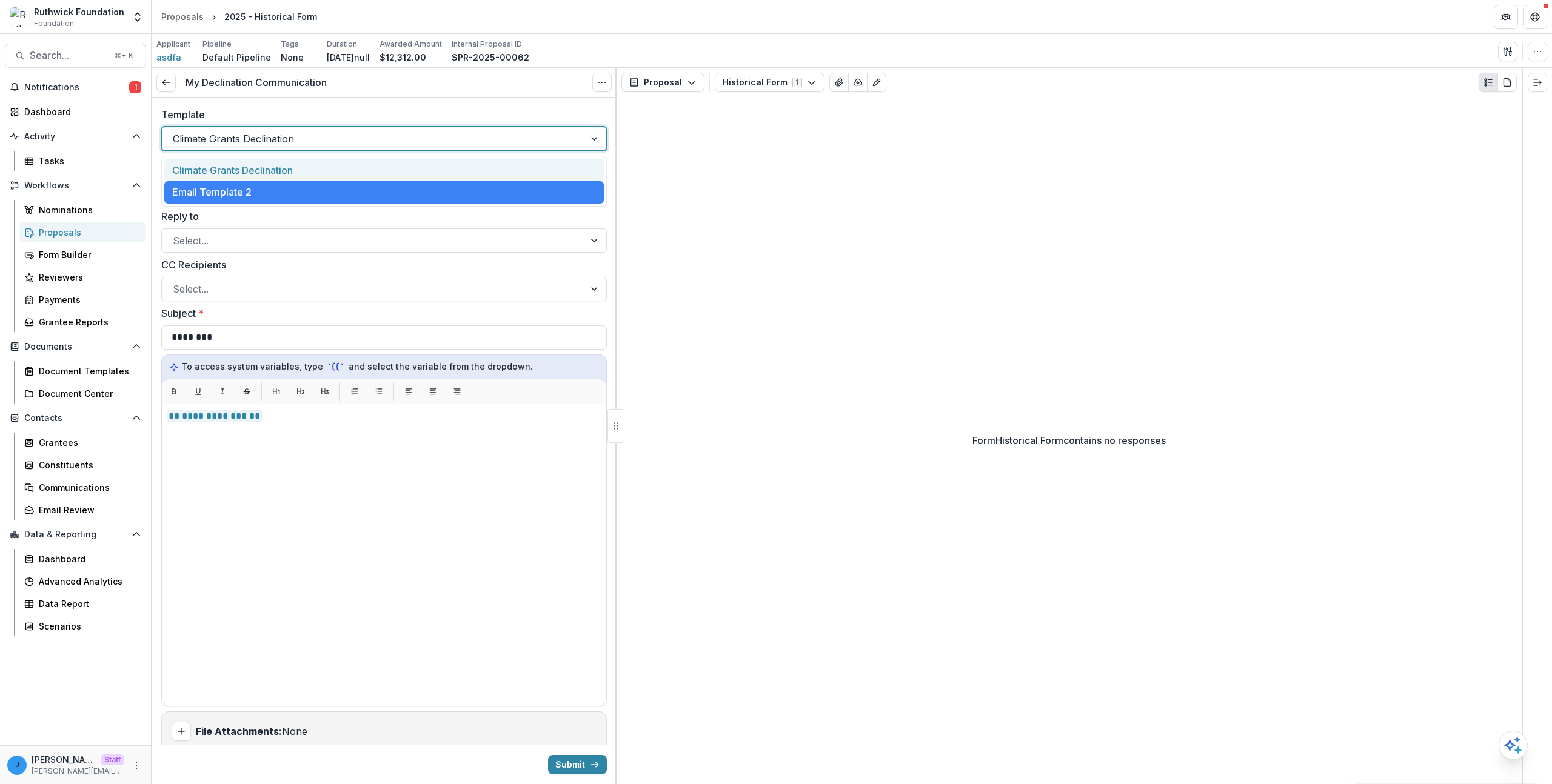
click at [214, 166] on div "Climate Grants Declination" at bounding box center [384, 170] width 439 height 23
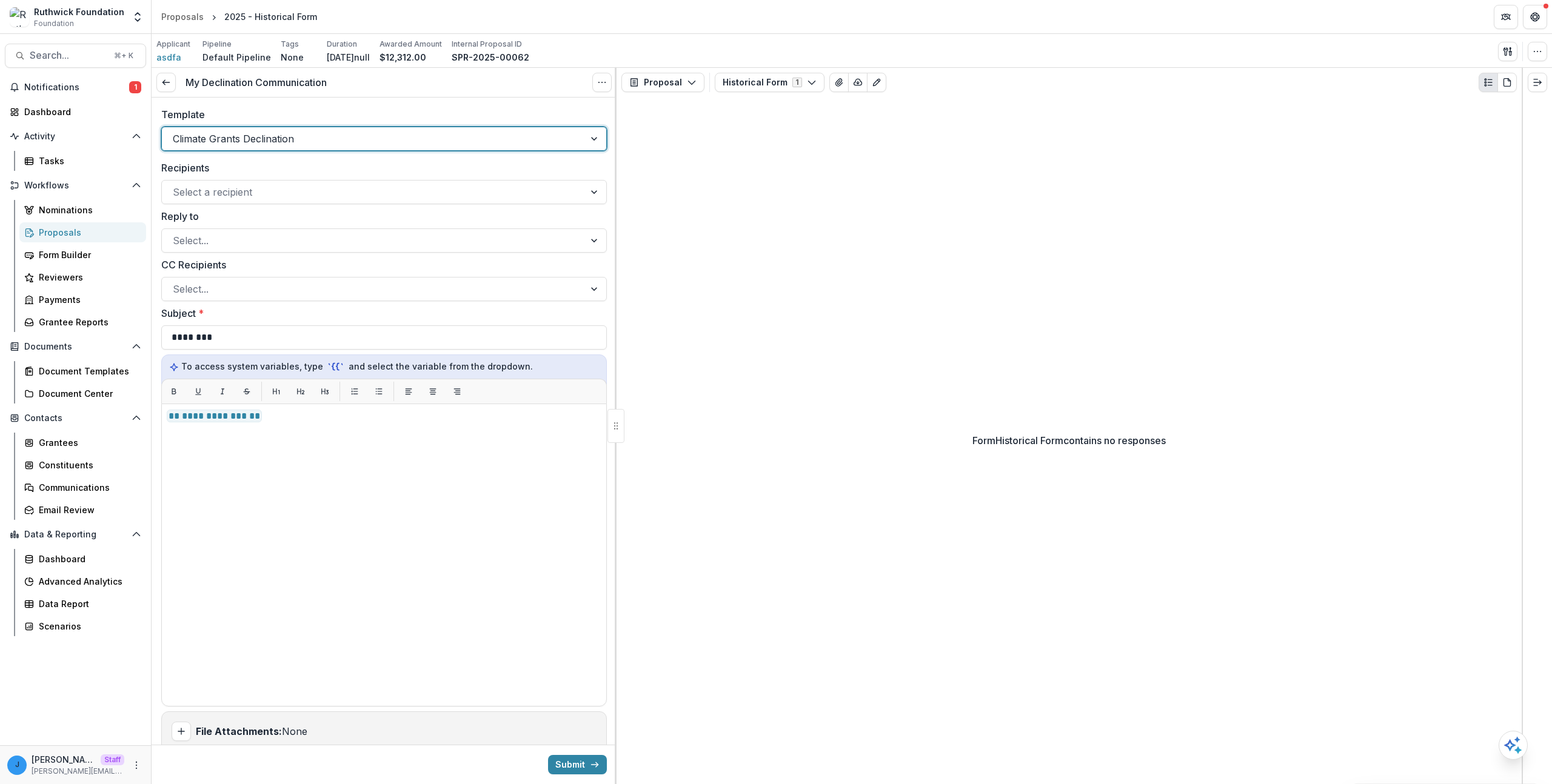
click at [217, 136] on div at bounding box center [373, 139] width 401 height 17
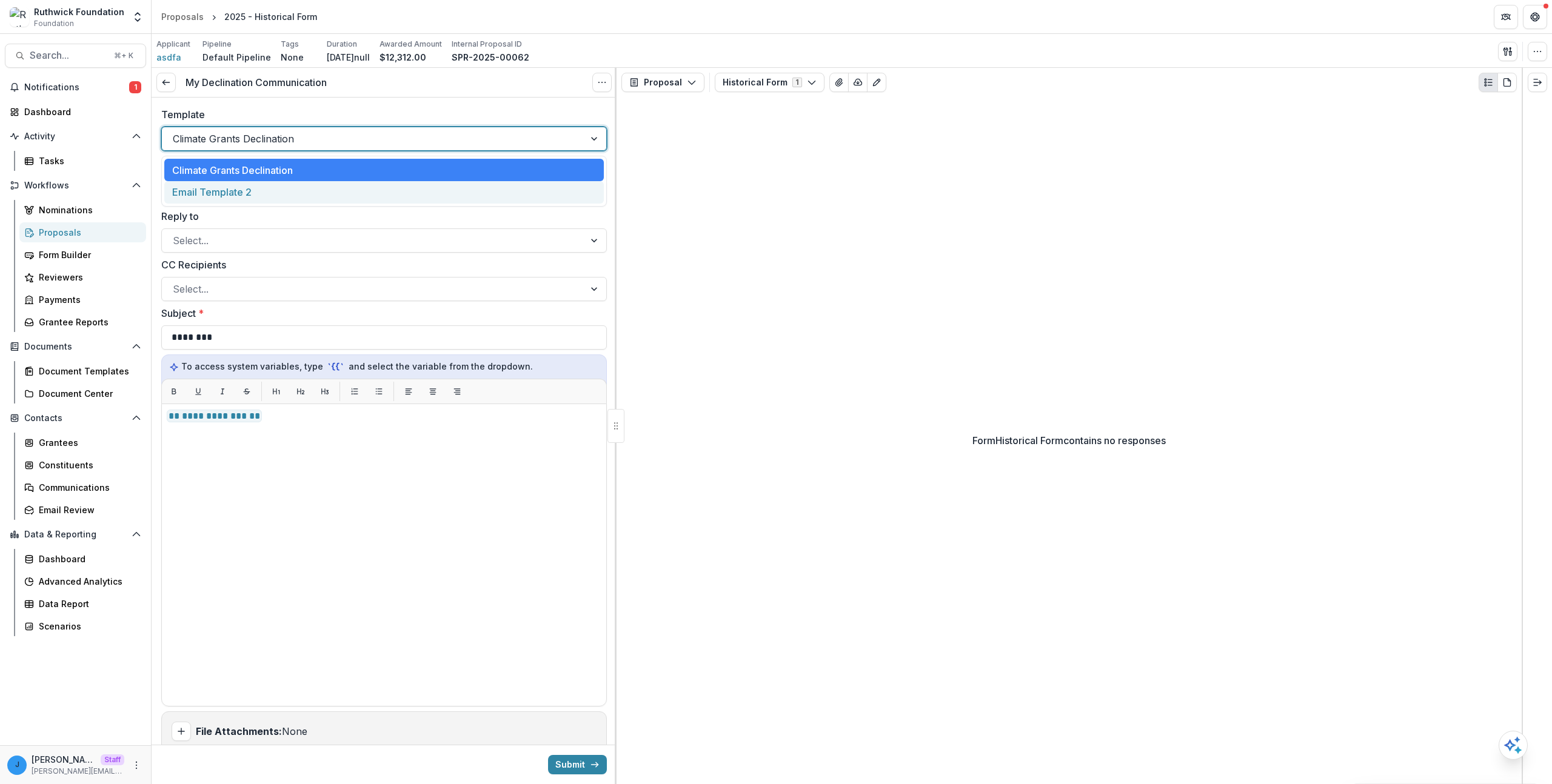
click at [218, 186] on div "Email Template 2" at bounding box center [384, 192] width 439 height 23
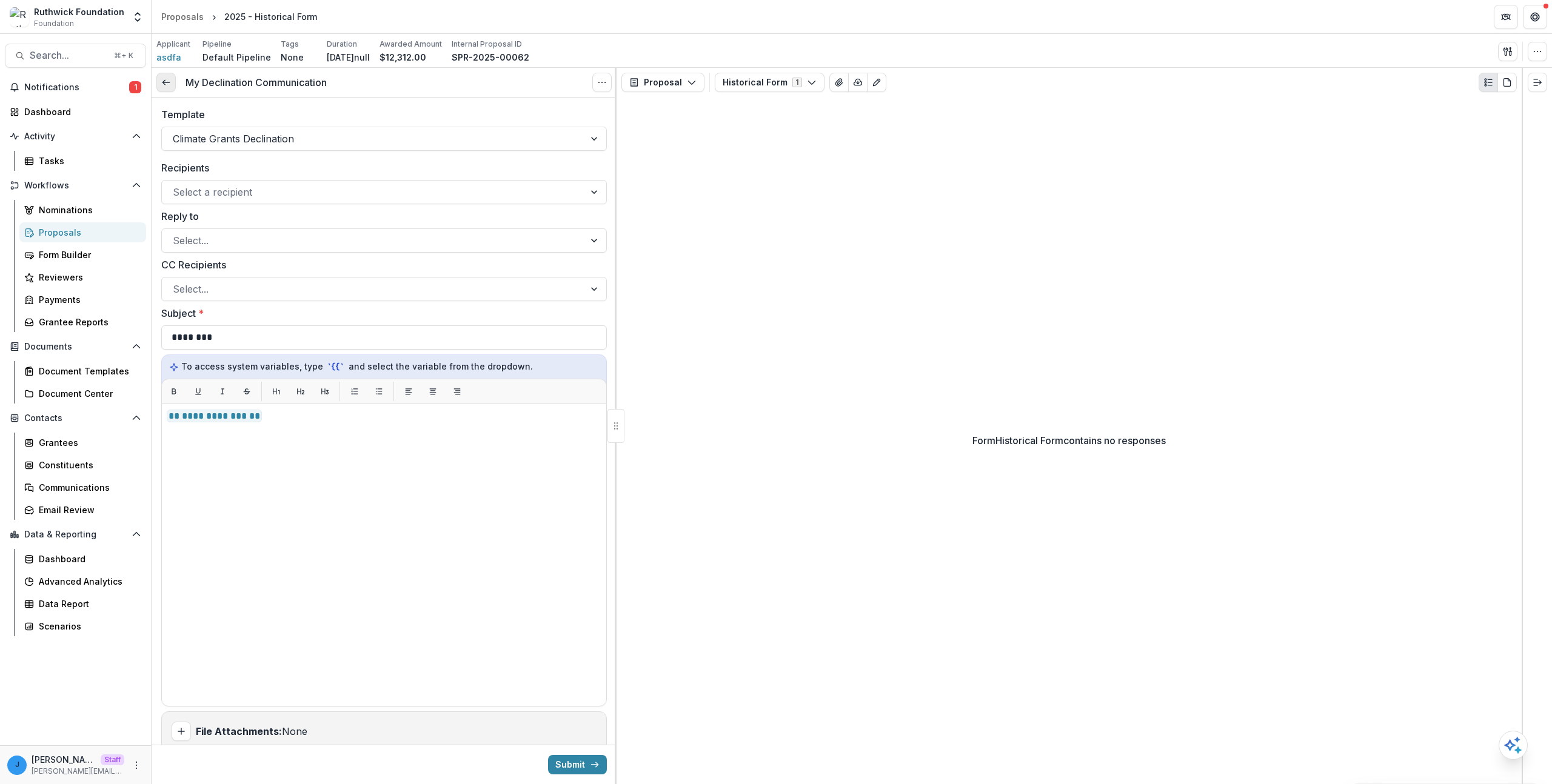
click at [169, 80] on icon at bounding box center [166, 82] width 10 height 10
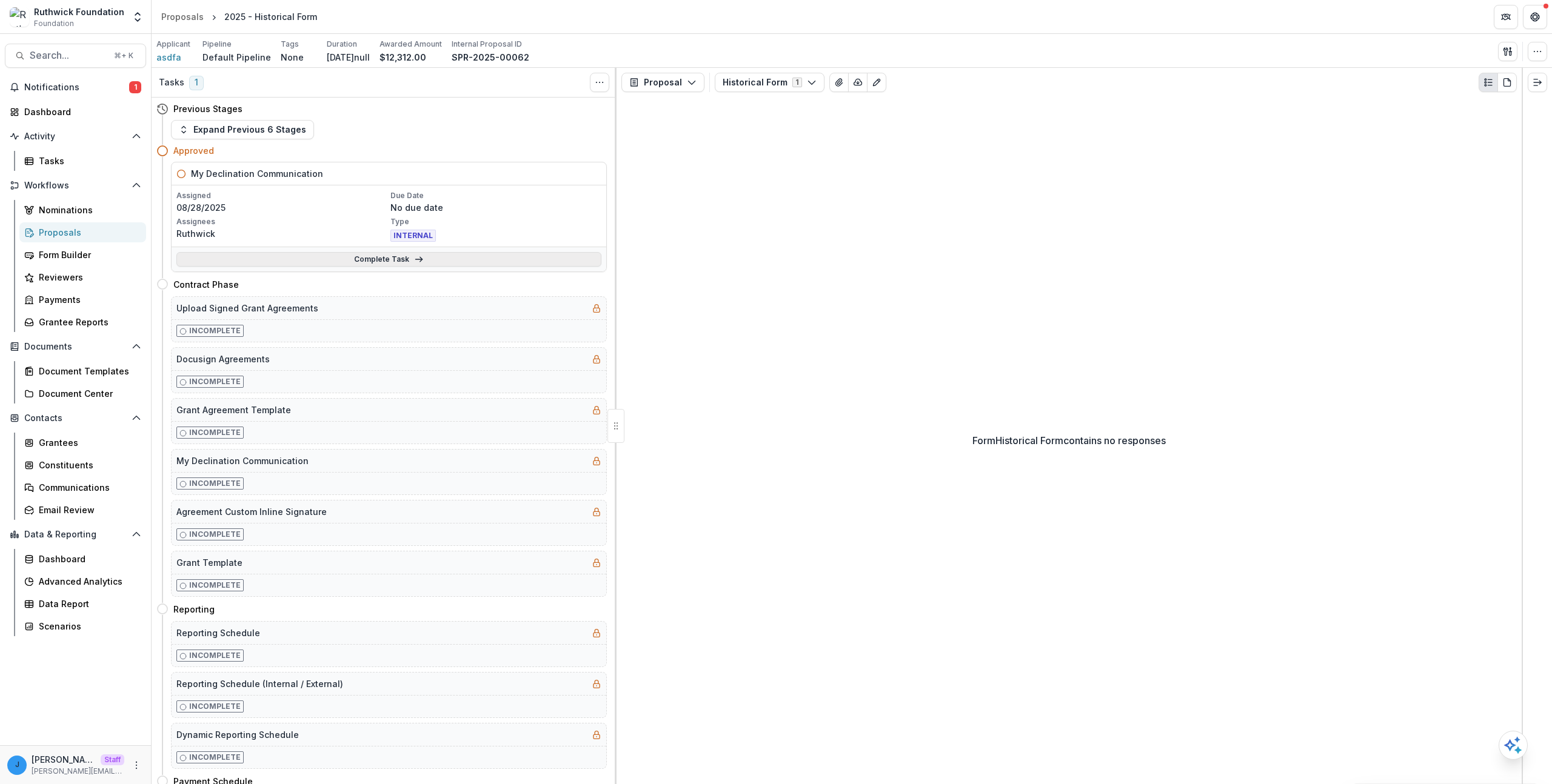
click at [267, 259] on link "Complete Task" at bounding box center [389, 259] width 425 height 15
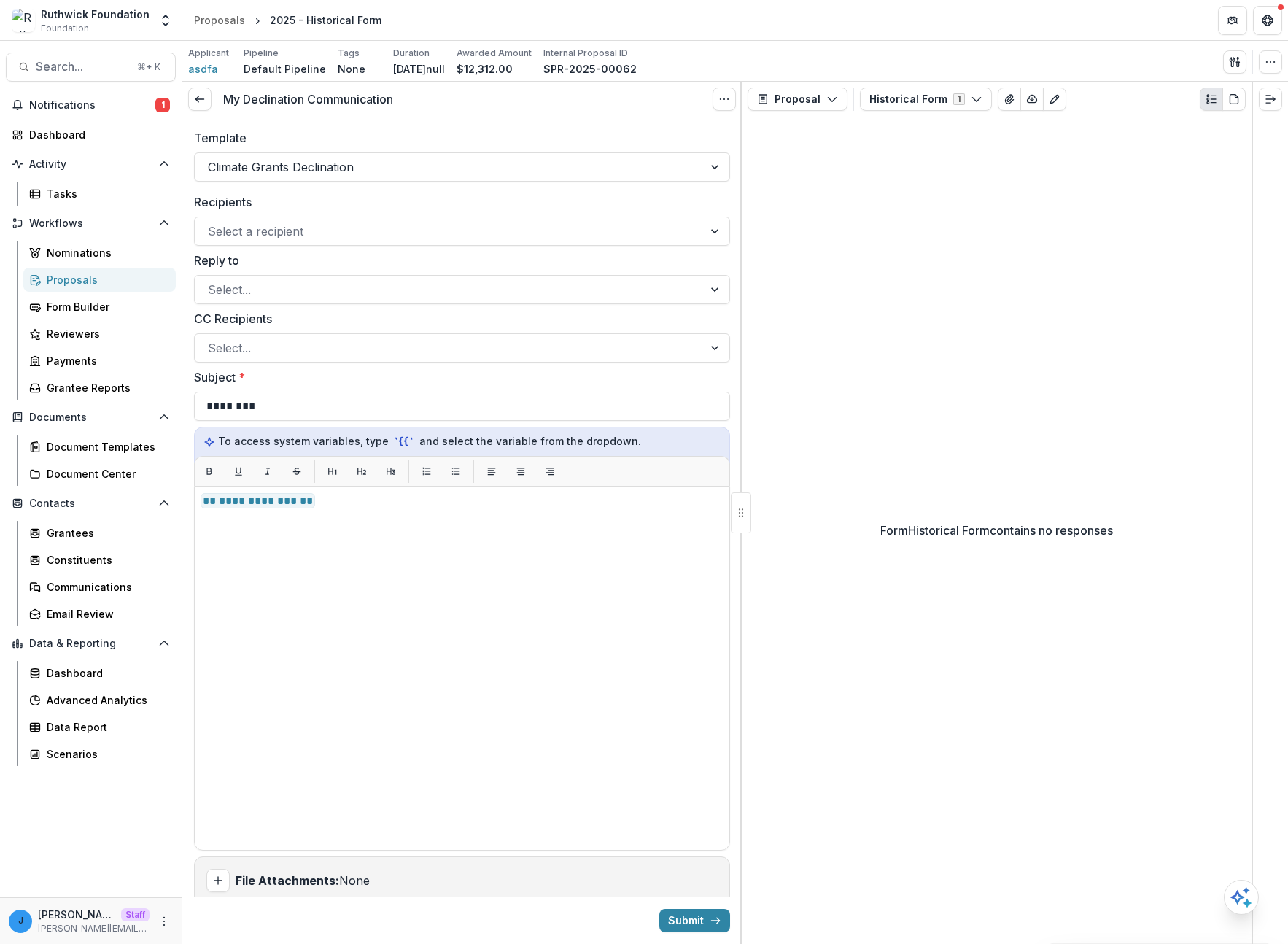
click at [776, 306] on div "Form Historical Form contains no responses" at bounding box center [996, 531] width 510 height 828
click at [340, 172] on div at bounding box center [449, 167] width 482 height 20
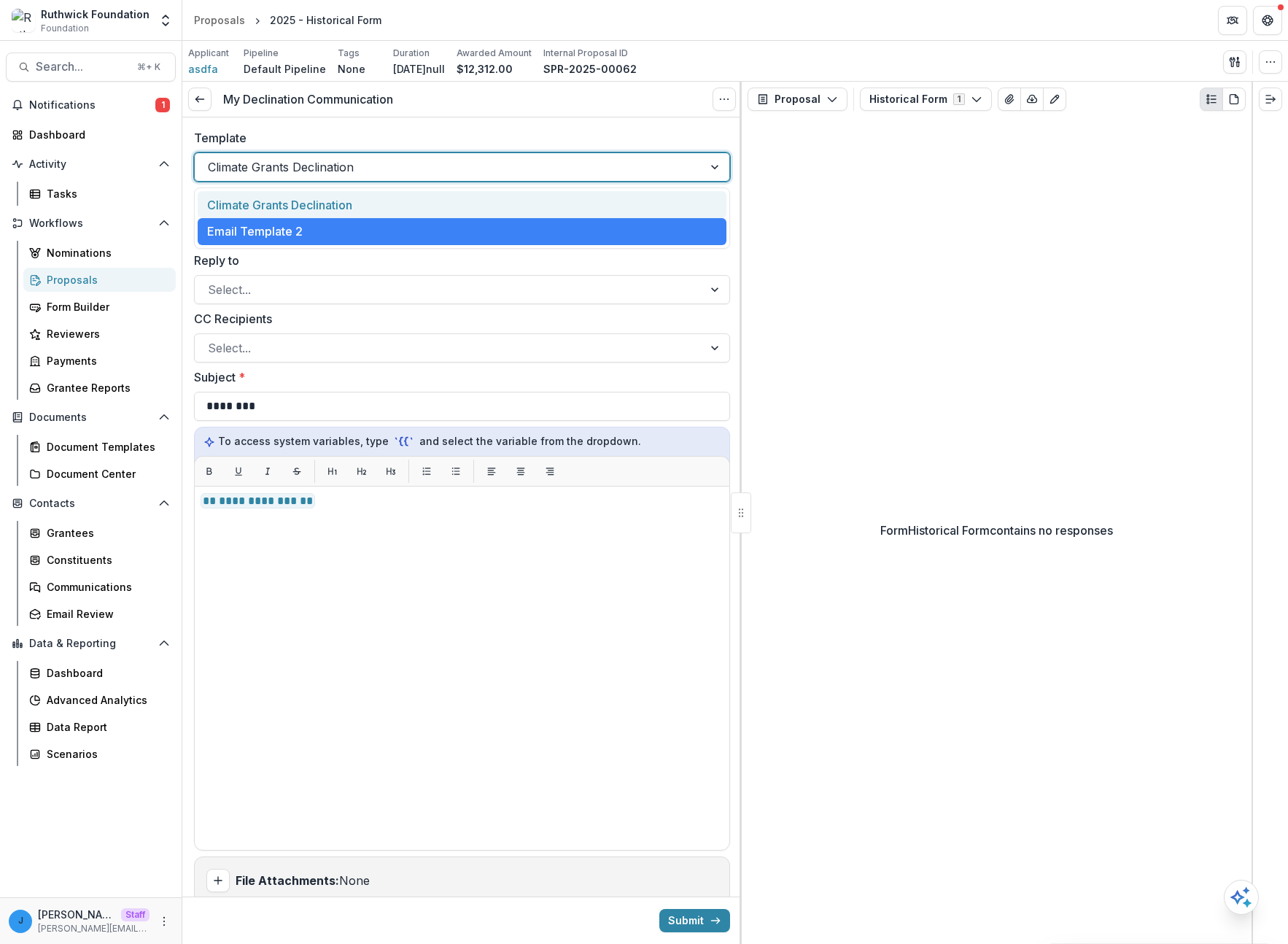
click at [340, 171] on div at bounding box center [449, 167] width 482 height 20
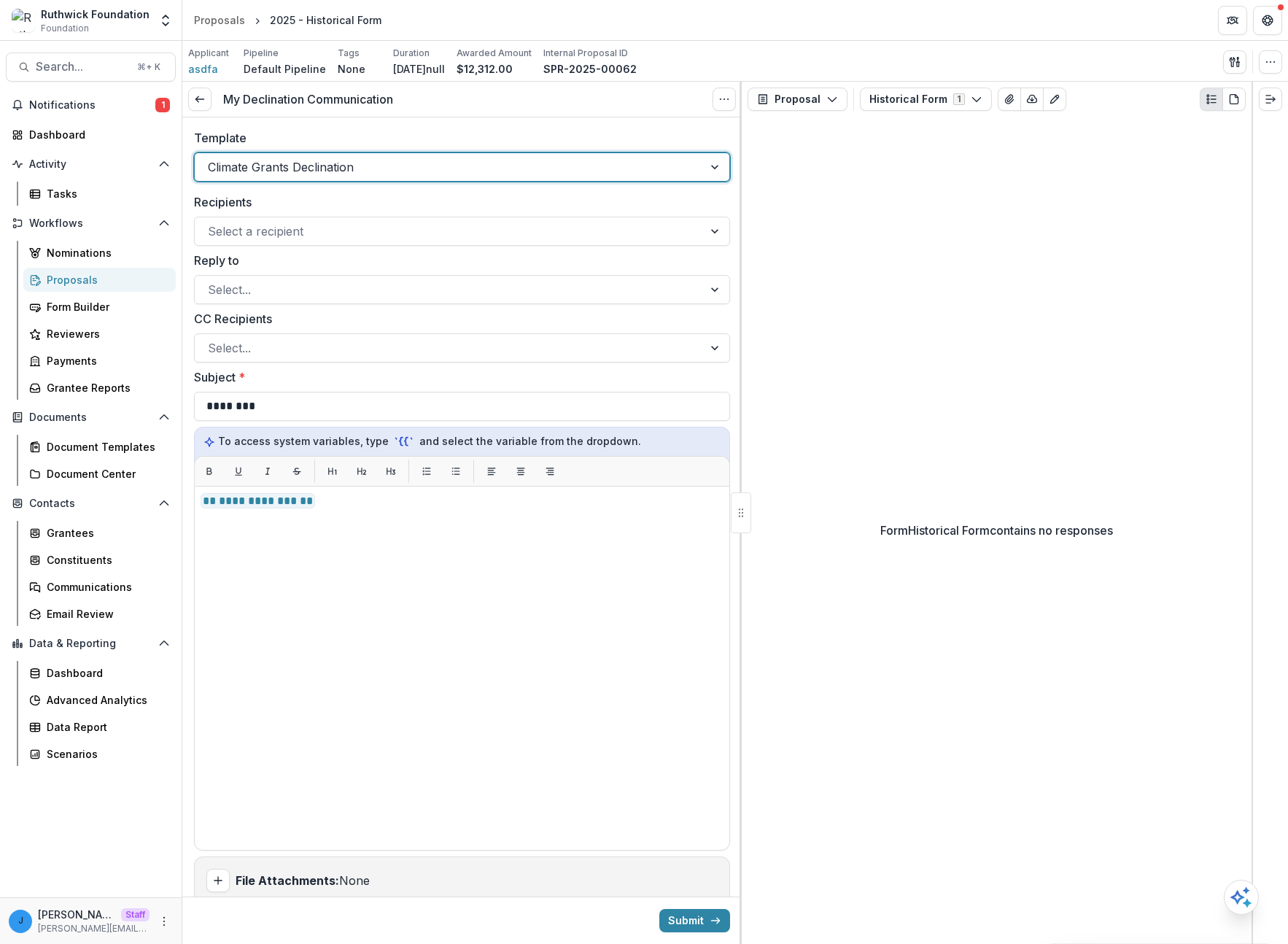
click at [1009, 234] on div "Form Historical Form contains no responses" at bounding box center [996, 531] width 510 height 828
click at [445, 69] on p "[DATE]null" at bounding box center [418, 69] width 52 height 15
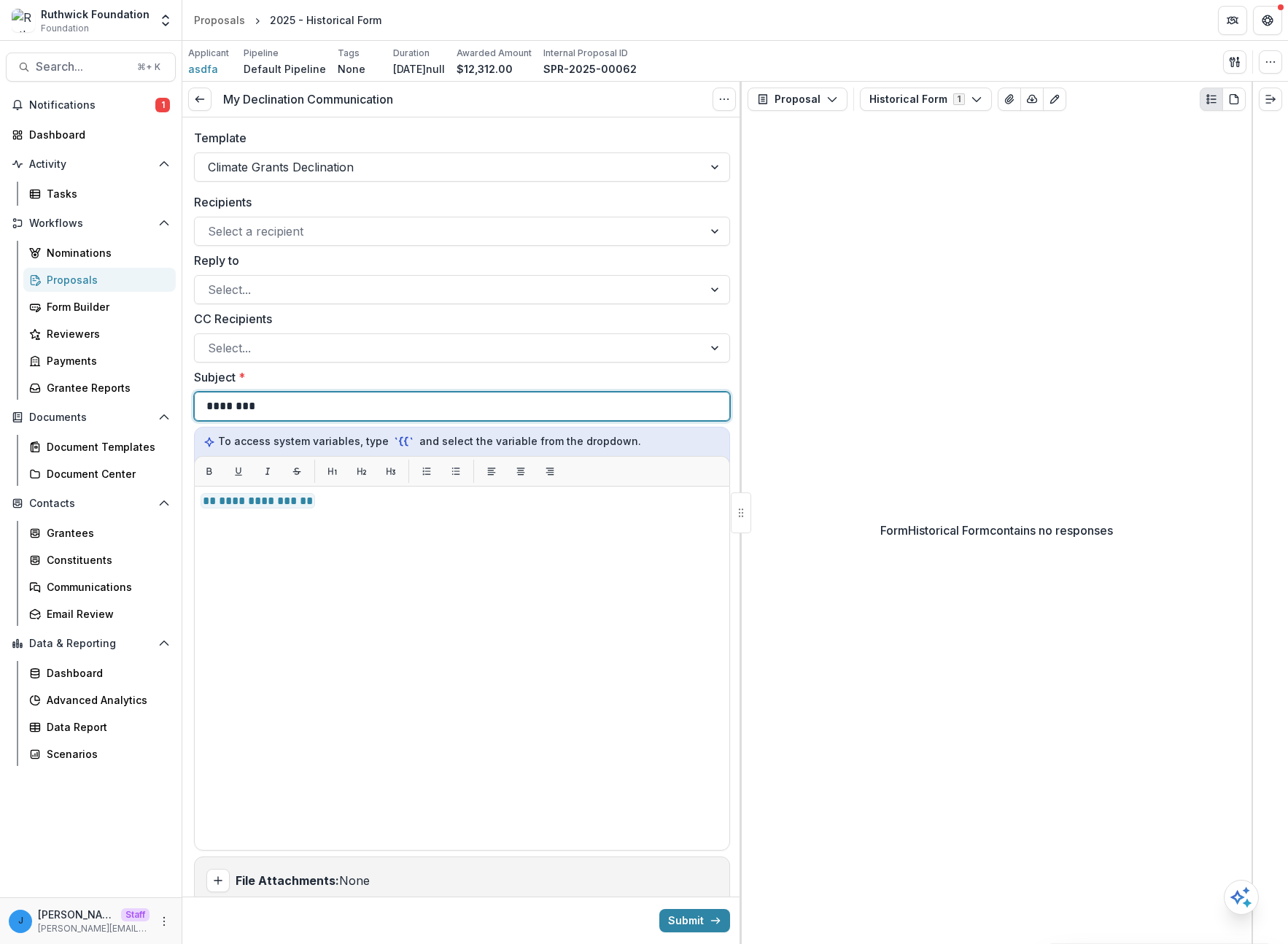
click at [399, 408] on div "********" at bounding box center [462, 406] width 512 height 28
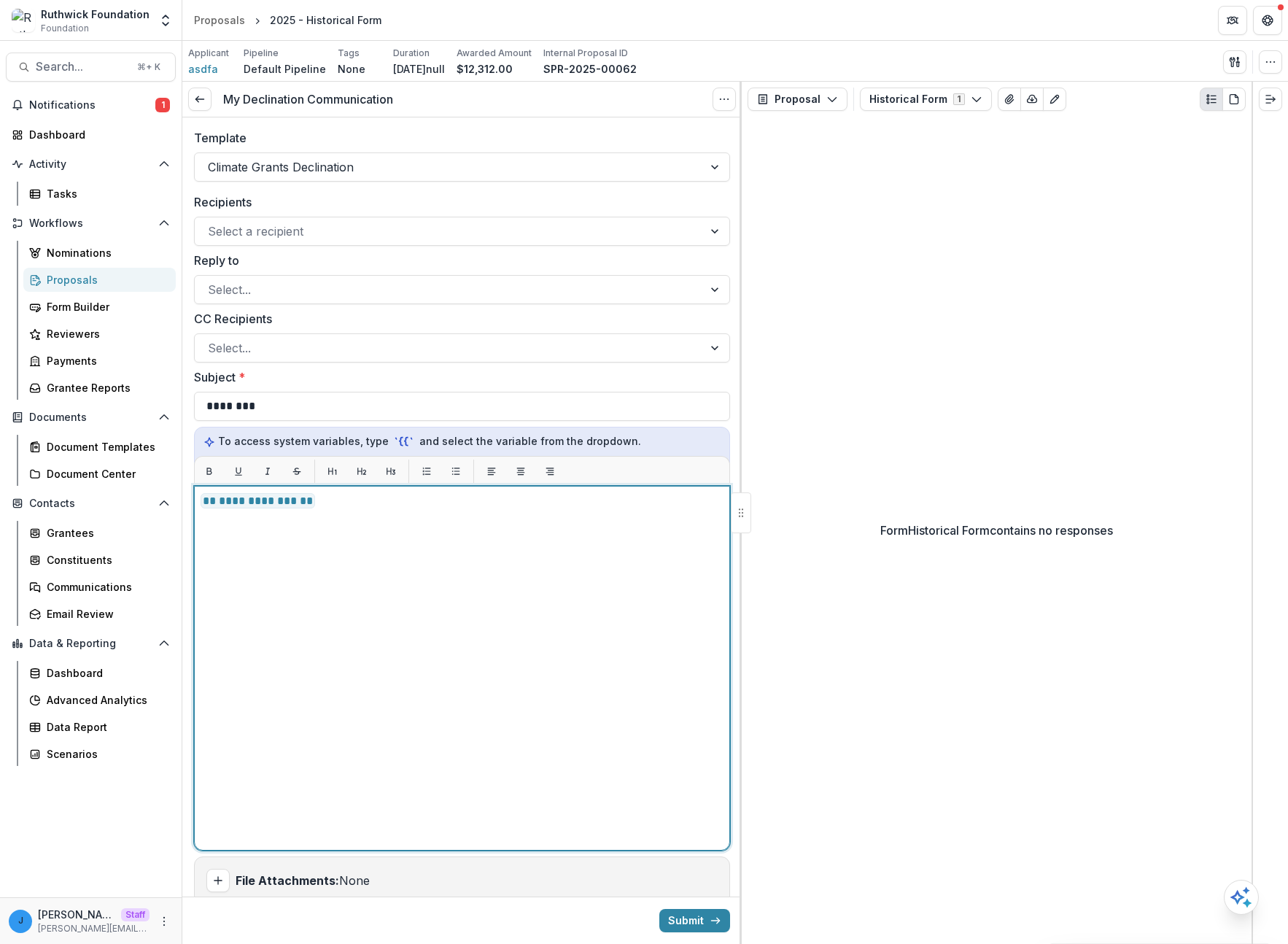
click at [408, 526] on div "**********" at bounding box center [462, 668] width 523 height 351
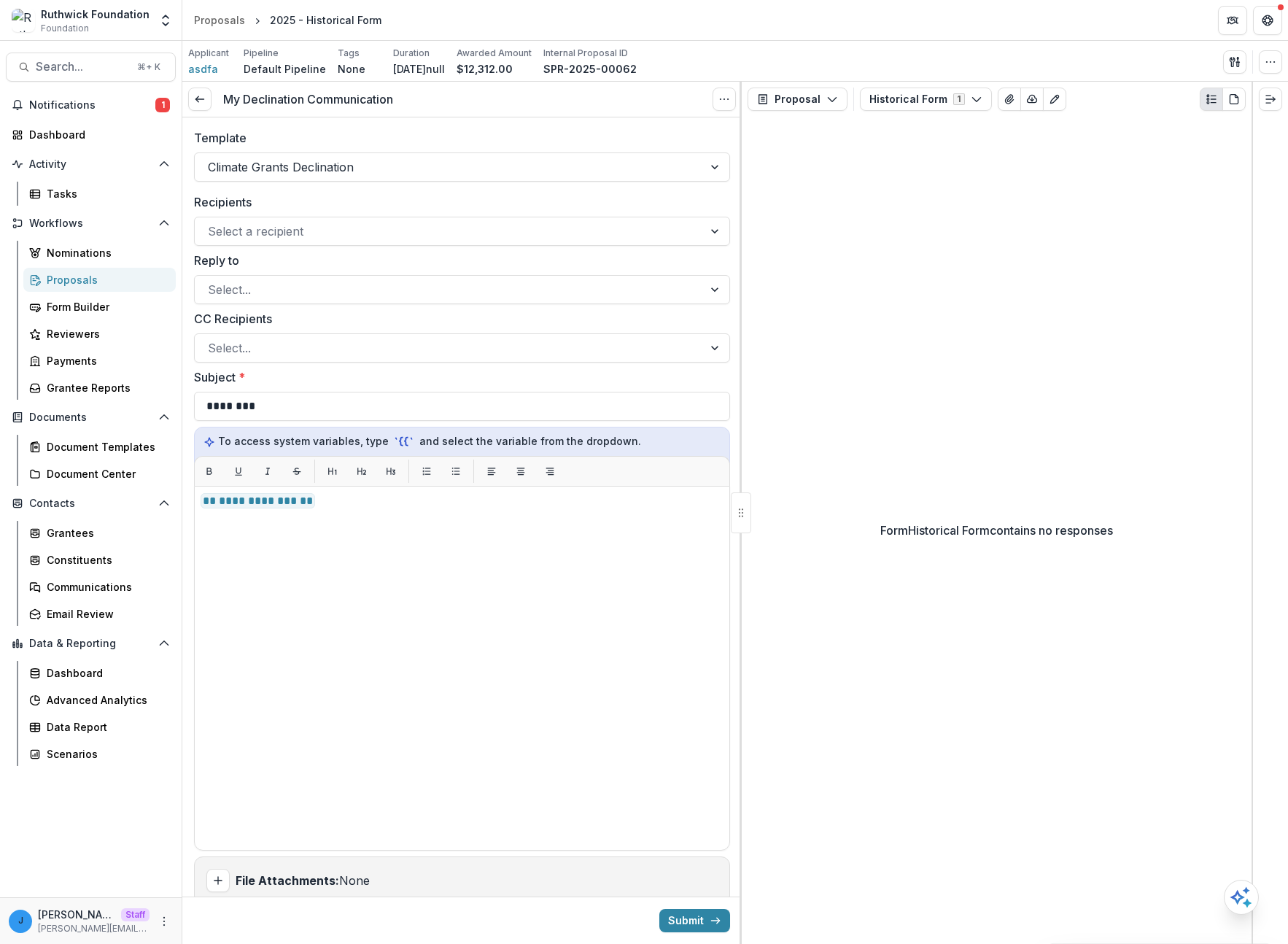
click at [886, 422] on div "Form Historical Form contains no responses" at bounding box center [996, 531] width 510 height 828
click at [481, 177] on div "Climate Grants Declination" at bounding box center [449, 167] width 508 height 24
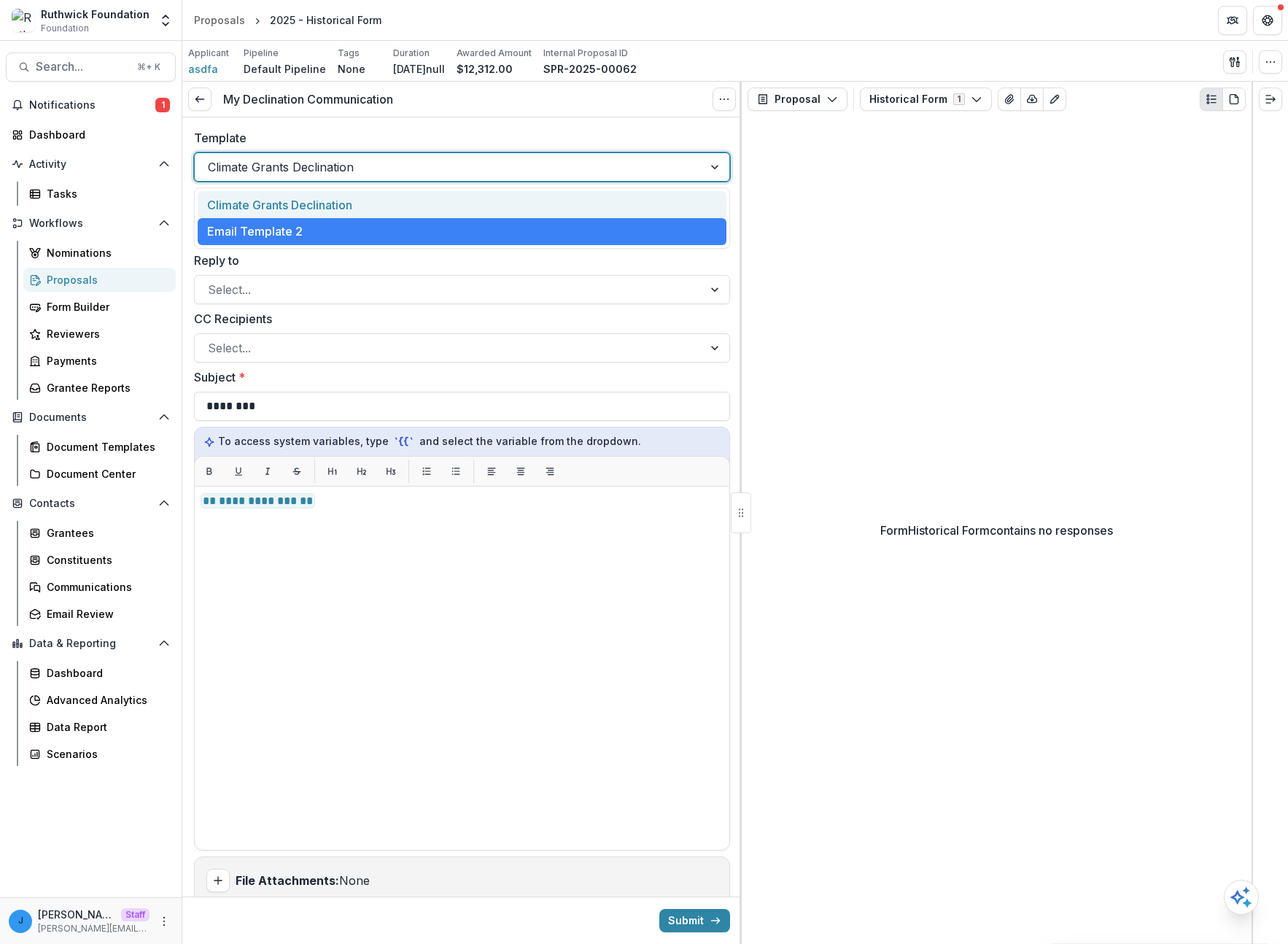
click at [455, 81] on div "Applicant asdfa Pipeline Default Pipeline Tags None All tags Duration Aug 15, 2…" at bounding box center [735, 61] width 1106 height 41
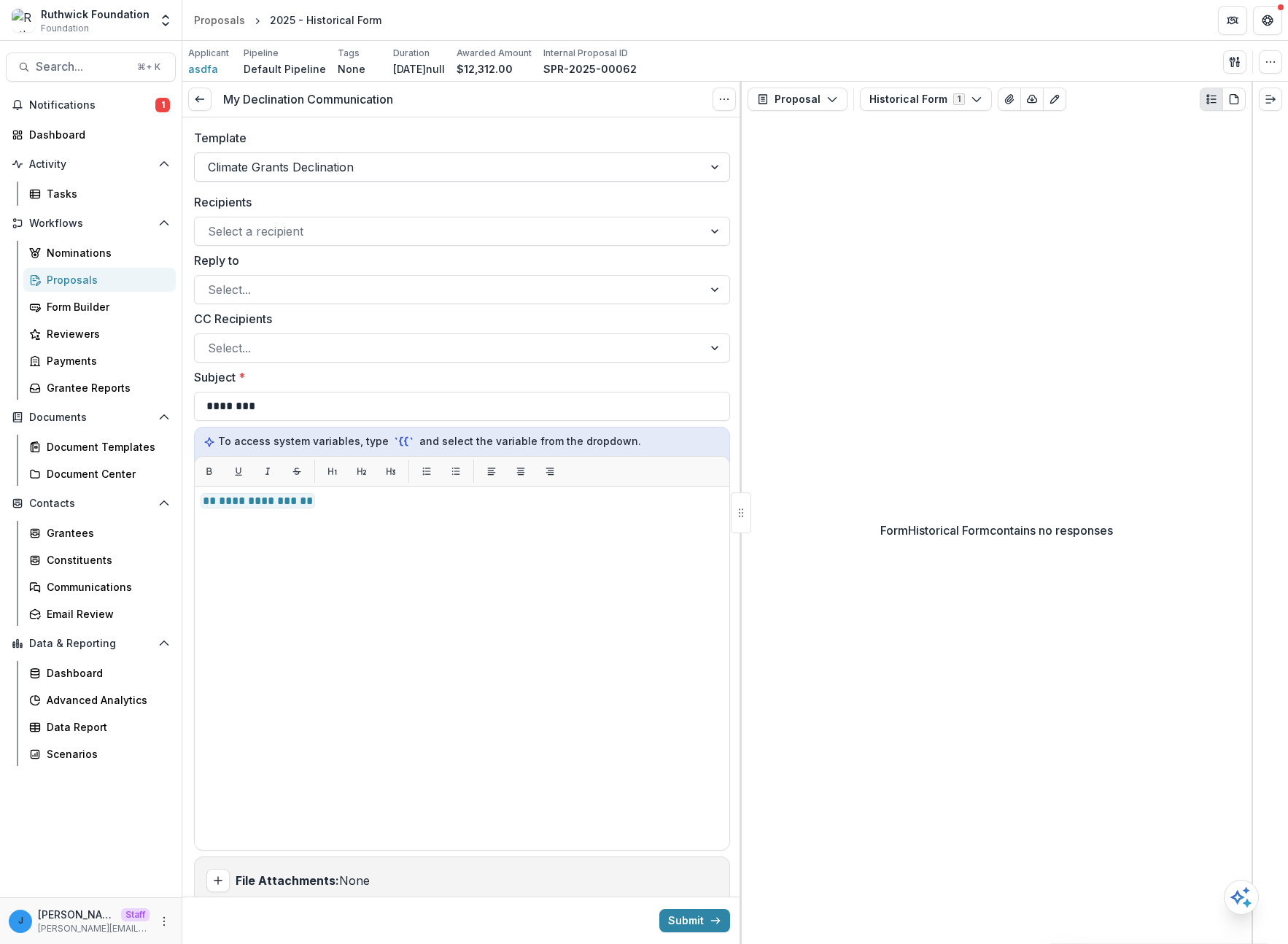
click at [372, 172] on div at bounding box center [449, 167] width 482 height 20
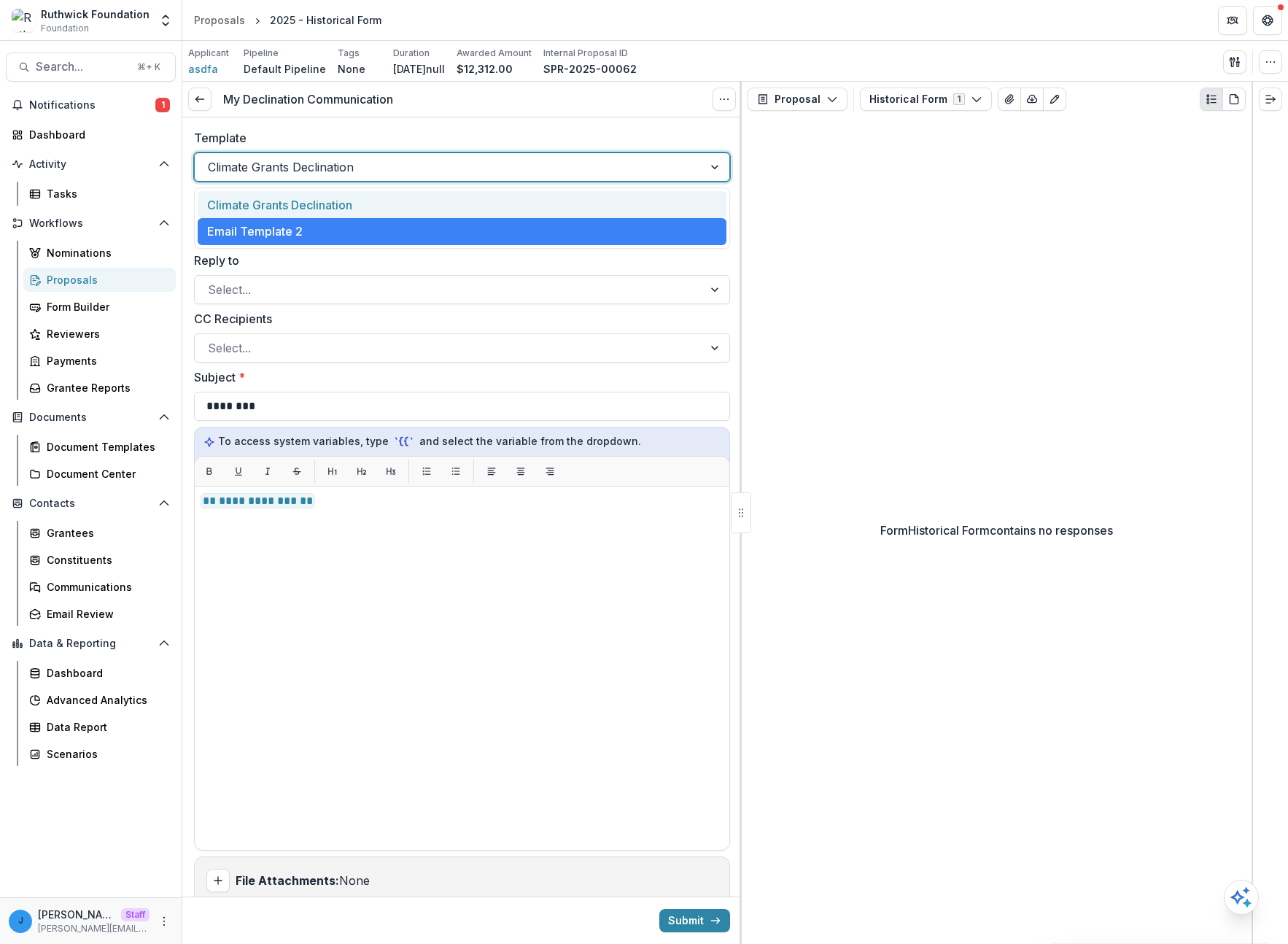
click at [355, 205] on div "Climate Grants Declination" at bounding box center [462, 205] width 529 height 27
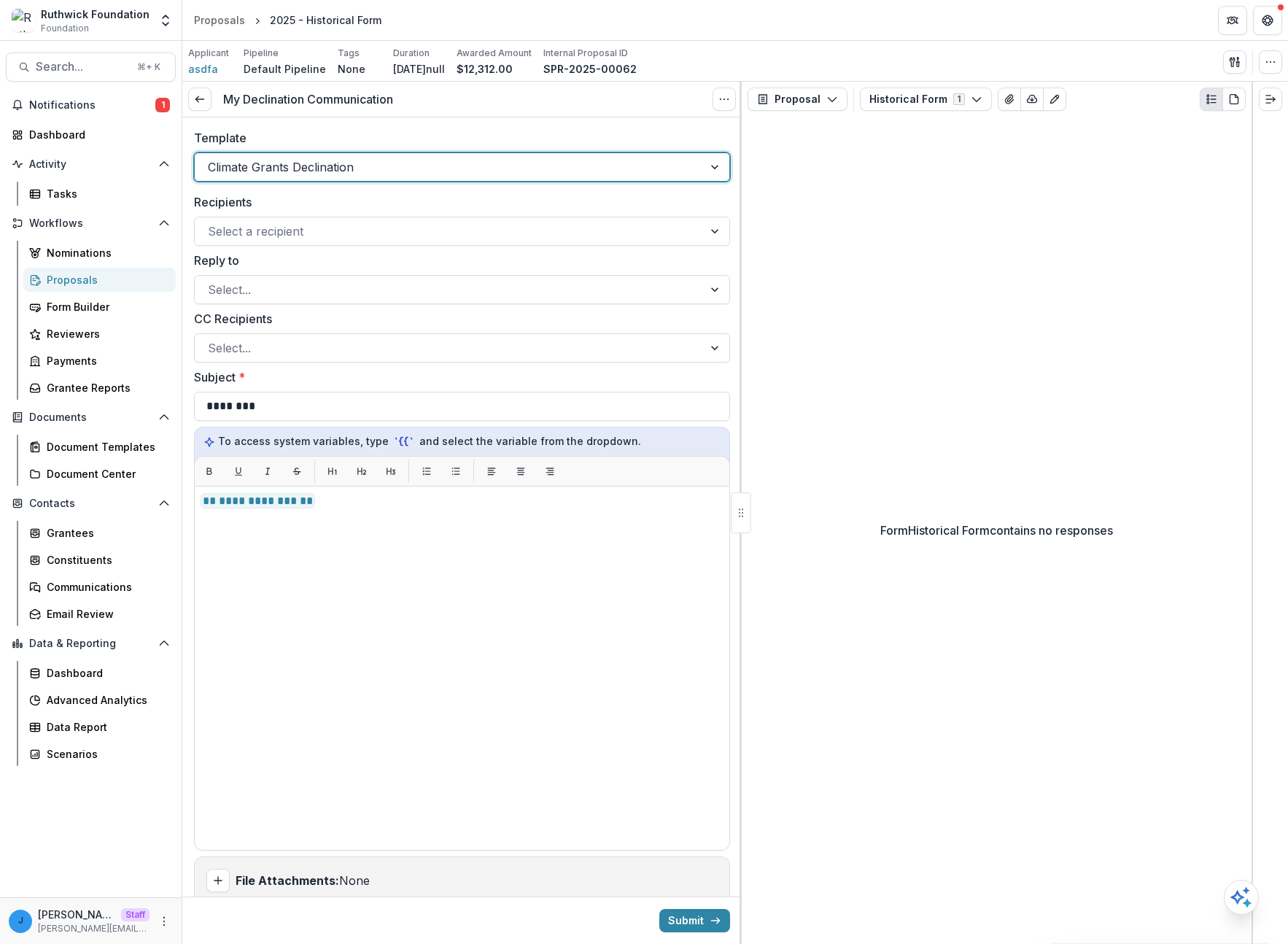
click at [424, 145] on label "Template" at bounding box center [457, 138] width 527 height 18
click at [211, 159] on input "Template" at bounding box center [210, 167] width 3 height 18
click at [372, 169] on div at bounding box center [449, 167] width 482 height 20
click at [476, 117] on div "Template Climate Grants Declination" at bounding box center [462, 155] width 559 height 76
click at [1067, 303] on div "Form Historical Form contains no responses" at bounding box center [996, 531] width 510 height 828
